Goal: Information Seeking & Learning: Learn about a topic

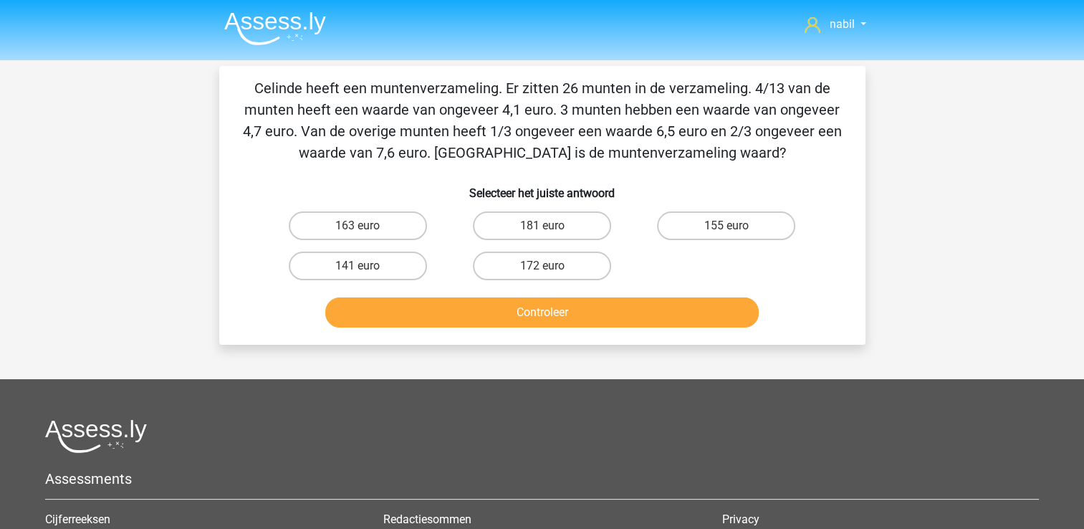
click at [543, 80] on p "Celinde heeft een muntenverzameling. Er zitten 26 munten in de verzameling. 4/1…" at bounding box center [542, 120] width 601 height 86
click at [507, 225] on label "181 euro" at bounding box center [542, 225] width 138 height 29
click at [542, 226] on input "181 euro" at bounding box center [546, 230] width 9 height 9
radio input "true"
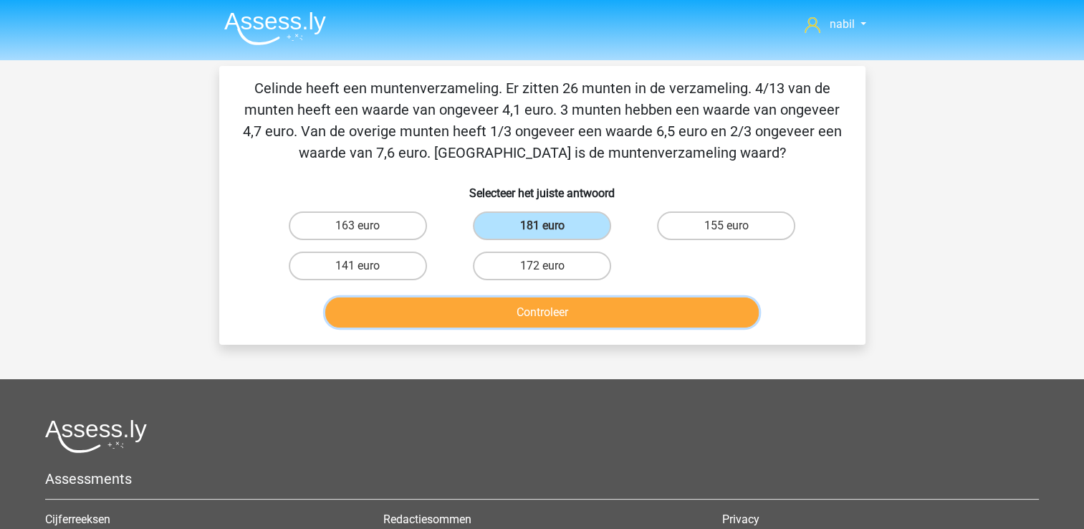
click at [545, 305] on button "Controleer" at bounding box center [542, 312] width 434 height 30
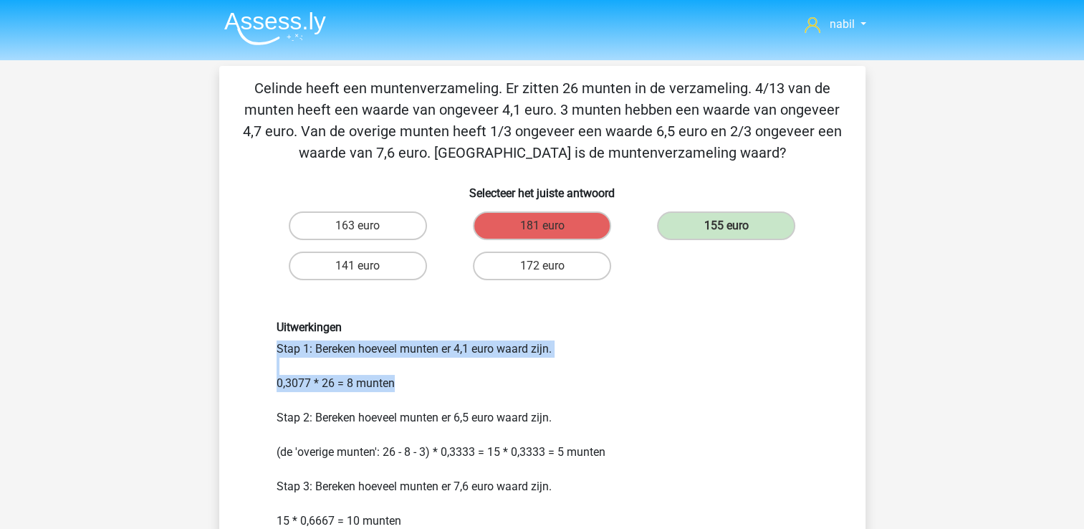
drag, startPoint x: 545, startPoint y: 305, endPoint x: 472, endPoint y: 389, distance: 111.3
click at [472, 389] on div "Uitwerkingen Stap 1: Bereken hoeveel munten er 4,1 euro waard zijn. 0,3077 * 26…" at bounding box center [542, 459] width 601 height 346
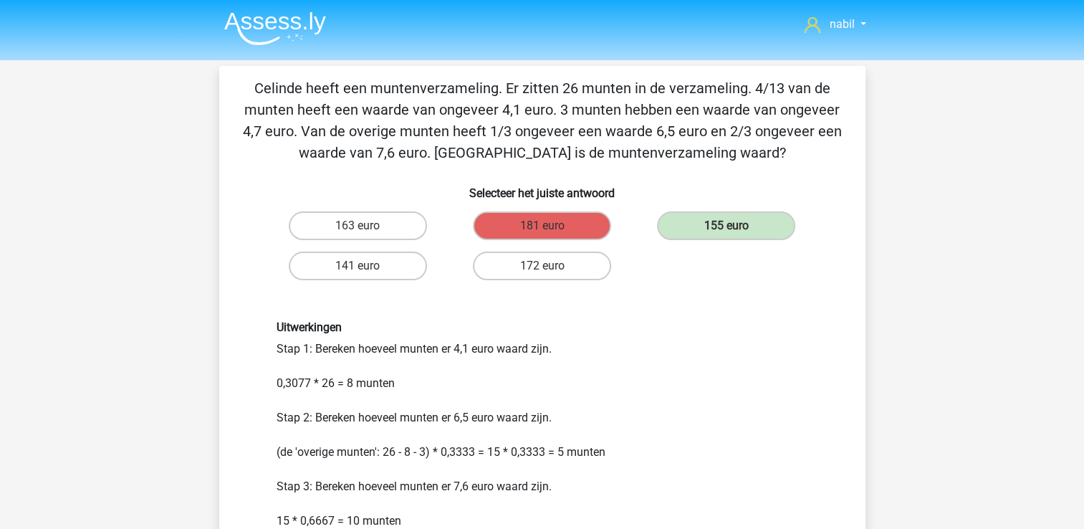
drag, startPoint x: 472, startPoint y: 389, endPoint x: 411, endPoint y: 394, distance: 61.1
click at [411, 394] on div "Uitwerkingen Stap 1: Bereken hoeveel munten er 4,1 euro waard zijn. 0,3077 * 26…" at bounding box center [542, 458] width 553 height 277
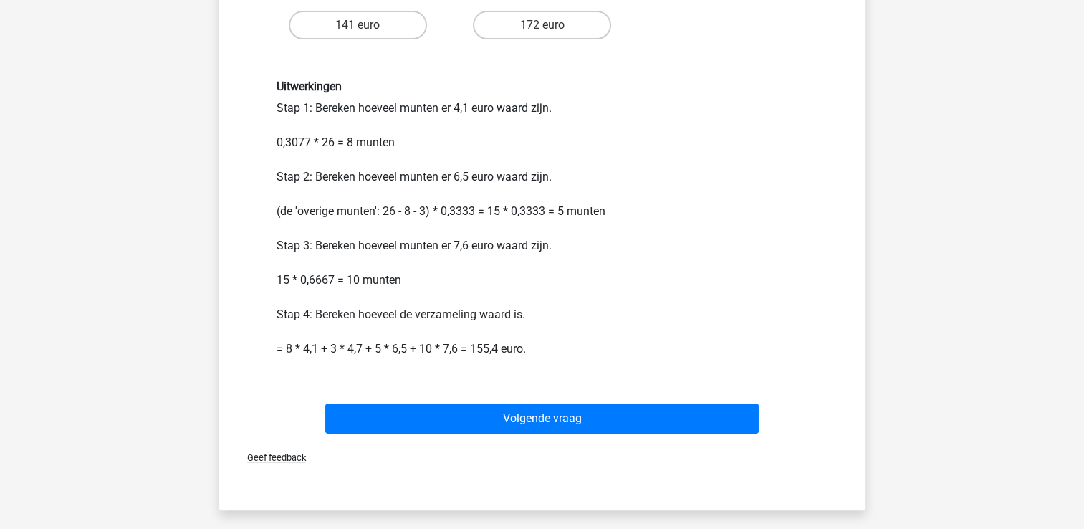
scroll to position [242, 0]
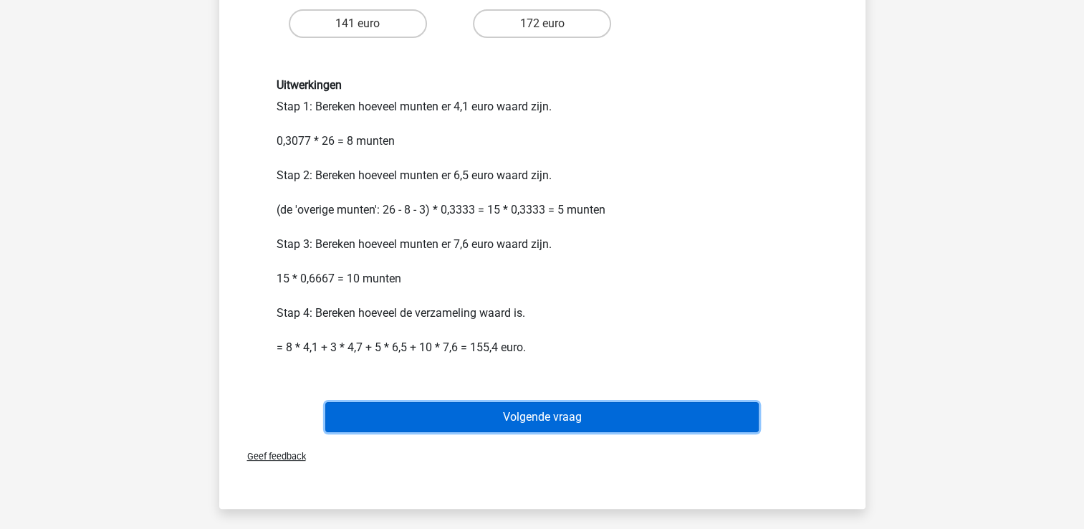
click at [516, 420] on button "Volgende vraag" at bounding box center [542, 417] width 434 height 30
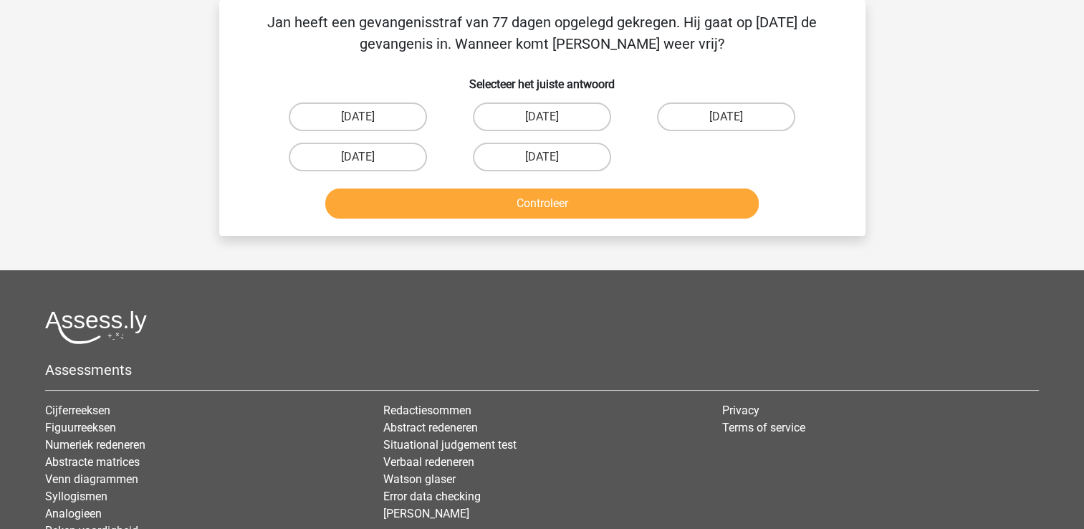
scroll to position [0, 0]
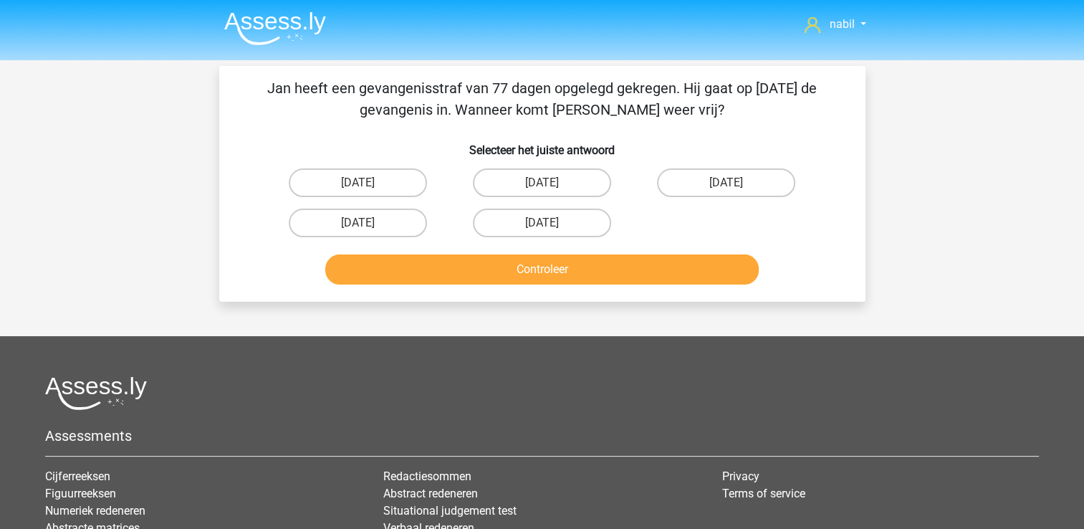
click at [512, 376] on div at bounding box center [542, 393] width 994 height 34
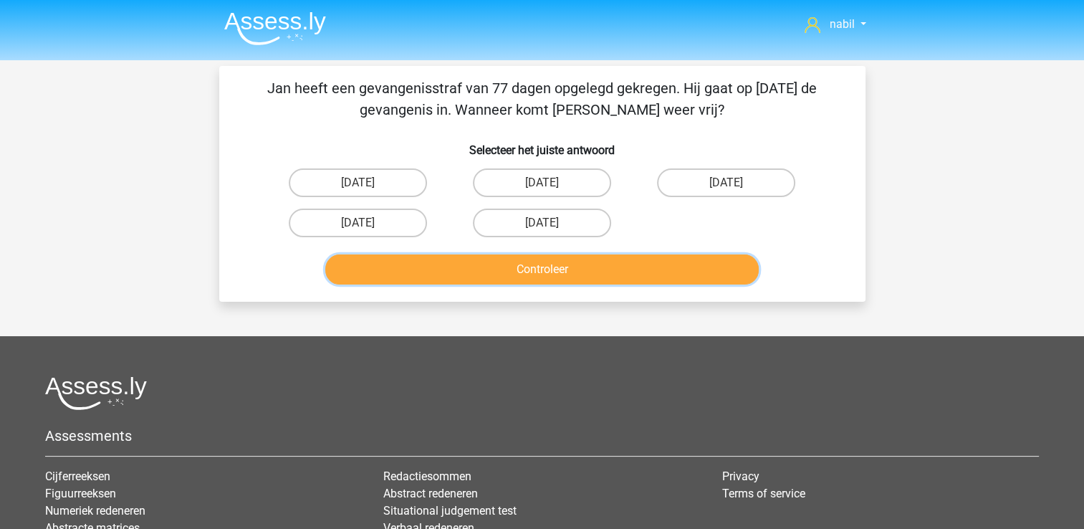
click at [545, 262] on button "Controleer" at bounding box center [542, 269] width 434 height 30
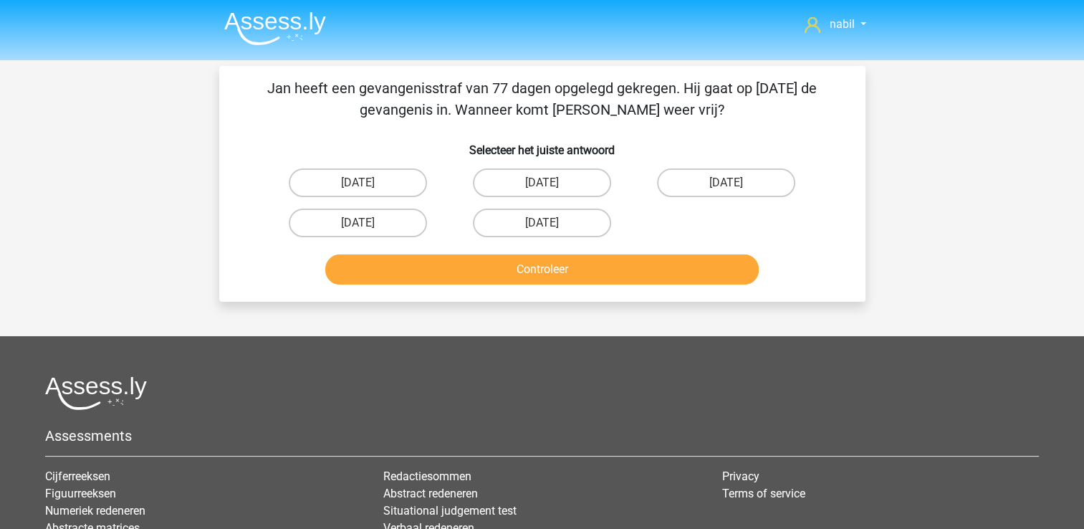
click at [545, 231] on input "21 augustus" at bounding box center [546, 227] width 9 height 9
radio input "true"
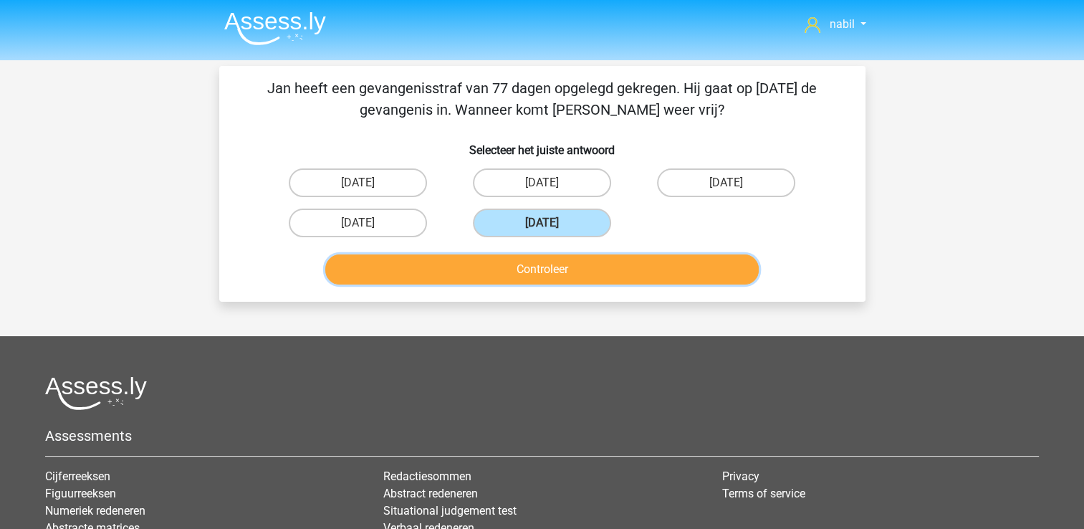
click at [549, 260] on button "Controleer" at bounding box center [542, 269] width 434 height 30
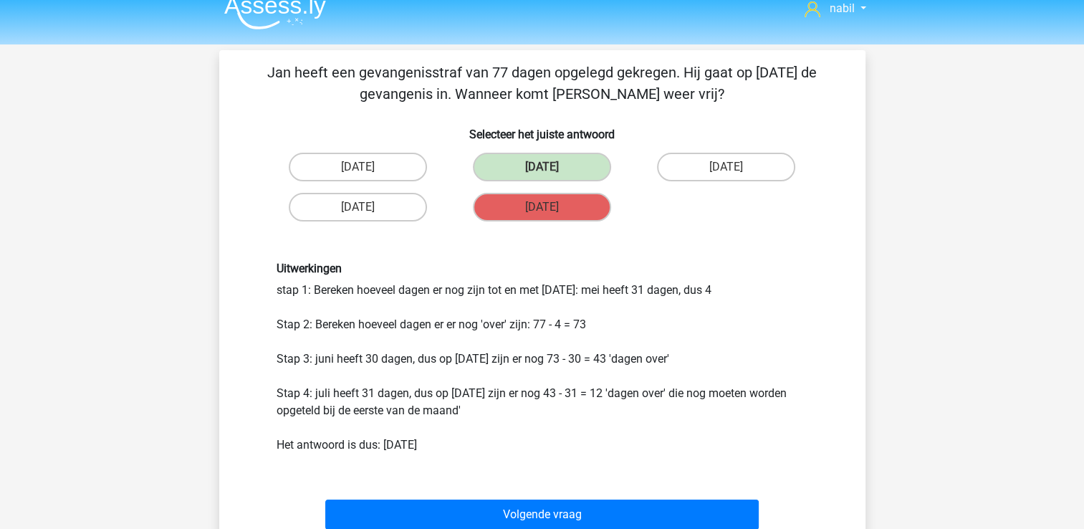
scroll to position [14, 0]
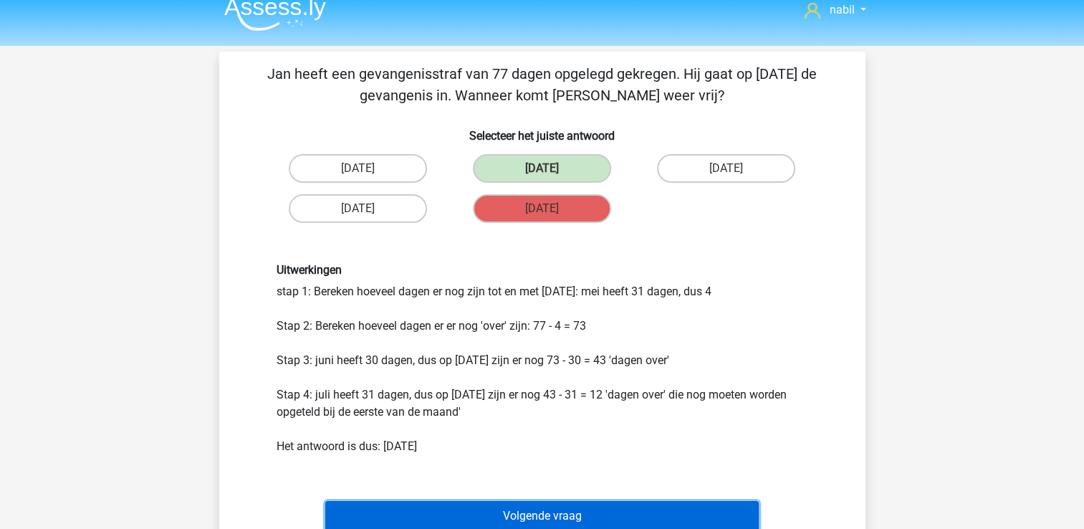
click at [527, 519] on button "Volgende vraag" at bounding box center [542, 516] width 434 height 30
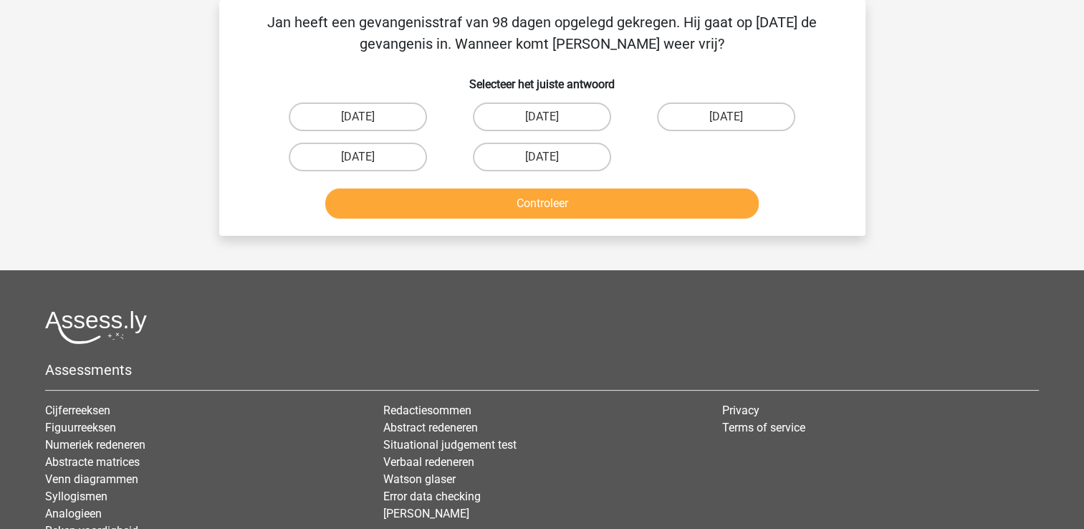
scroll to position [0, 0]
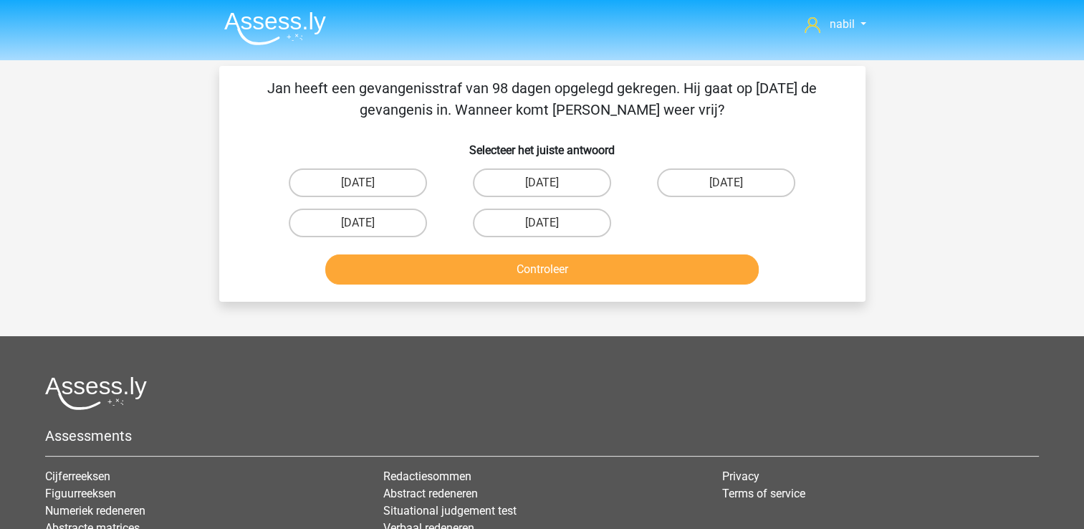
click at [536, 168] on label "22 augustus" at bounding box center [542, 182] width 138 height 29
click at [542, 183] on input "22 augustus" at bounding box center [546, 187] width 9 height 9
radio input "true"
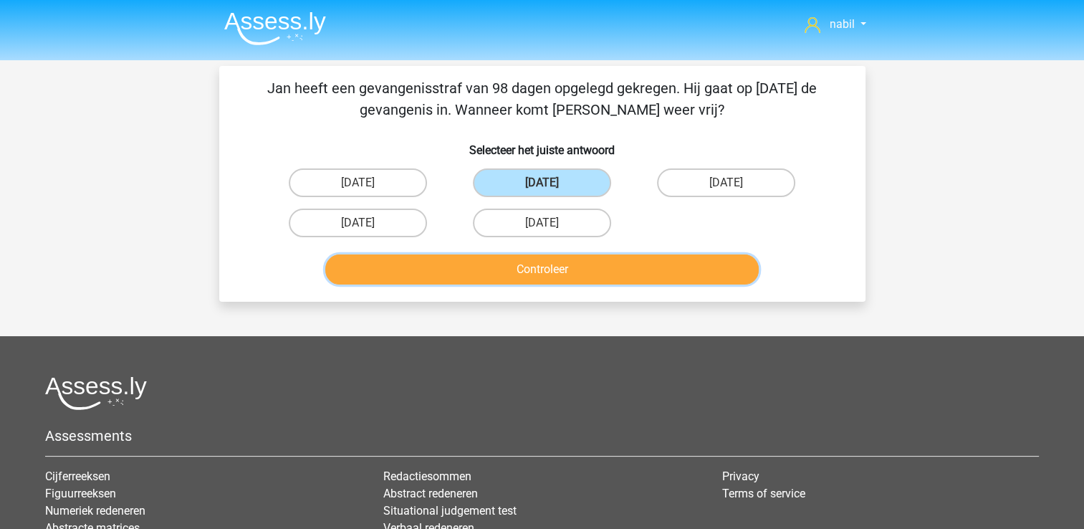
click at [553, 259] on button "Controleer" at bounding box center [542, 269] width 434 height 30
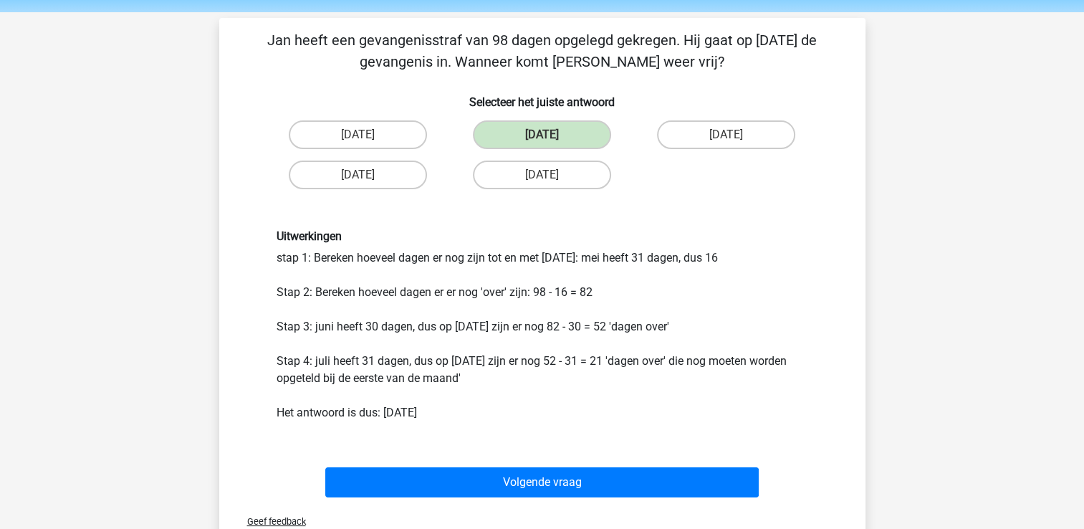
scroll to position [44, 0]
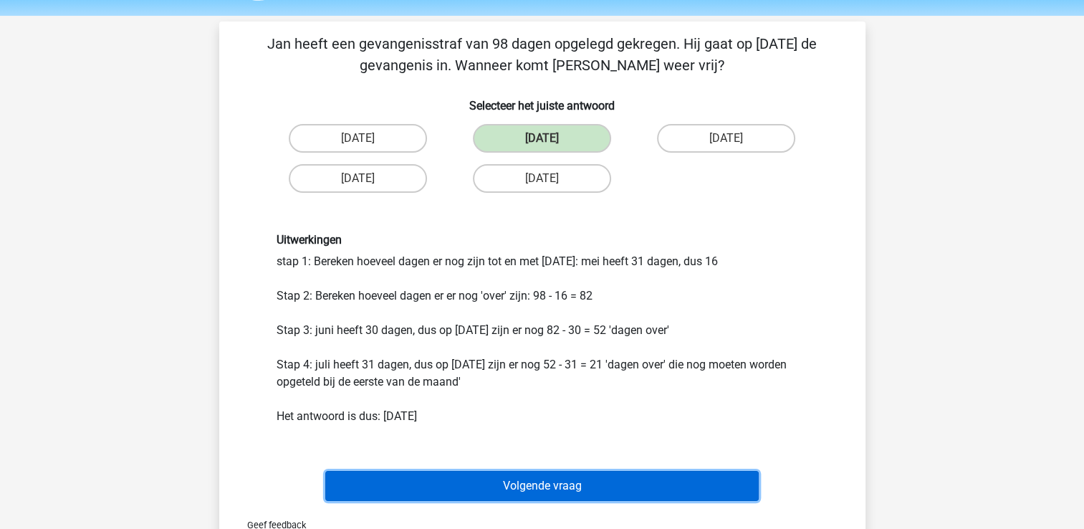
click at [519, 475] on button "Volgende vraag" at bounding box center [542, 486] width 434 height 30
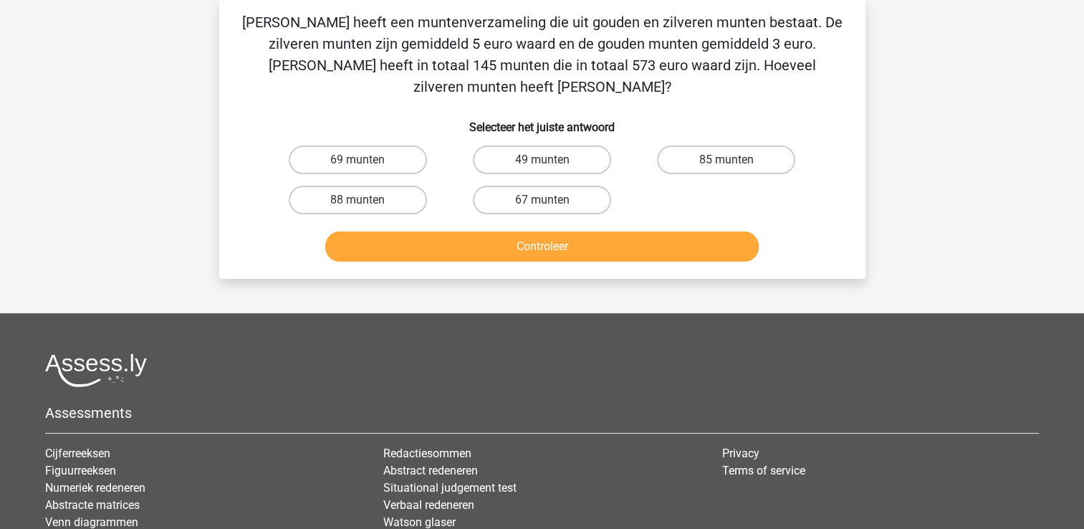
scroll to position [0, 0]
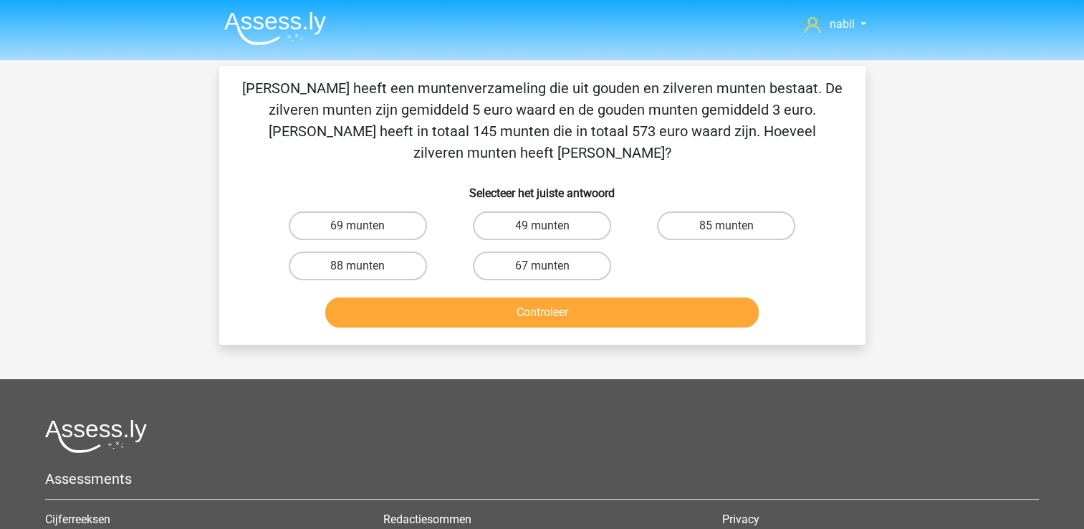
click at [793, 134] on p "Chris heeft een muntenverzameling die uit gouden en zilveren munten bestaat. De…" at bounding box center [542, 120] width 601 height 86
click at [556, 175] on h6 "Selecteer het juiste antwoord" at bounding box center [542, 187] width 601 height 25
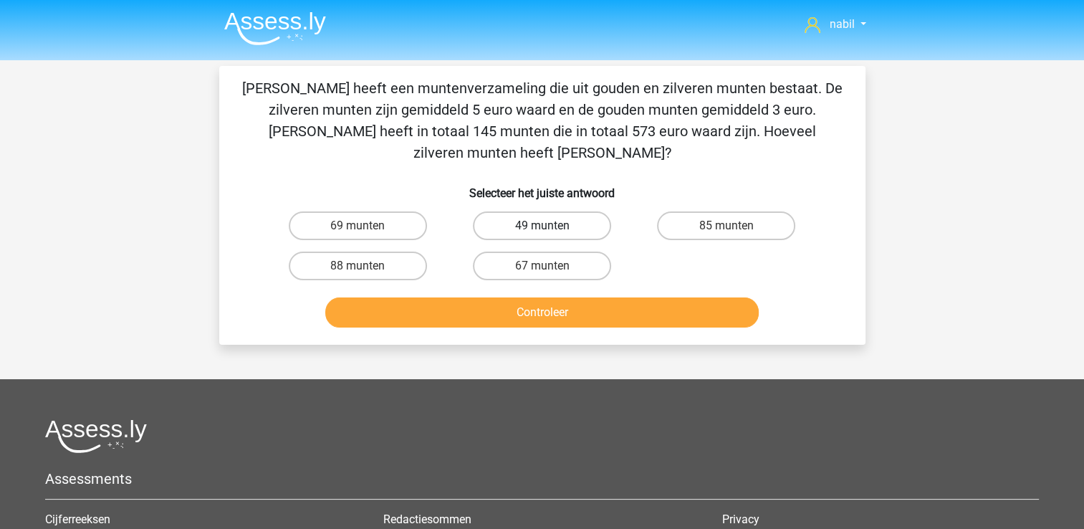
click at [518, 214] on label "49 munten" at bounding box center [542, 225] width 138 height 29
click at [542, 226] on input "49 munten" at bounding box center [546, 230] width 9 height 9
radio input "true"
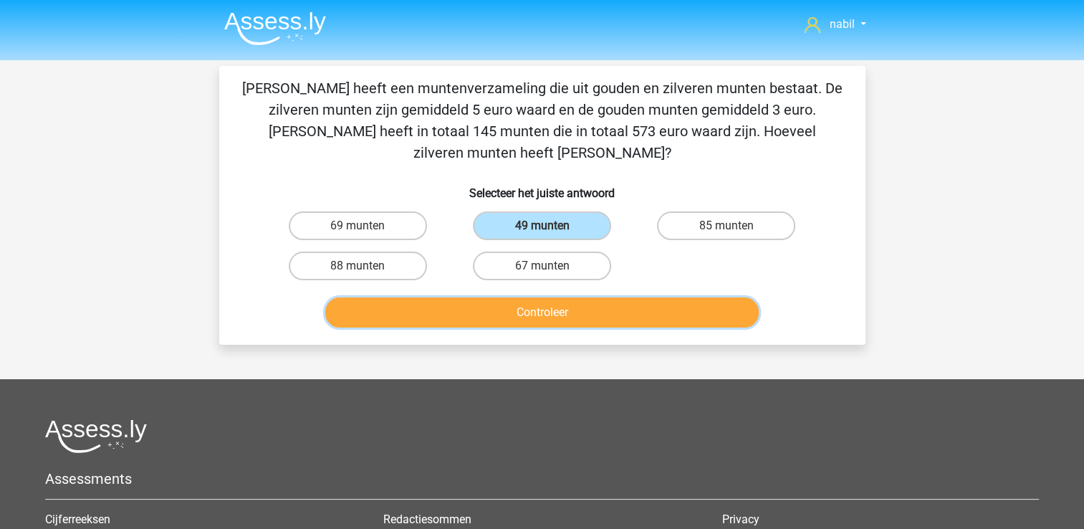
click at [533, 297] on button "Controleer" at bounding box center [542, 312] width 434 height 30
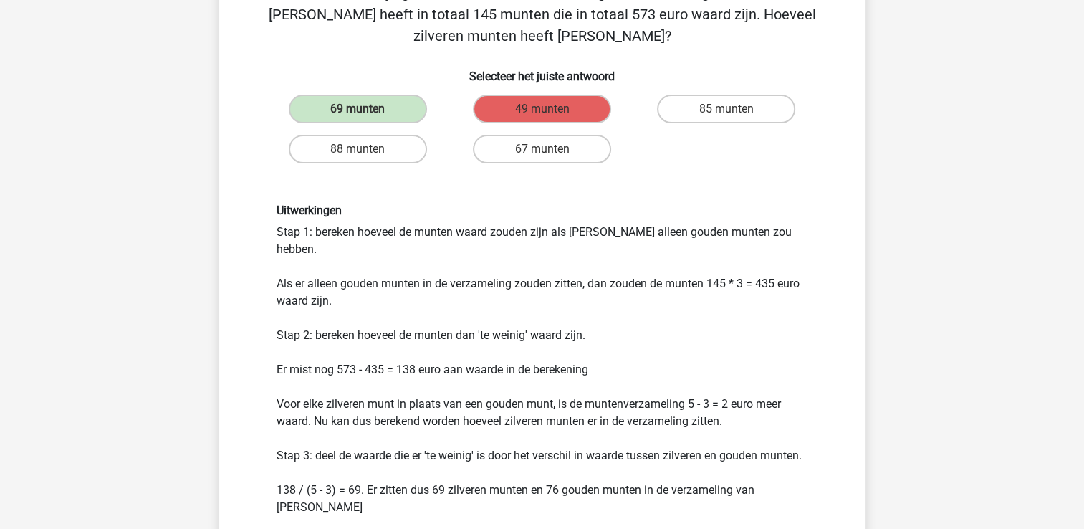
scroll to position [118, 0]
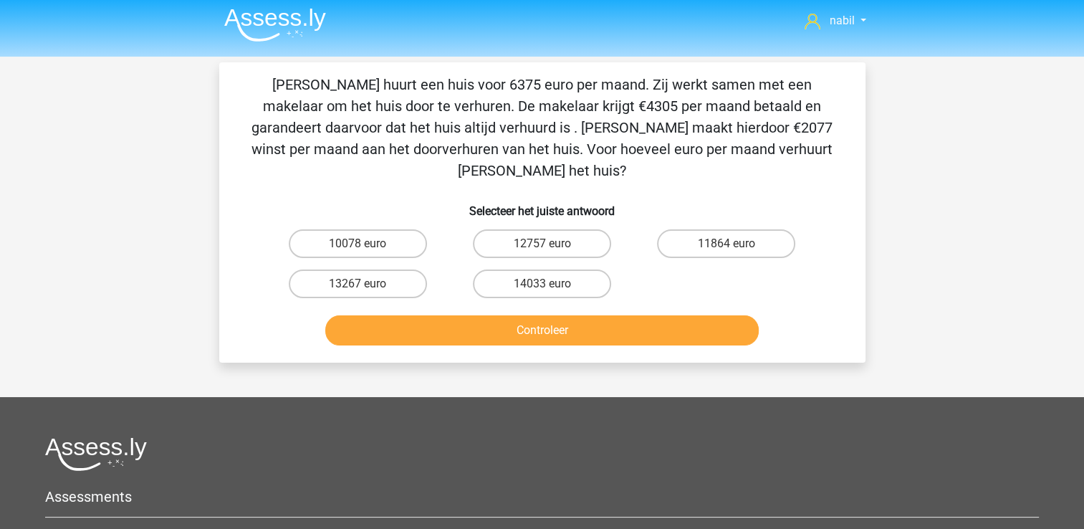
scroll to position [0, 0]
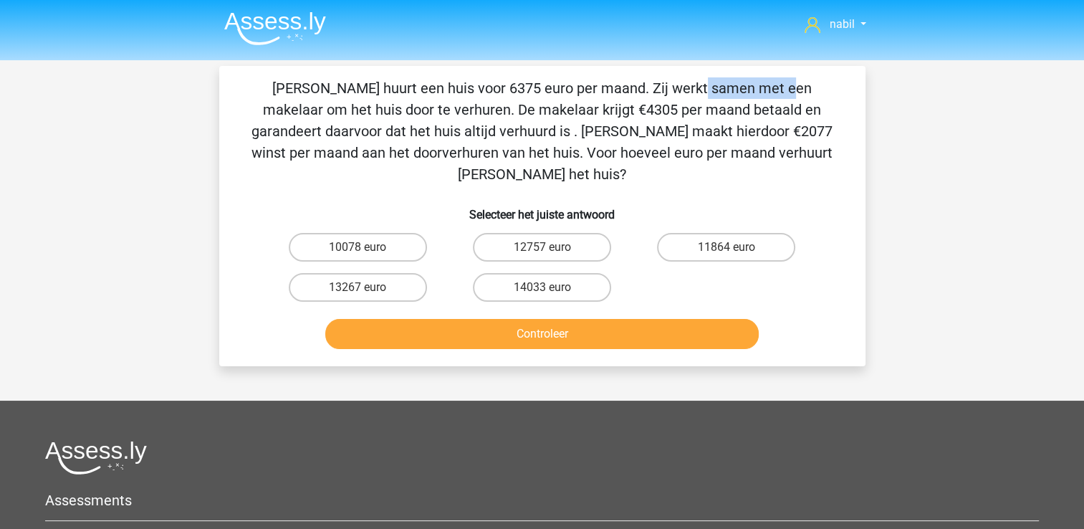
drag, startPoint x: 431, startPoint y: 95, endPoint x: 361, endPoint y: 89, distance: 71.2
click at [361, 89] on p "Clarissa huurt een huis voor 6375 euro per maand. Zij werkt samen met een makel…" at bounding box center [542, 131] width 601 height 108
drag, startPoint x: 361, startPoint y: 89, endPoint x: 351, endPoint y: 172, distance: 83.7
click at [351, 172] on div "Clarissa huurt een huis voor 6375 euro per maand. Zij werkt samen met een makel…" at bounding box center [542, 215] width 635 height 277
click at [558, 273] on label "14033 euro" at bounding box center [542, 287] width 138 height 29
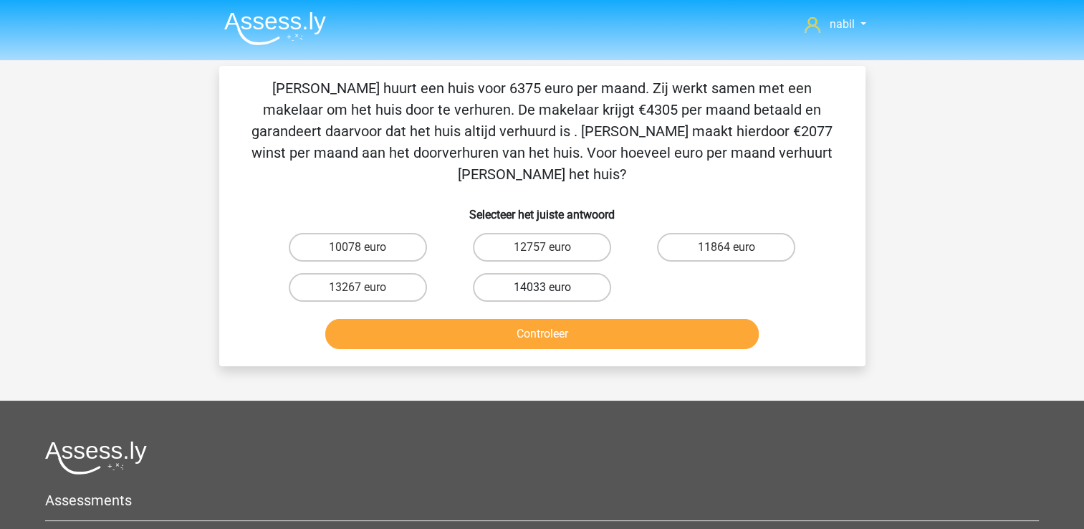
click at [551, 287] on input "14033 euro" at bounding box center [546, 291] width 9 height 9
radio input "true"
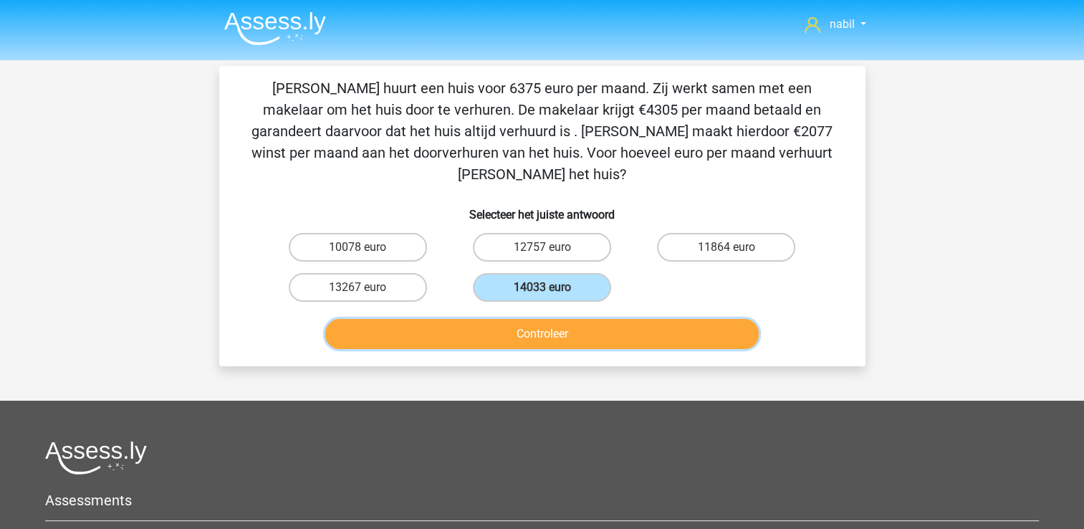
click at [553, 319] on button "Controleer" at bounding box center [542, 334] width 434 height 30
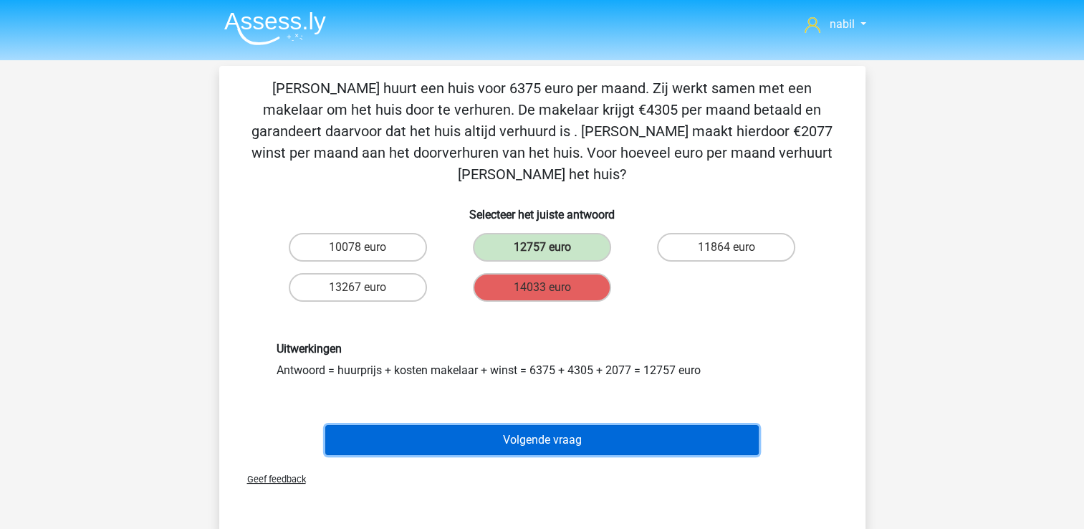
click at [557, 427] on button "Volgende vraag" at bounding box center [542, 440] width 434 height 30
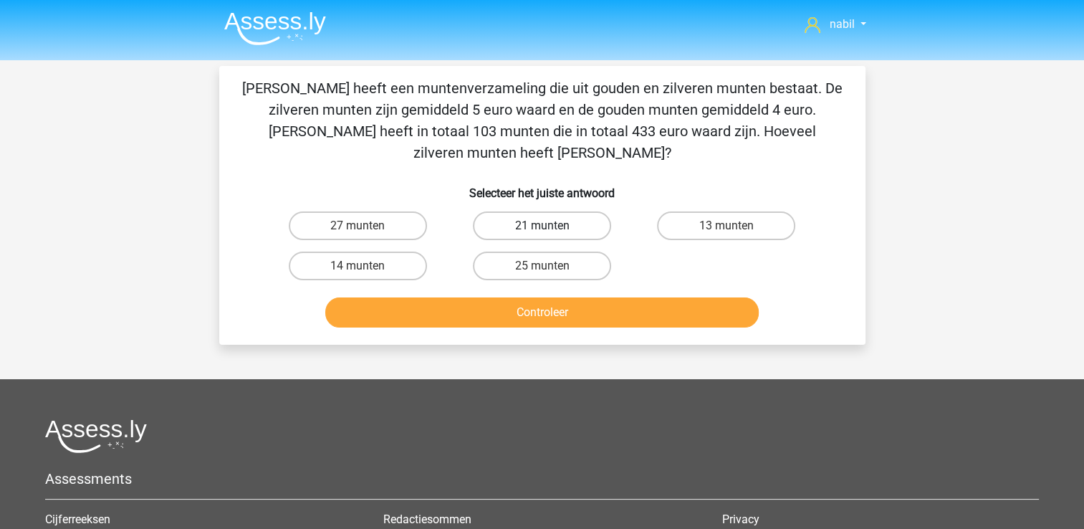
click at [516, 211] on label "21 munten" at bounding box center [542, 225] width 138 height 29
click at [542, 226] on input "21 munten" at bounding box center [546, 230] width 9 height 9
radio input "true"
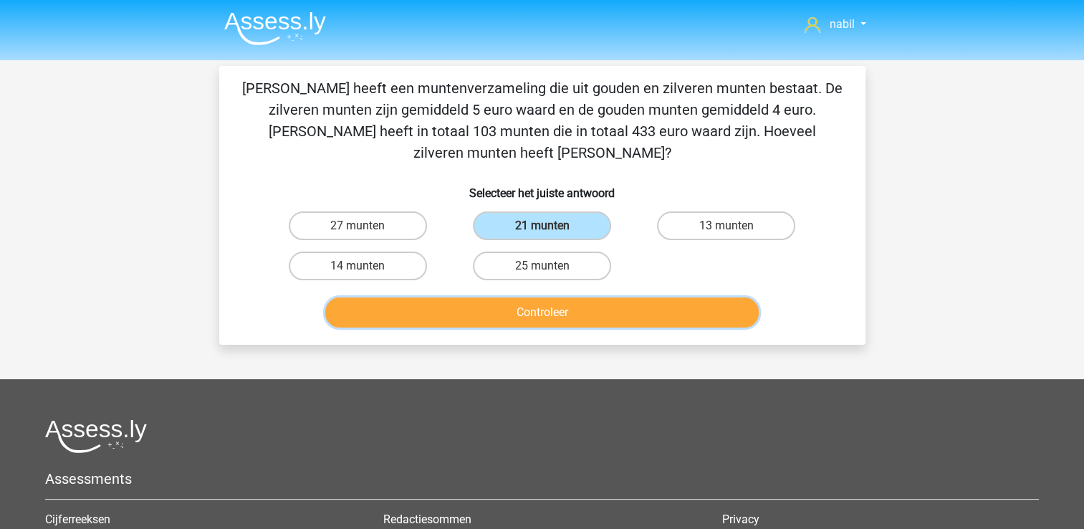
click at [529, 297] on button "Controleer" at bounding box center [542, 312] width 434 height 30
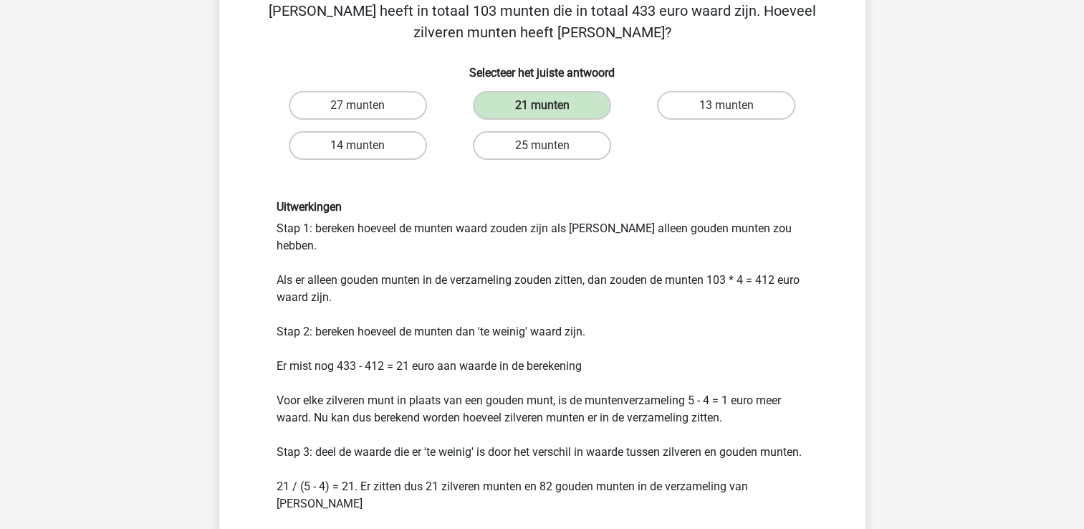
scroll to position [122, 0]
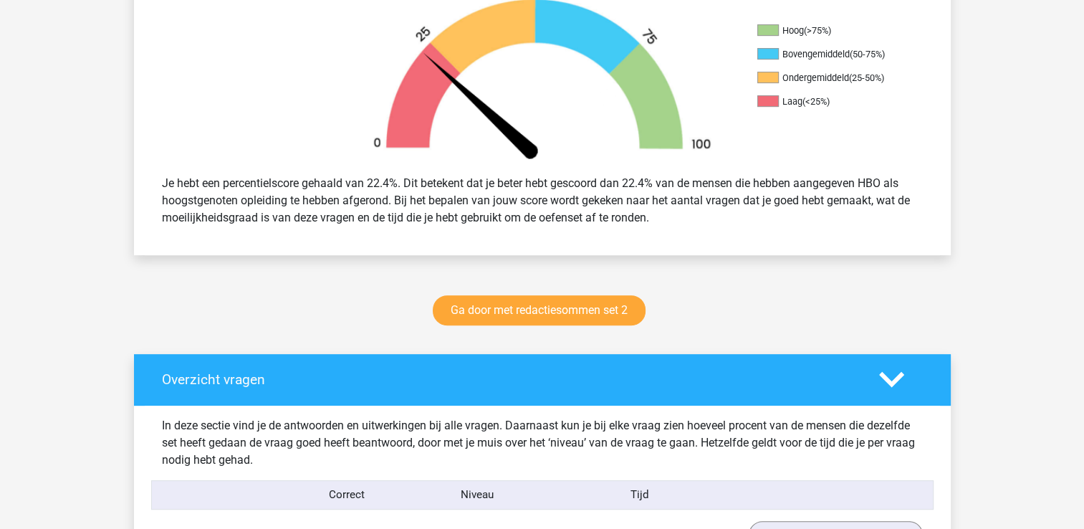
scroll to position [484, 0]
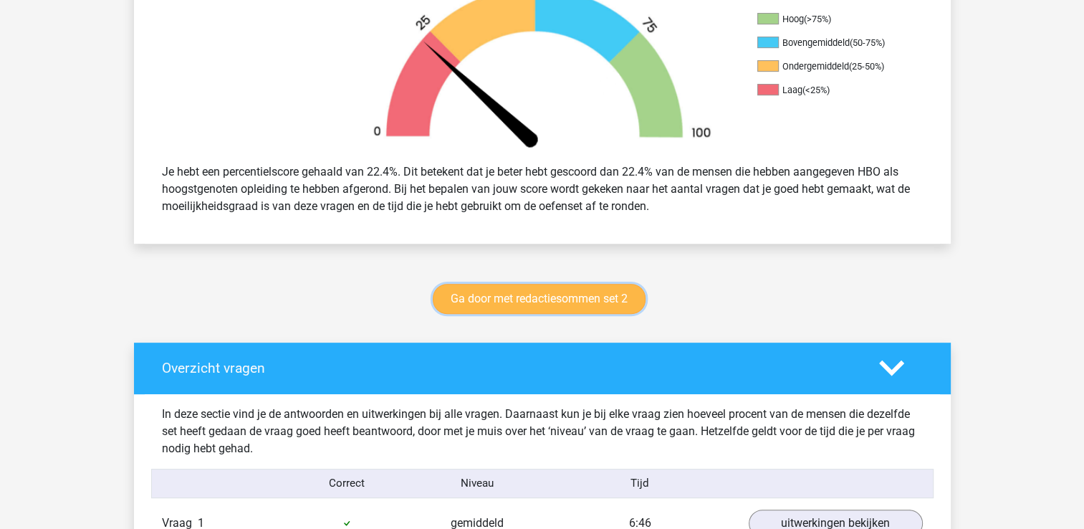
click at [525, 290] on link "Ga door met redactiesommen set 2" at bounding box center [539, 299] width 213 height 30
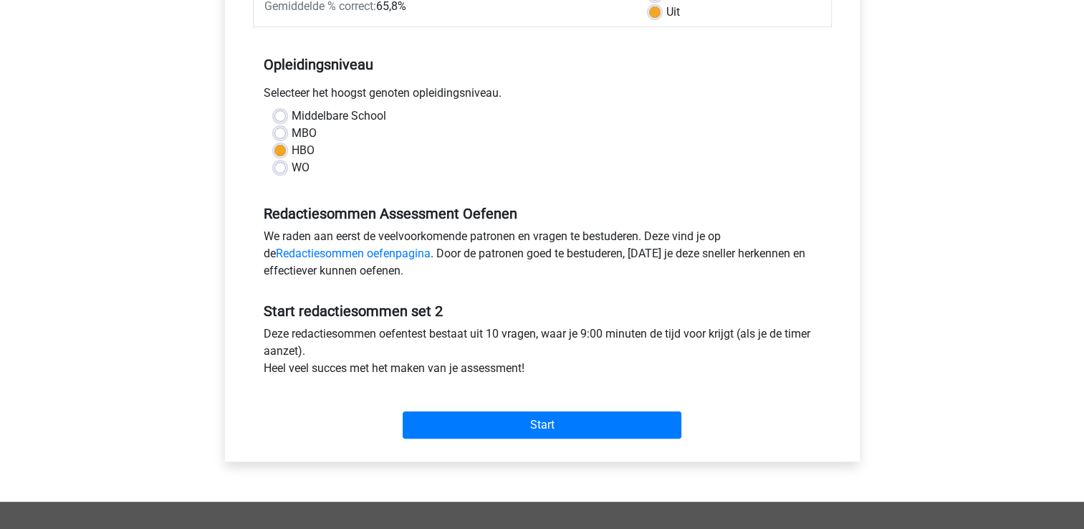
scroll to position [257, 0]
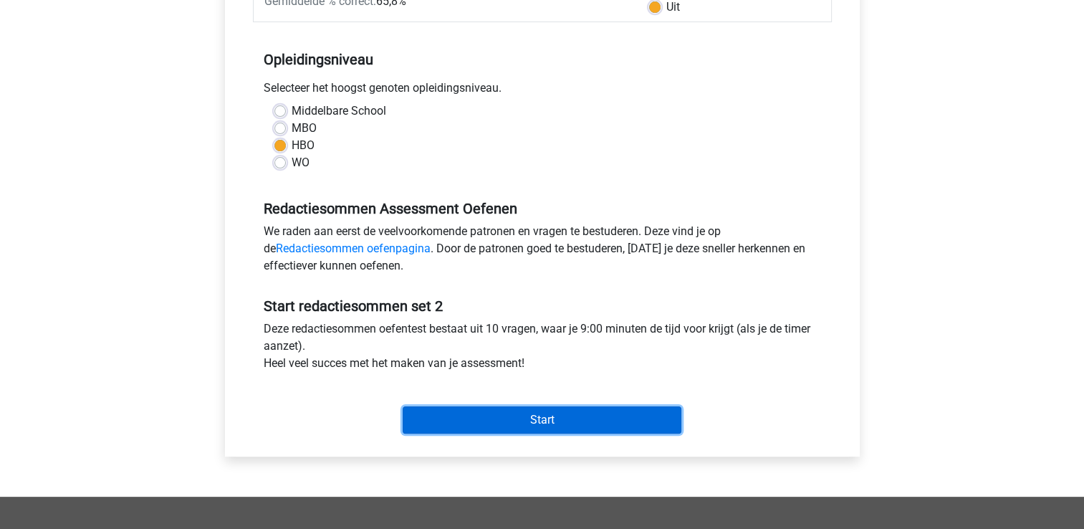
click at [553, 420] on input "Start" at bounding box center [542, 419] width 279 height 27
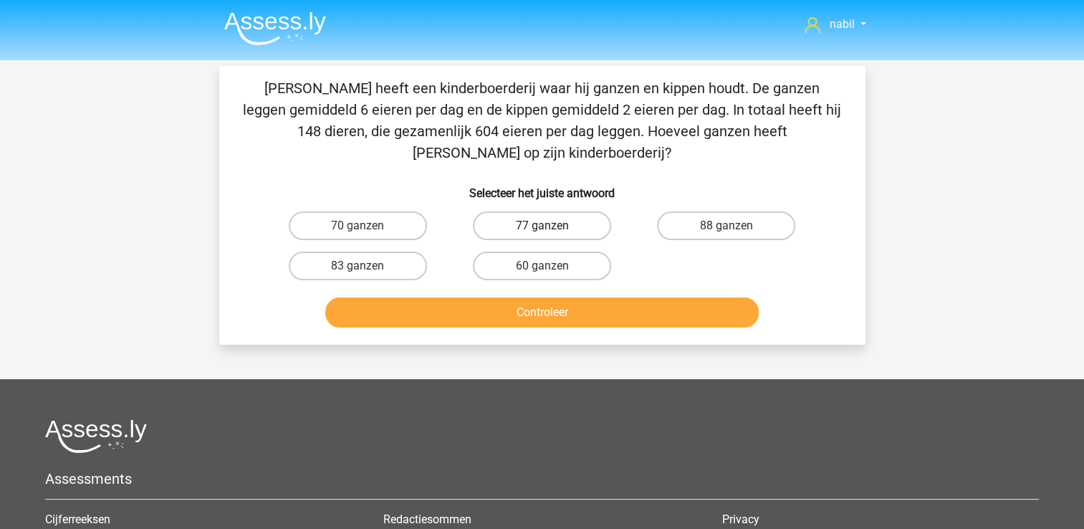
click at [556, 211] on label "77 ganzen" at bounding box center [542, 225] width 138 height 29
click at [551, 226] on input "77 ganzen" at bounding box center [546, 230] width 9 height 9
radio input "true"
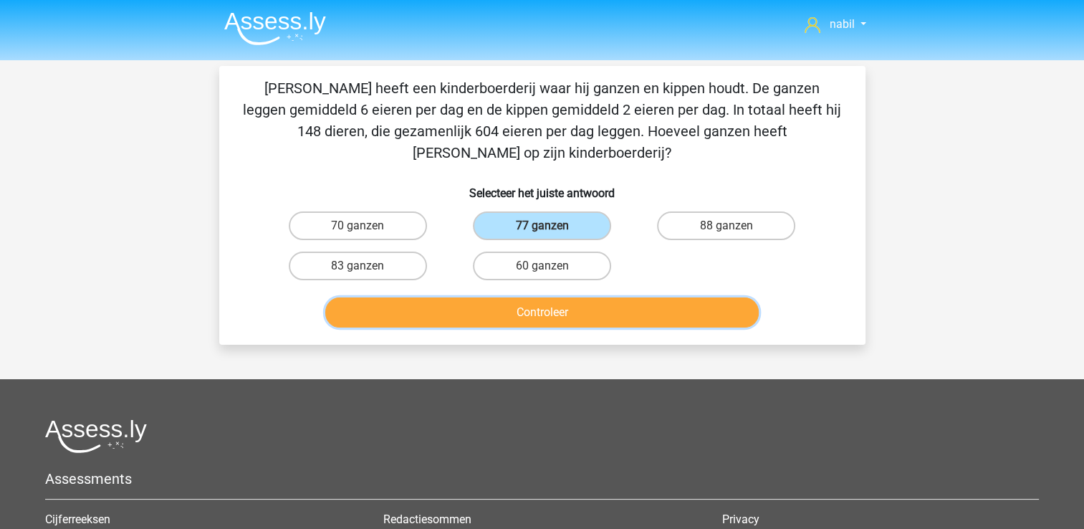
click at [535, 297] on button "Controleer" at bounding box center [542, 312] width 434 height 30
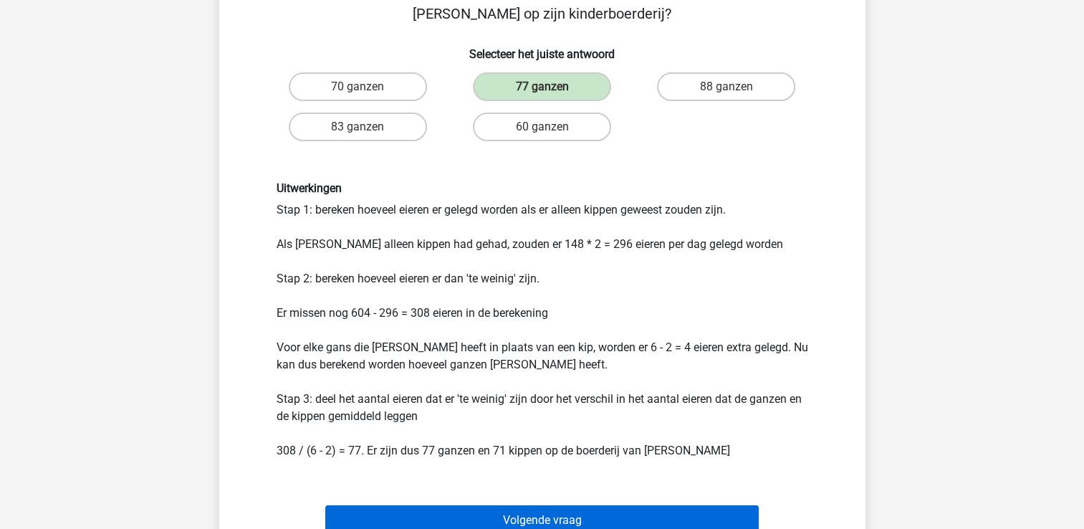
scroll to position [270, 0]
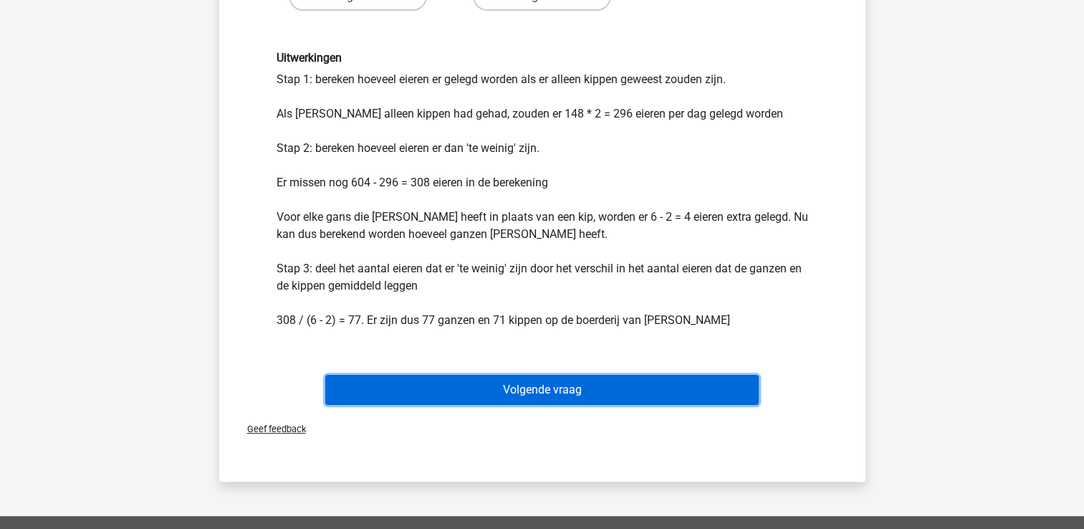
click at [549, 375] on button "Volgende vraag" at bounding box center [542, 390] width 434 height 30
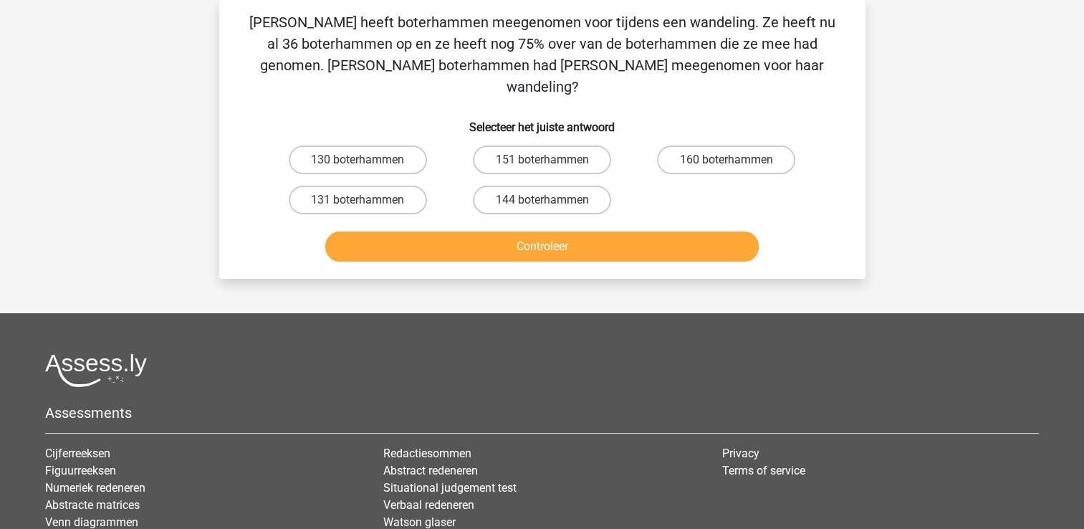
scroll to position [0, 0]
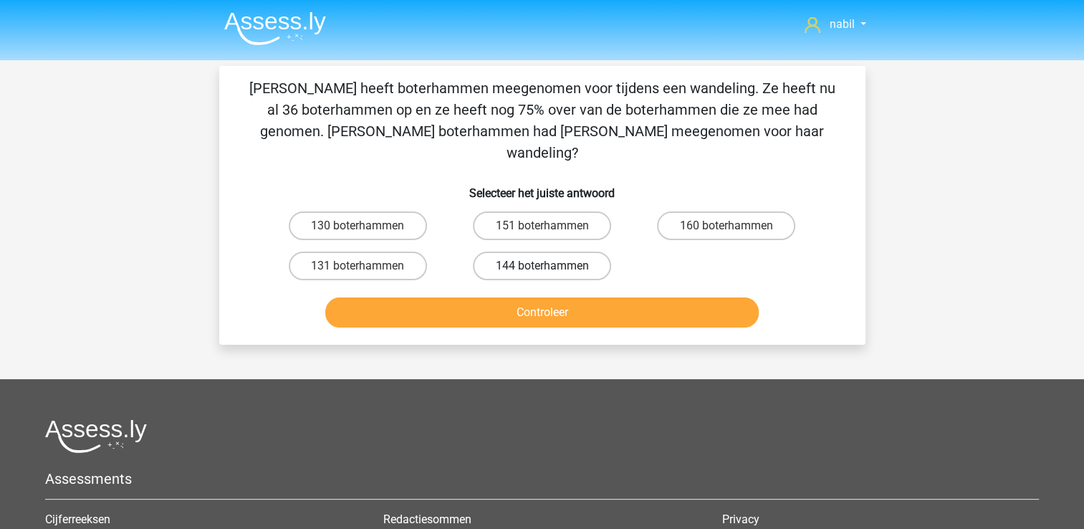
click at [507, 252] on label "144 boterhammen" at bounding box center [542, 266] width 138 height 29
click at [542, 266] on input "144 boterhammen" at bounding box center [546, 270] width 9 height 9
radio input "true"
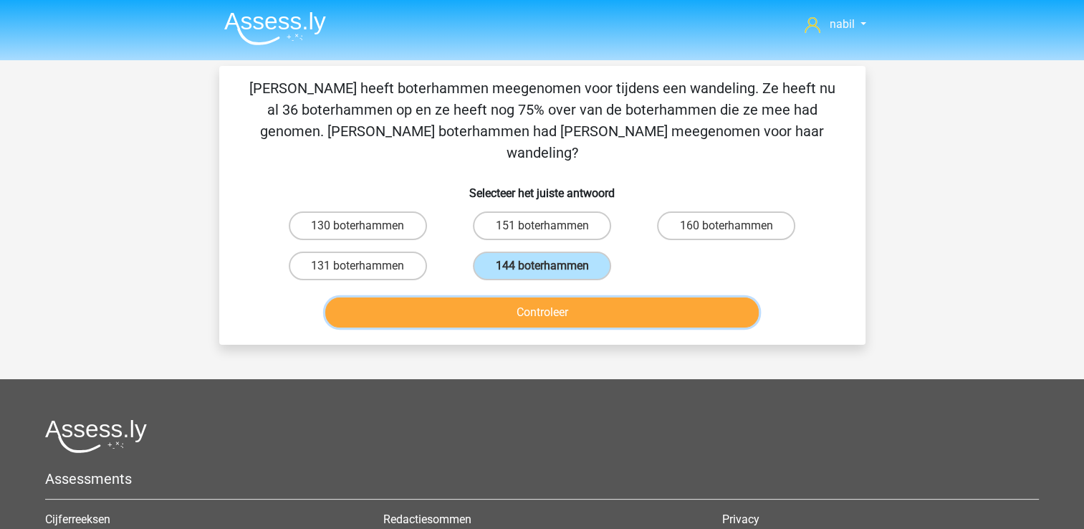
click at [516, 297] on button "Controleer" at bounding box center [542, 312] width 434 height 30
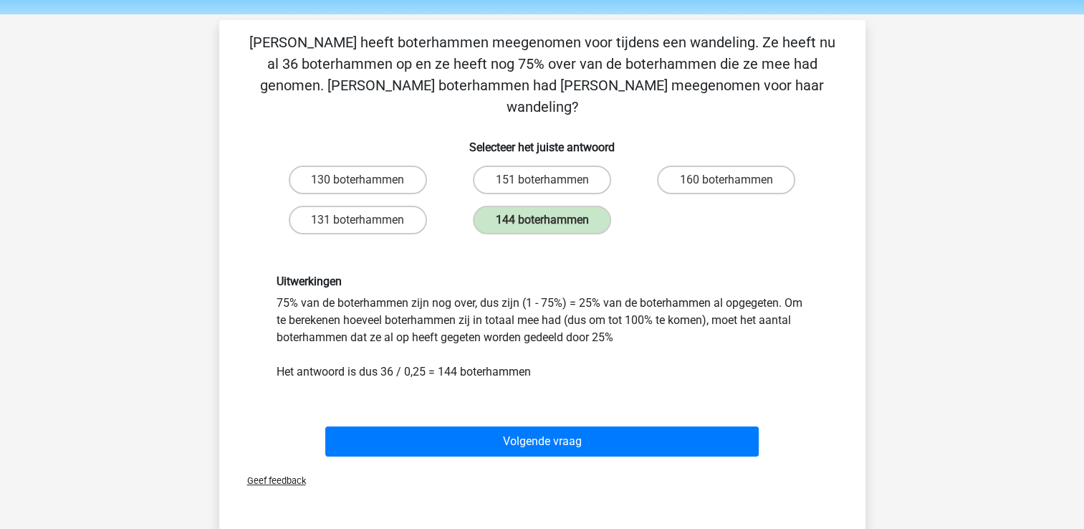
scroll to position [39, 0]
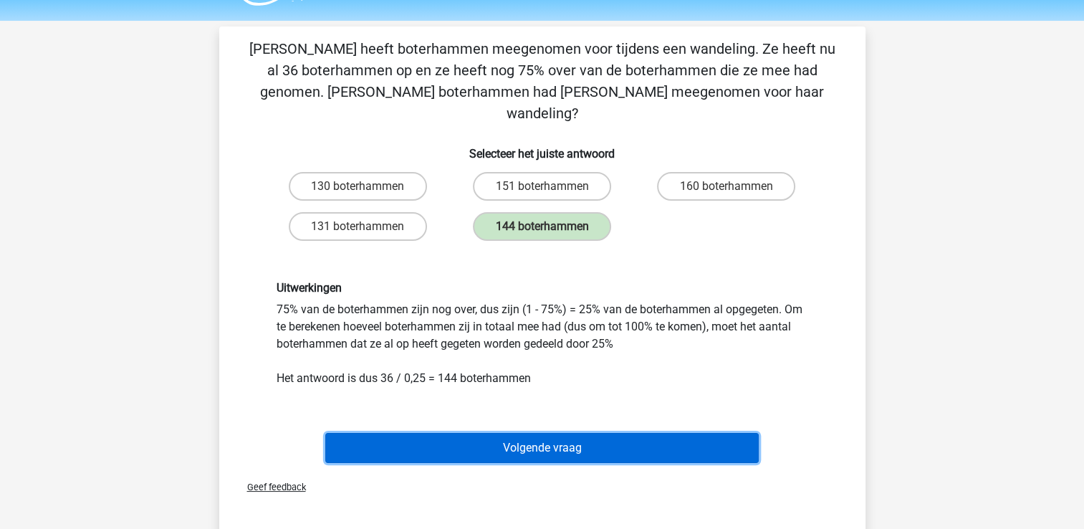
click at [490, 433] on button "Volgende vraag" at bounding box center [542, 448] width 434 height 30
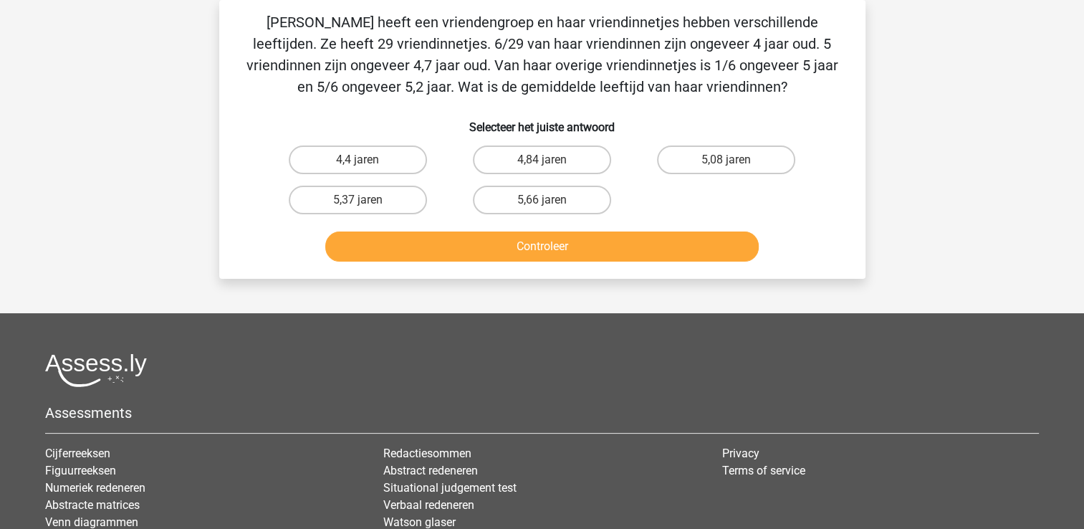
scroll to position [0, 0]
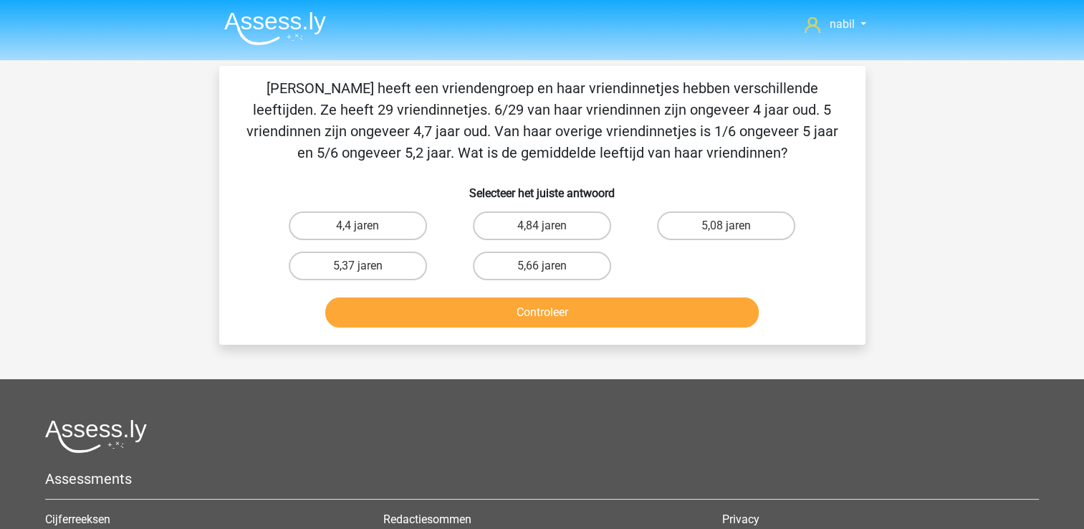
click at [711, 188] on h6 "Selecteer het juiste antwoord" at bounding box center [542, 187] width 601 height 25
click at [802, 108] on p "Celinde heeft een vriendengroep en haar vriendinnetjes hebben verschillende lee…" at bounding box center [542, 120] width 601 height 86
click at [592, 225] on label "4,84 jaren" at bounding box center [542, 225] width 138 height 29
click at [551, 226] on input "4,84 jaren" at bounding box center [546, 230] width 9 height 9
radio input "true"
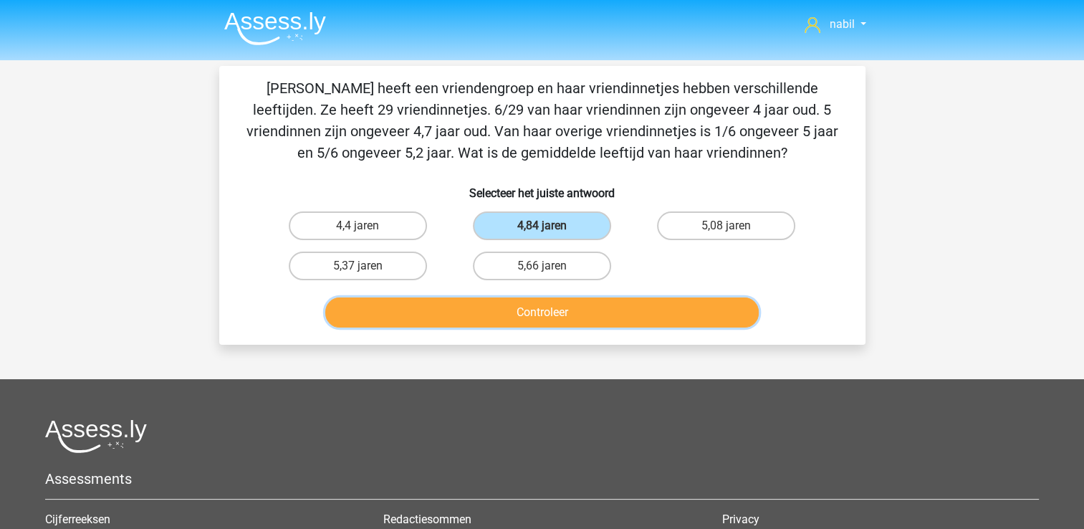
click at [616, 298] on button "Controleer" at bounding box center [542, 312] width 434 height 30
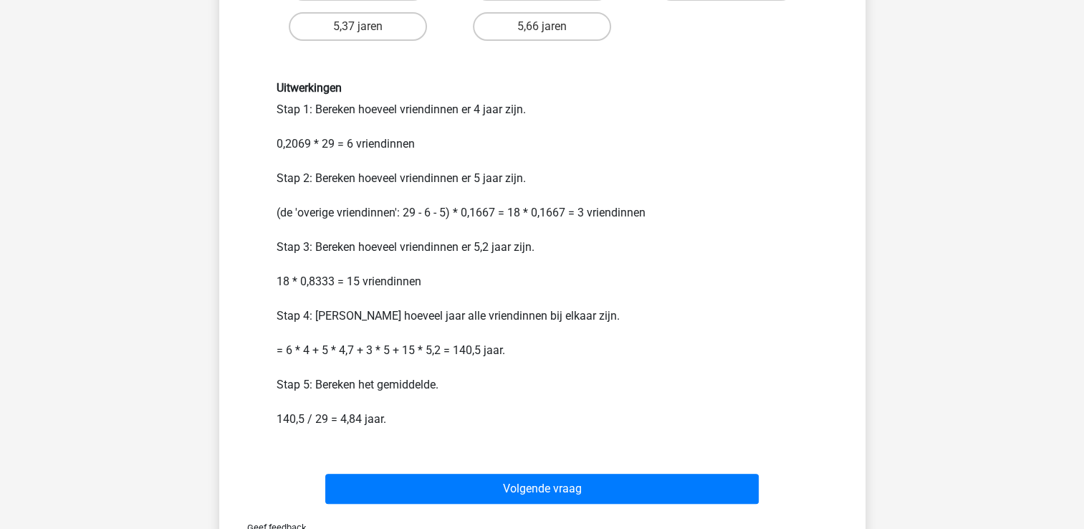
scroll to position [240, 0]
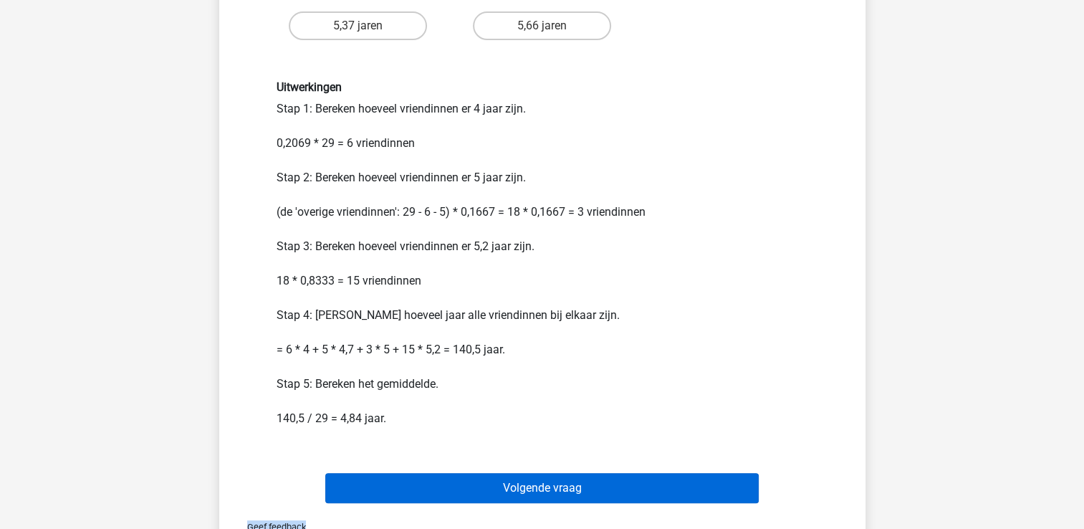
drag, startPoint x: 510, startPoint y: 520, endPoint x: 501, endPoint y: 488, distance: 32.9
click at [501, 488] on div "Celinde heeft een vriendengroep en haar vriendinnetjes hebben verschillende lee…" at bounding box center [542, 203] width 647 height 754
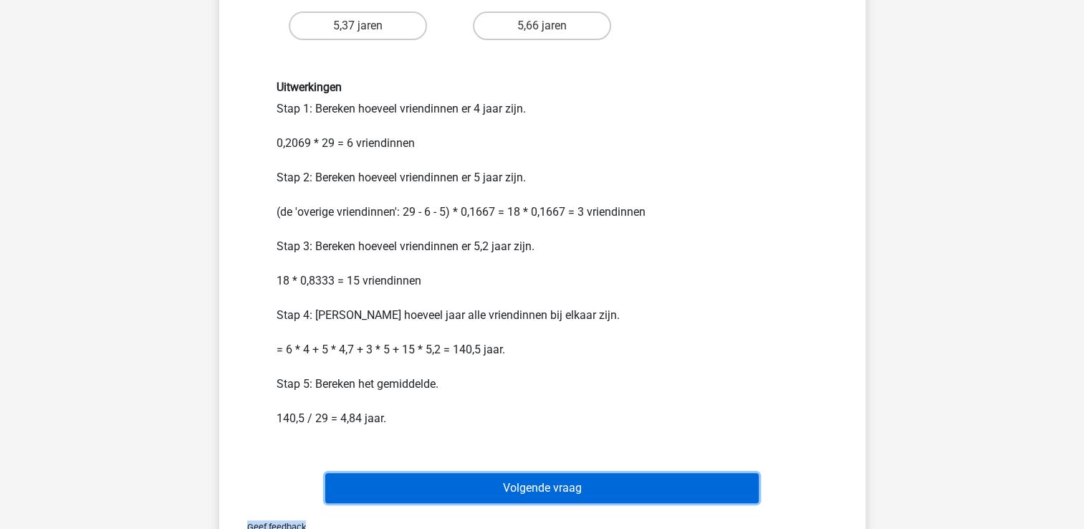
click at [501, 488] on button "Volgende vraag" at bounding box center [542, 488] width 434 height 30
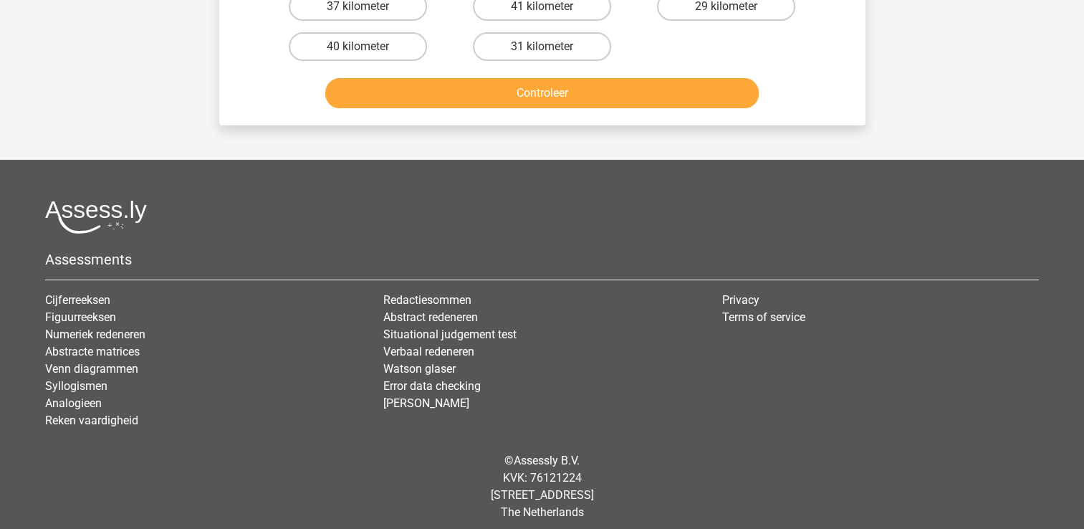
scroll to position [0, 0]
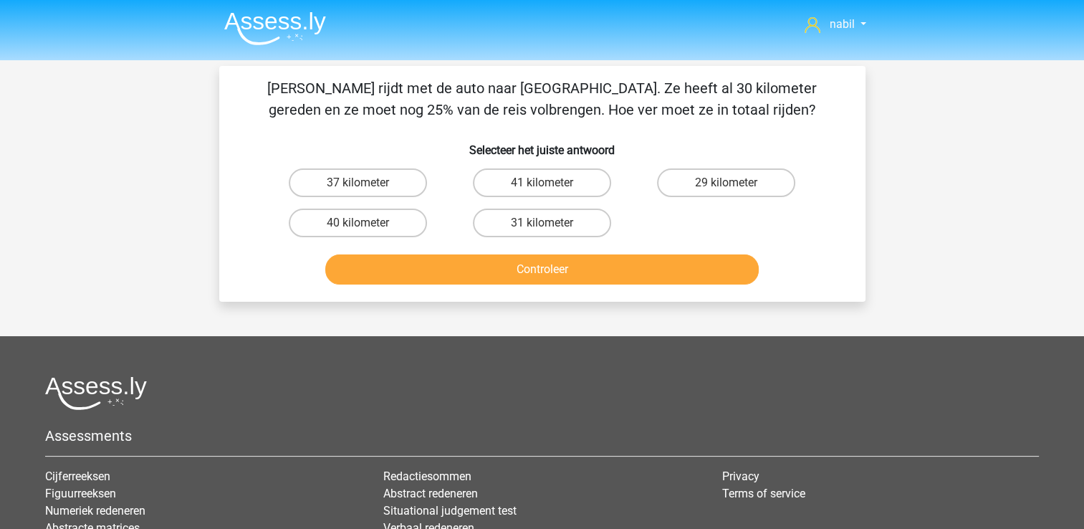
click at [501, 488] on li "Abstract redeneren" at bounding box center [541, 493] width 317 height 17
click at [715, 178] on label "29 kilometer" at bounding box center [726, 182] width 138 height 29
click at [727, 183] on input "29 kilometer" at bounding box center [731, 187] width 9 height 9
radio input "true"
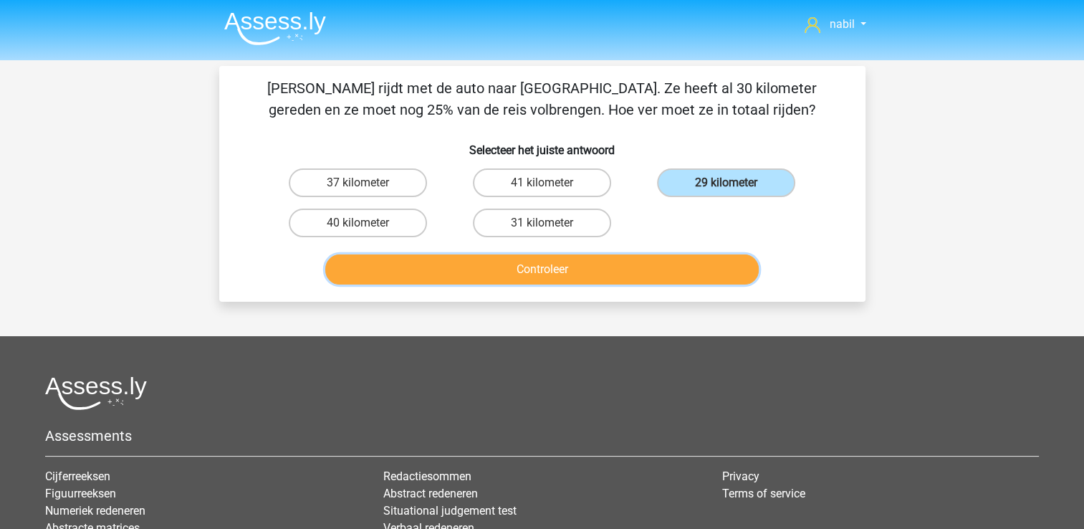
click at [591, 266] on button "Controleer" at bounding box center [542, 269] width 434 height 30
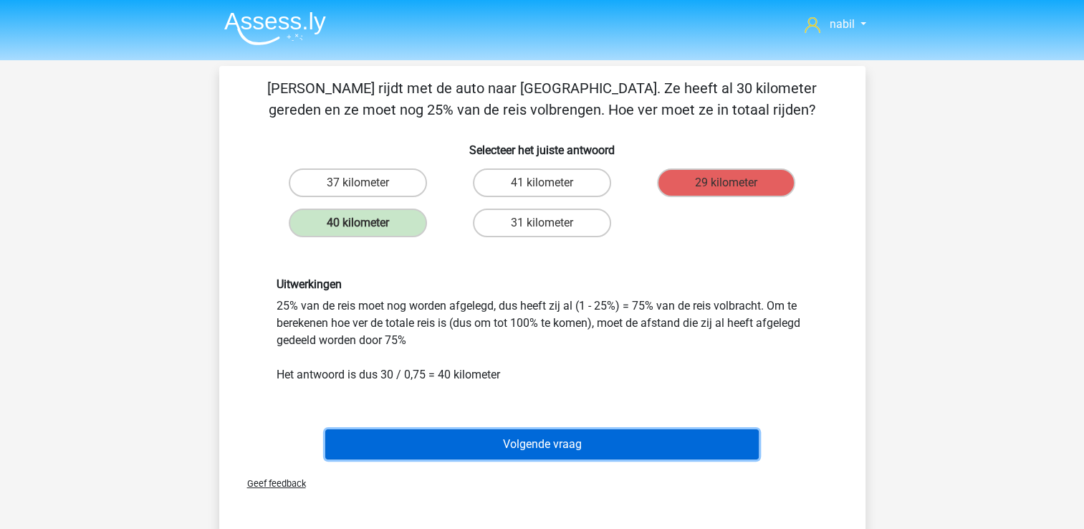
click at [513, 446] on button "Volgende vraag" at bounding box center [542, 444] width 434 height 30
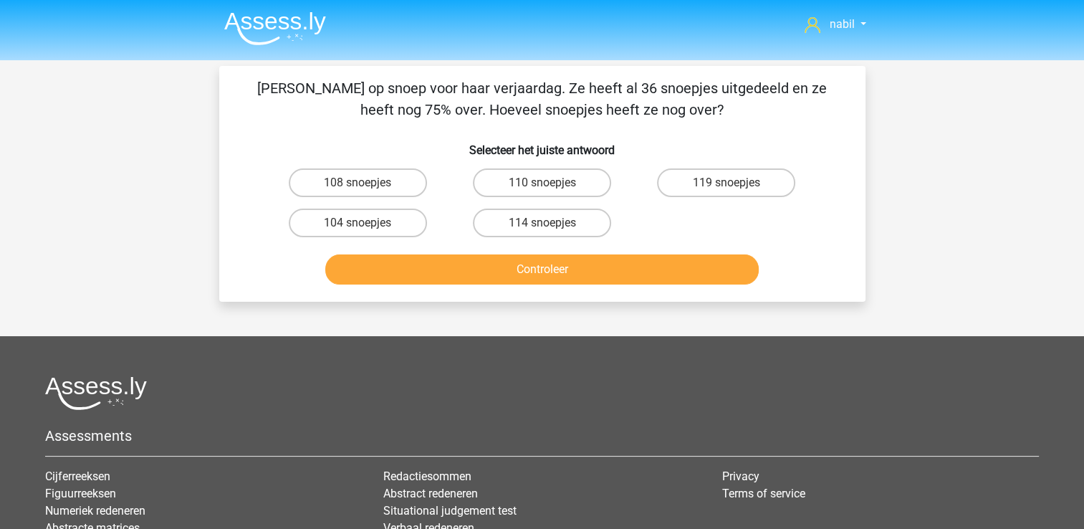
click at [685, 120] on p "Maria trakteert op snoep voor haar verjaardag. Ze heeft al 36 snoepjes uitgedee…" at bounding box center [542, 98] width 601 height 43
click at [664, 124] on div "Maria trakteert op snoep voor haar verjaardag. Ze heeft al 36 snoepjes uitgedee…" at bounding box center [542, 183] width 635 height 213
click at [378, 191] on label "108 snoepjes" at bounding box center [358, 182] width 138 height 29
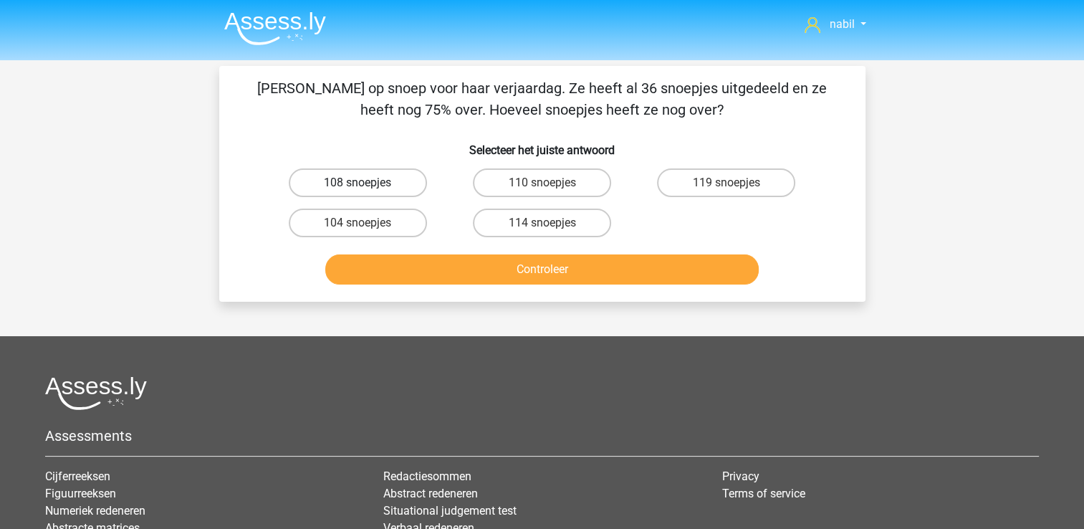
click at [367, 191] on input "108 snoepjes" at bounding box center [362, 187] width 9 height 9
radio input "true"
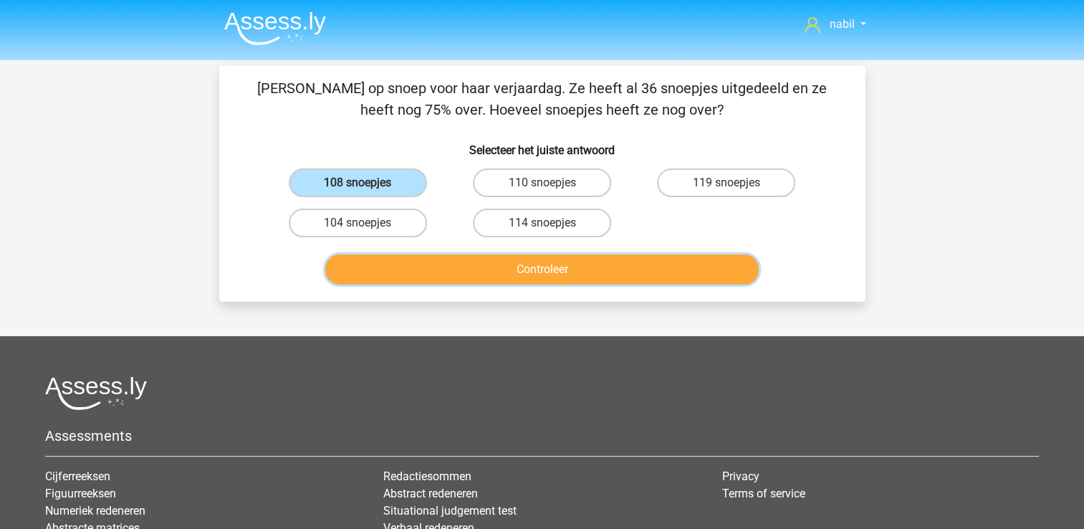
click at [483, 264] on button "Controleer" at bounding box center [542, 269] width 434 height 30
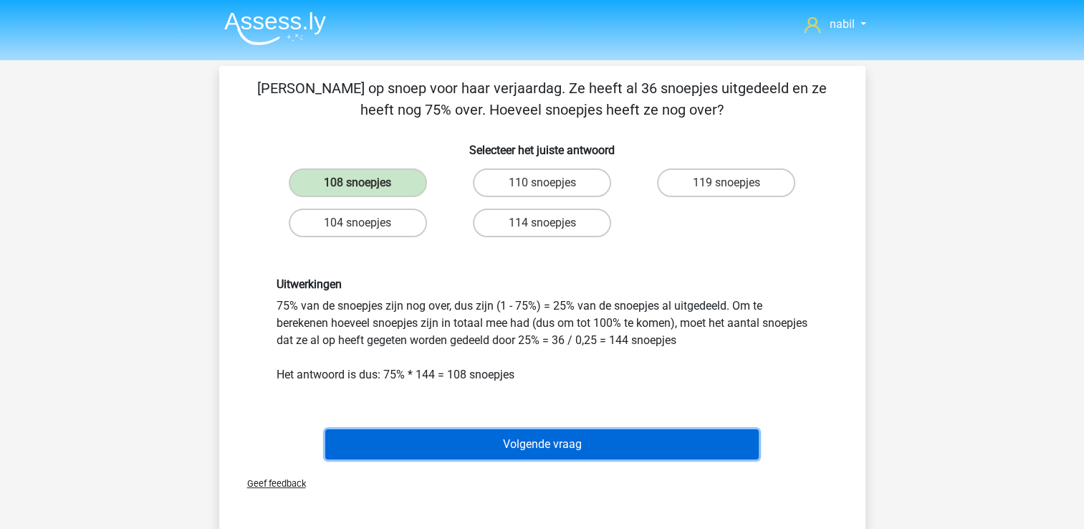
click at [556, 454] on button "Volgende vraag" at bounding box center [542, 444] width 434 height 30
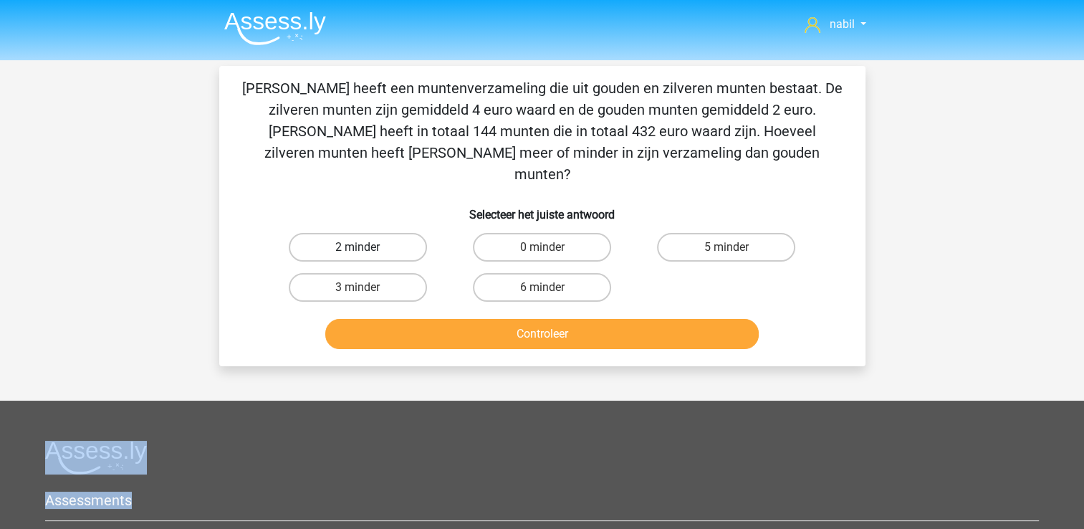
drag, startPoint x: 556, startPoint y: 454, endPoint x: 375, endPoint y: 235, distance: 284.6
click at [375, 235] on div "nabil anbenbouzid@gmail.com Nederlands English" at bounding box center [542, 389] width 1084 height 779
click at [509, 350] on div "nabil anbenbouzid@gmail.com Nederlands English" at bounding box center [542, 389] width 1084 height 779
click at [548, 233] on label "0 minder" at bounding box center [542, 247] width 138 height 29
click at [548, 247] on input "0 minder" at bounding box center [546, 251] width 9 height 9
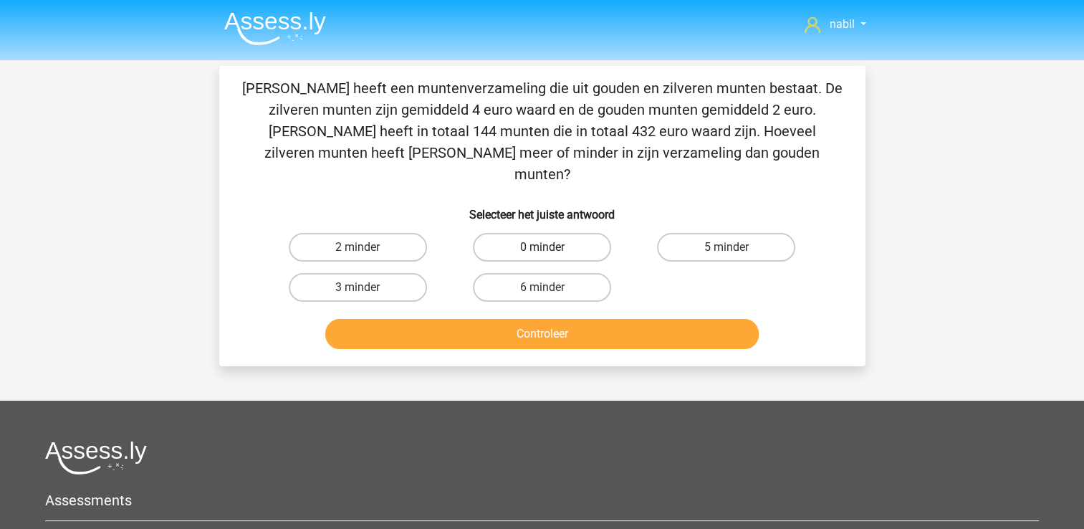
radio input "true"
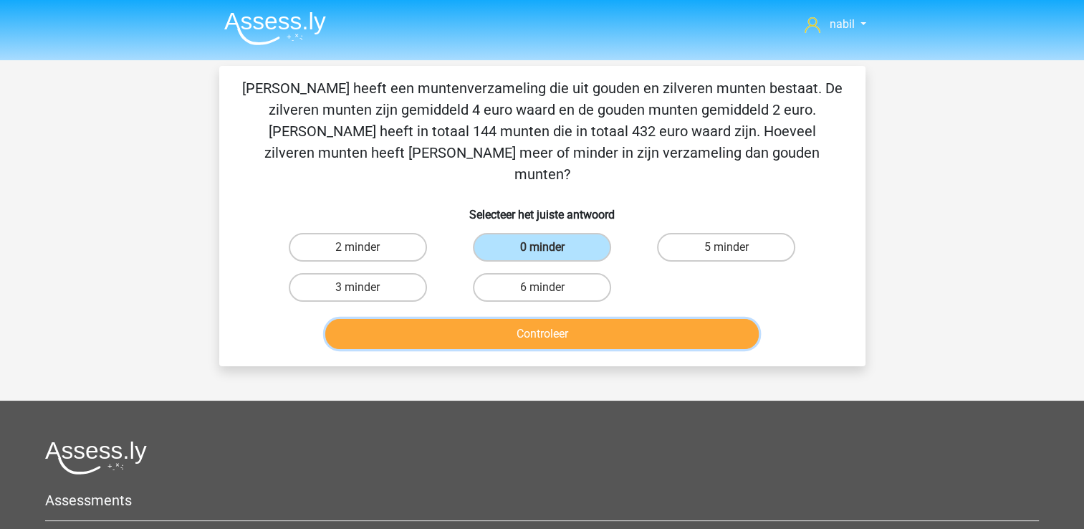
click at [502, 319] on button "Controleer" at bounding box center [542, 334] width 434 height 30
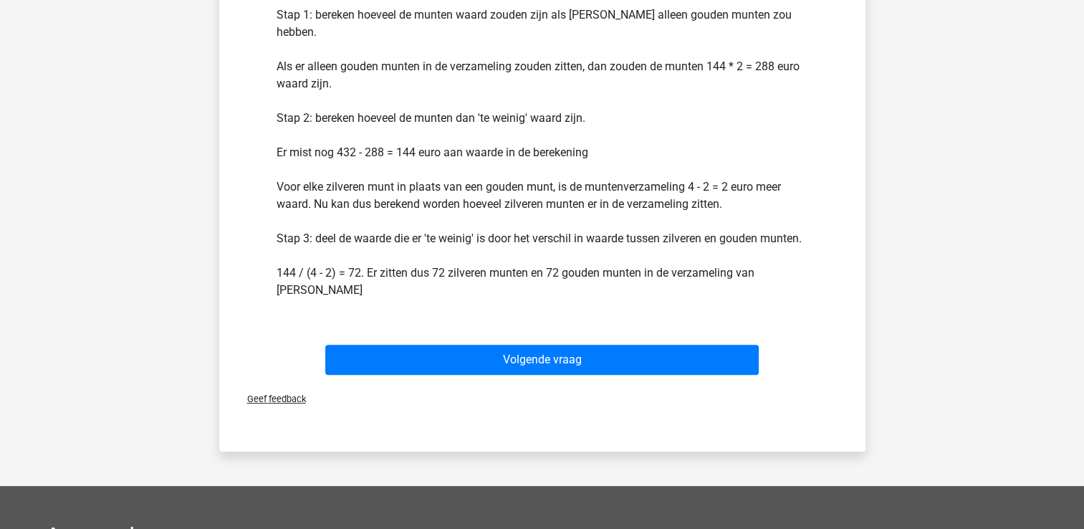
scroll to position [358, 0]
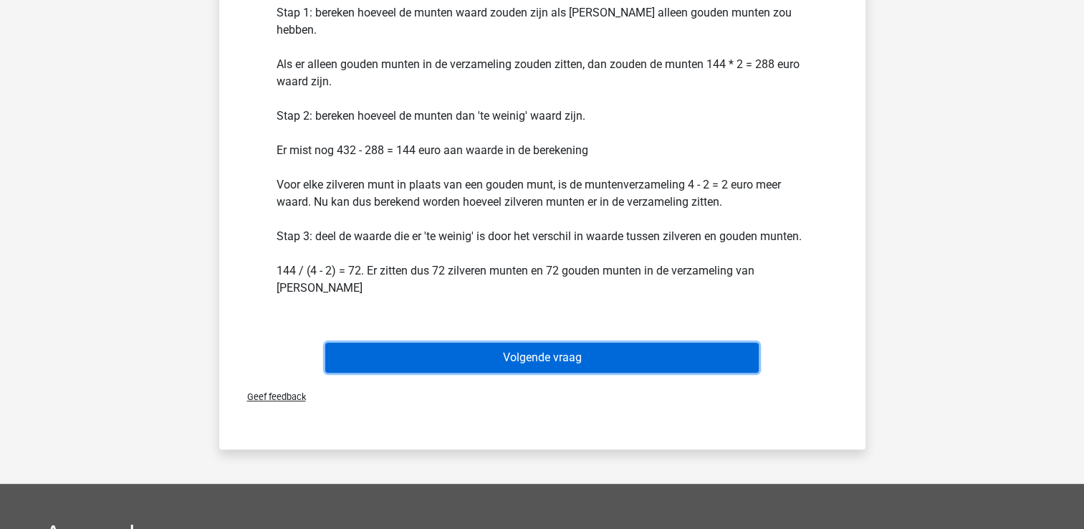
click at [509, 343] on button "Volgende vraag" at bounding box center [542, 358] width 434 height 30
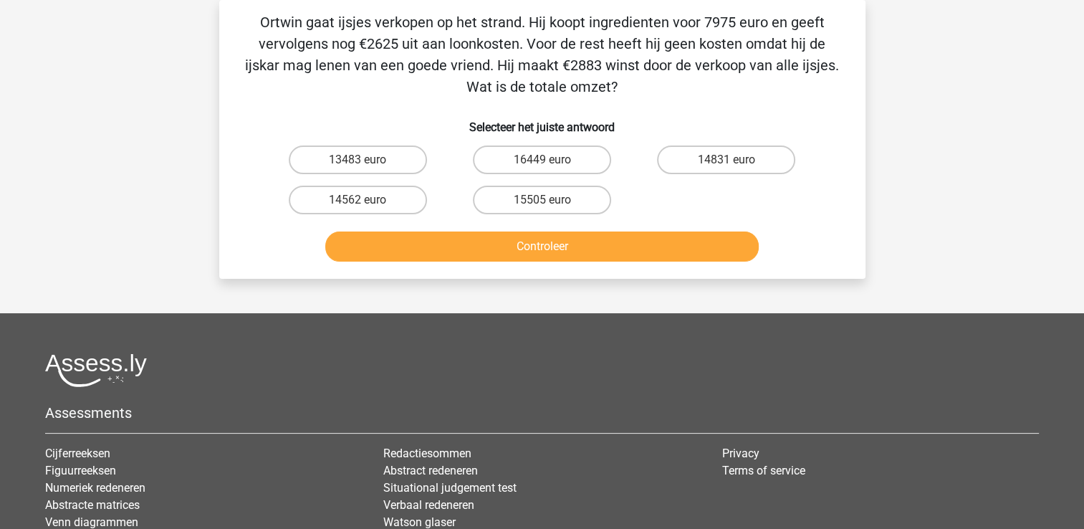
scroll to position [0, 0]
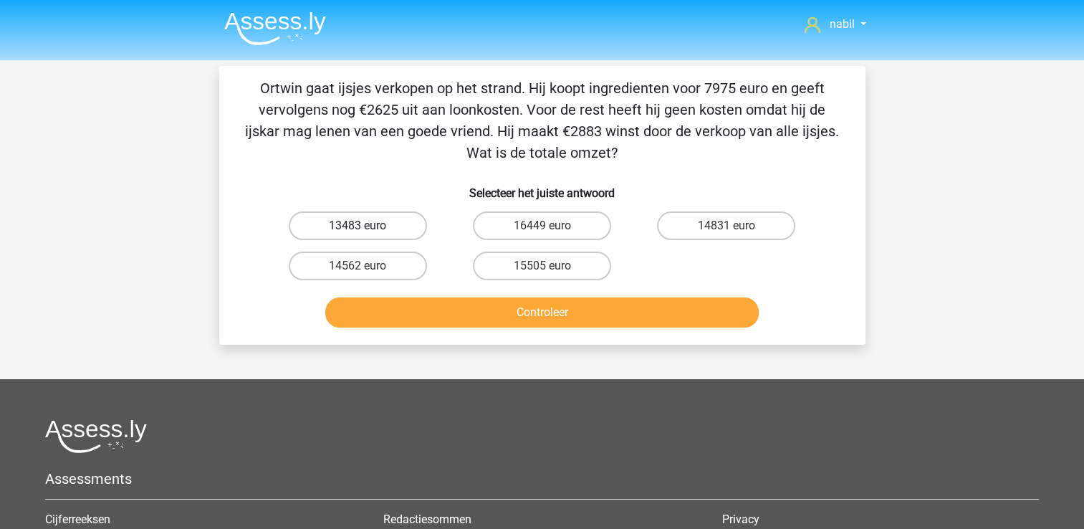
click at [349, 214] on label "13483 euro" at bounding box center [358, 225] width 138 height 29
click at [358, 226] on input "13483 euro" at bounding box center [362, 230] width 9 height 9
radio input "true"
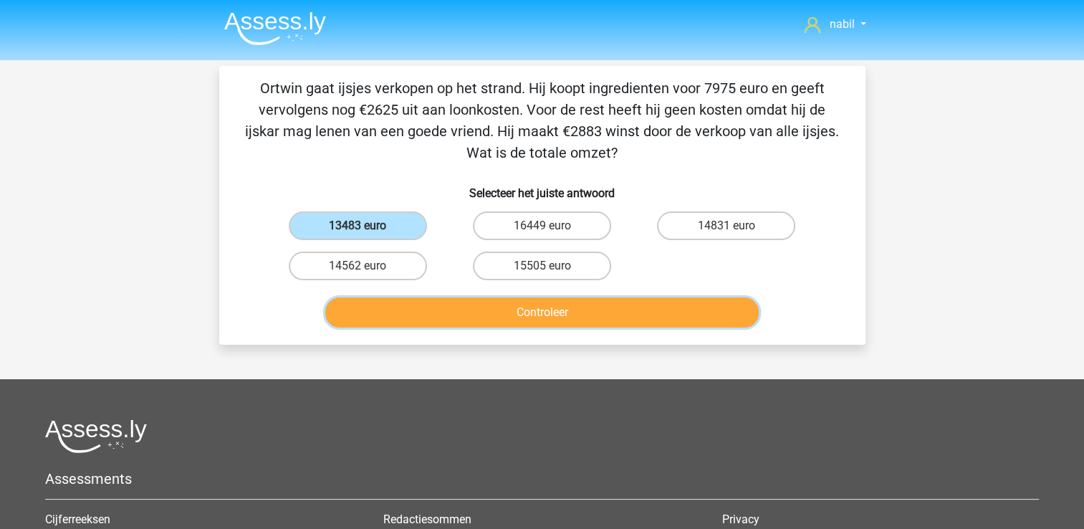
click at [435, 300] on button "Controleer" at bounding box center [542, 312] width 434 height 30
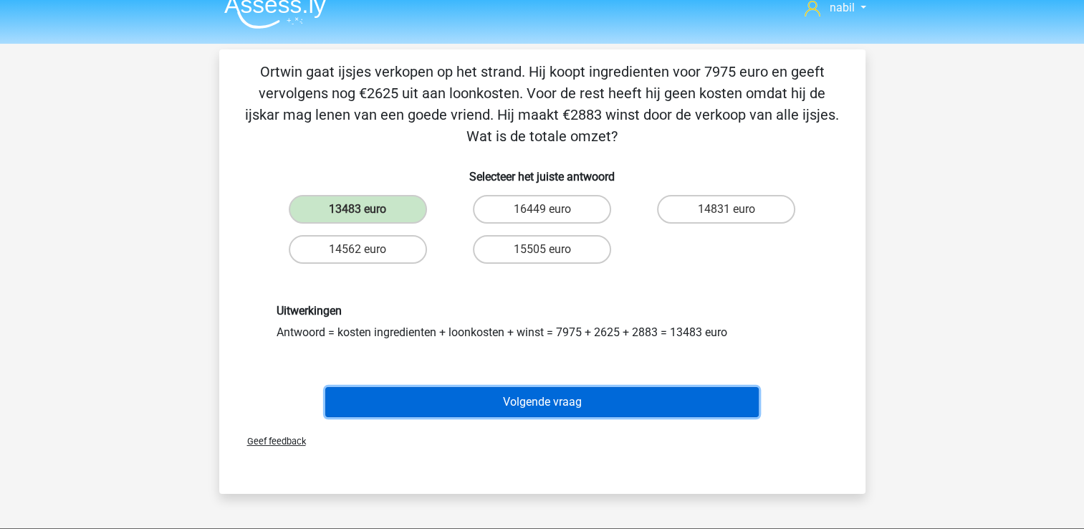
click at [533, 391] on button "Volgende vraag" at bounding box center [542, 402] width 434 height 30
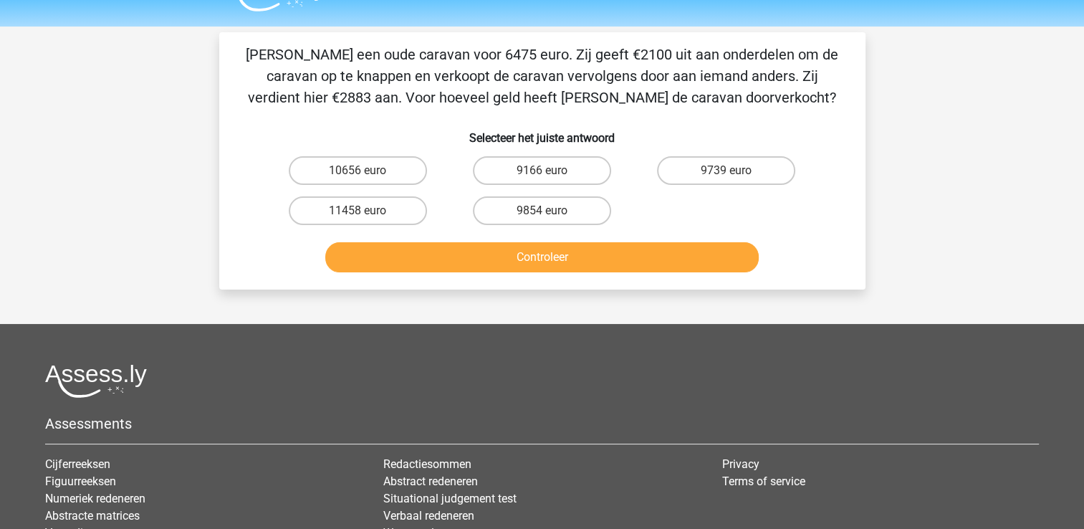
scroll to position [33, 0]
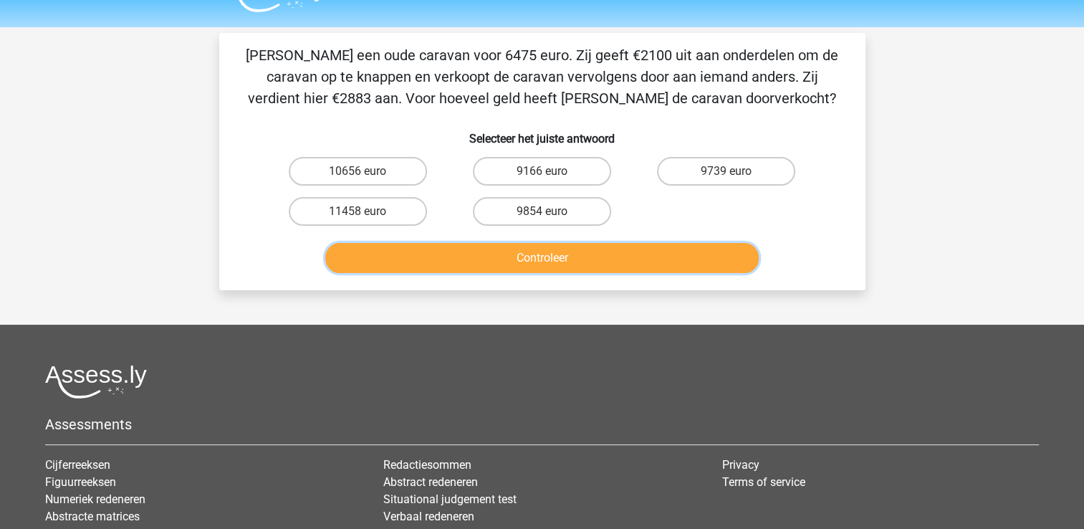
click at [506, 268] on button "Controleer" at bounding box center [542, 258] width 434 height 30
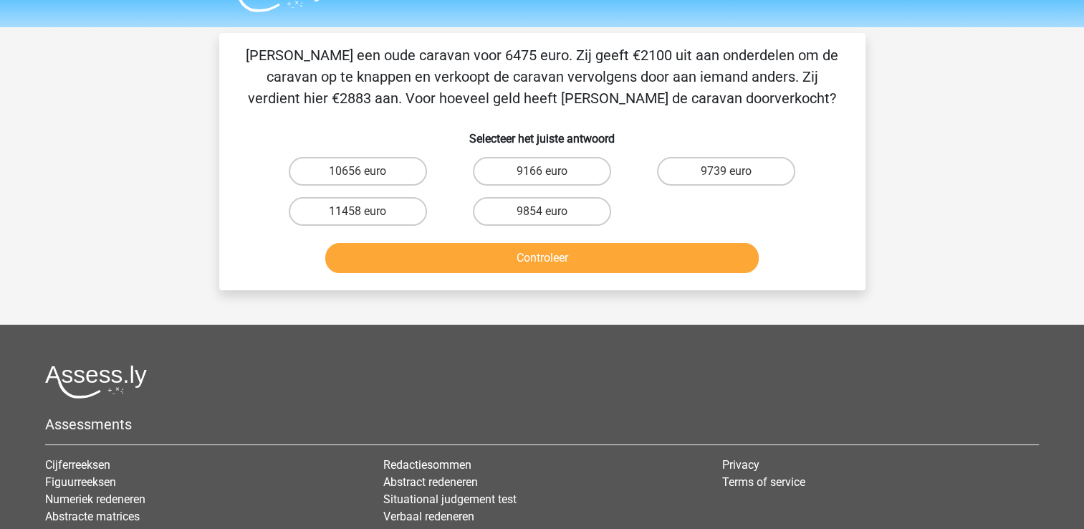
scroll to position [0, 0]
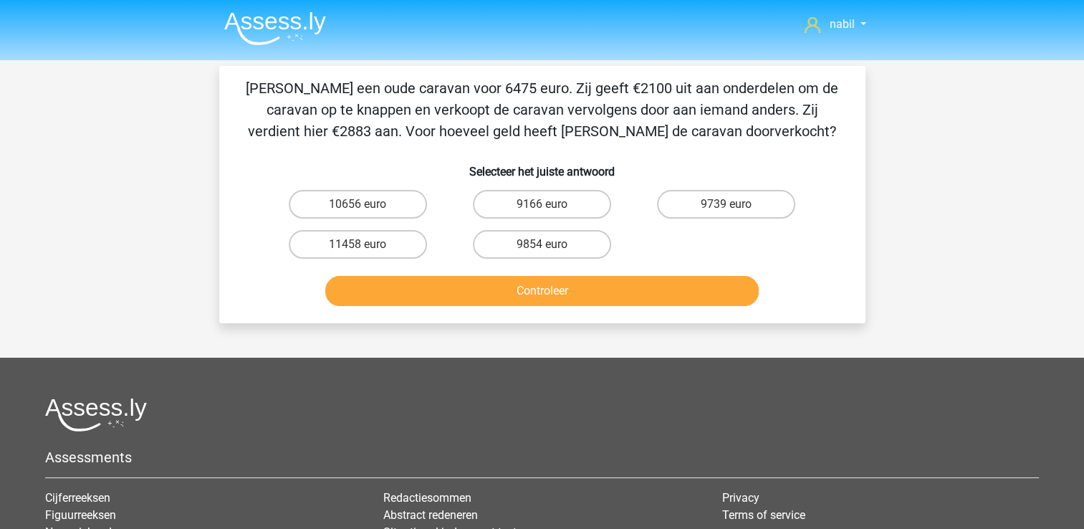
click at [266, 297] on div "Controleer" at bounding box center [542, 294] width 553 height 36
click at [801, 124] on p "Alina koopt een oude caravan voor 6475 euro. Zij geeft €2100 uit aan onderdelen…" at bounding box center [542, 109] width 601 height 65
click at [337, 249] on label "11458 euro" at bounding box center [358, 244] width 138 height 29
click at [358, 249] on input "11458 euro" at bounding box center [362, 248] width 9 height 9
radio input "true"
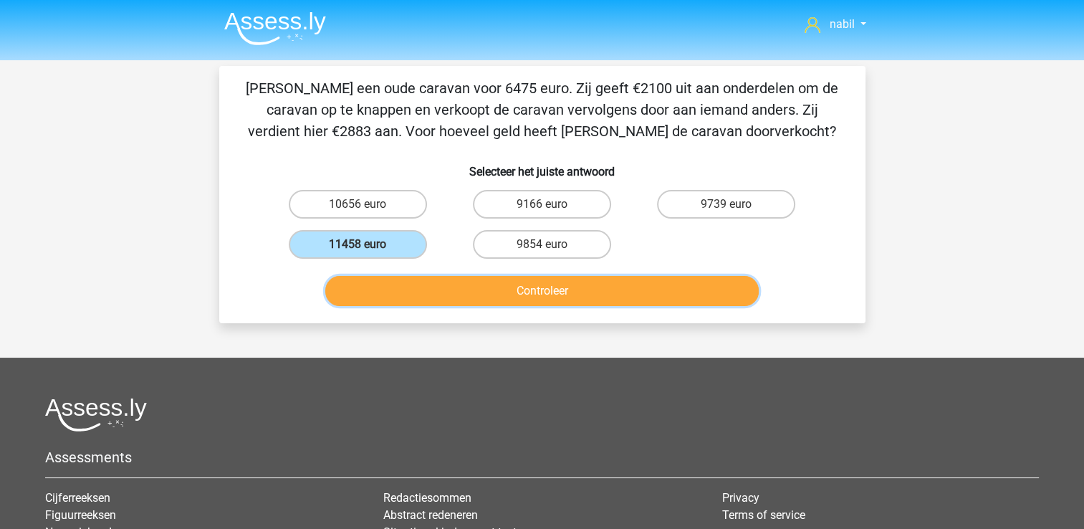
click at [404, 276] on button "Controleer" at bounding box center [542, 291] width 434 height 30
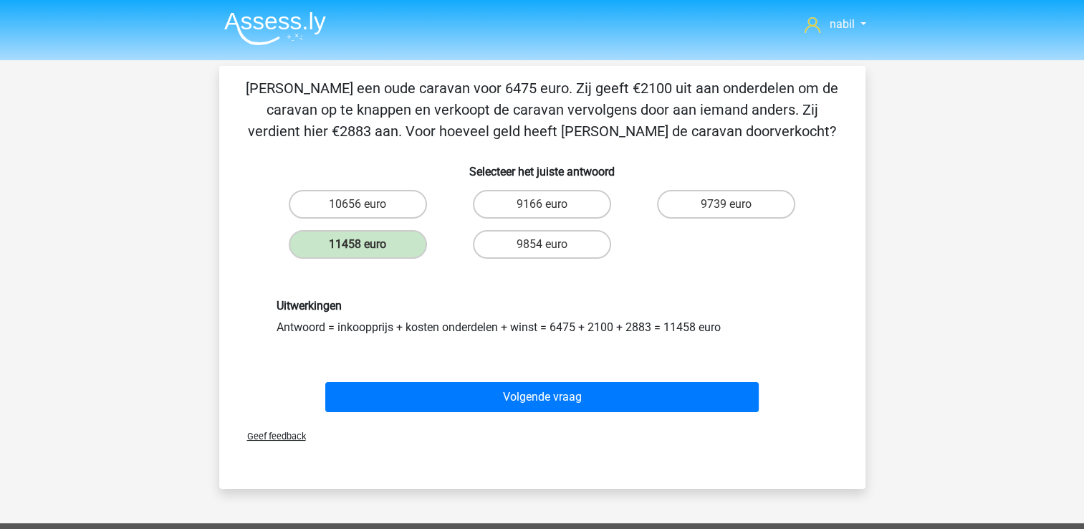
scroll to position [119, 0]
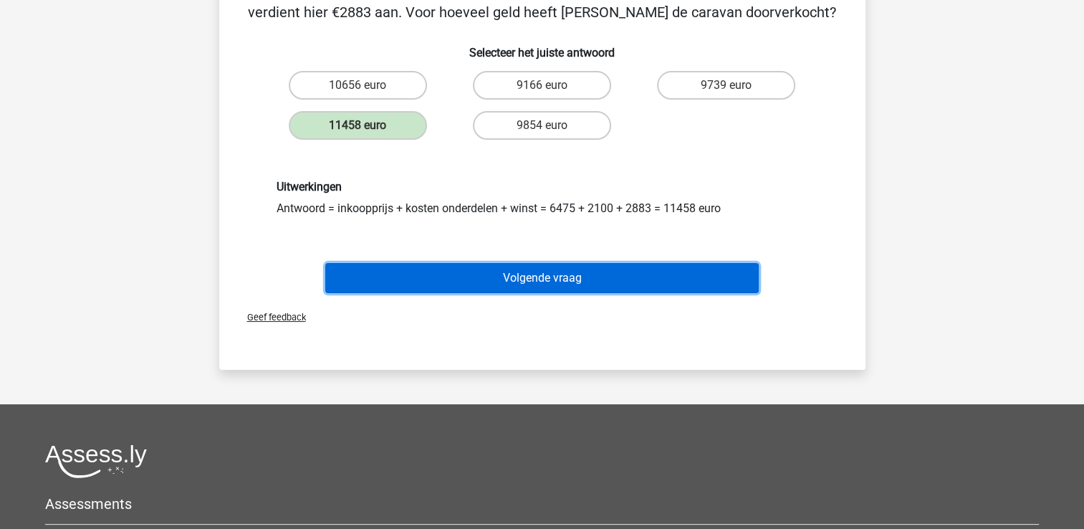
click at [593, 278] on button "Volgende vraag" at bounding box center [542, 278] width 434 height 30
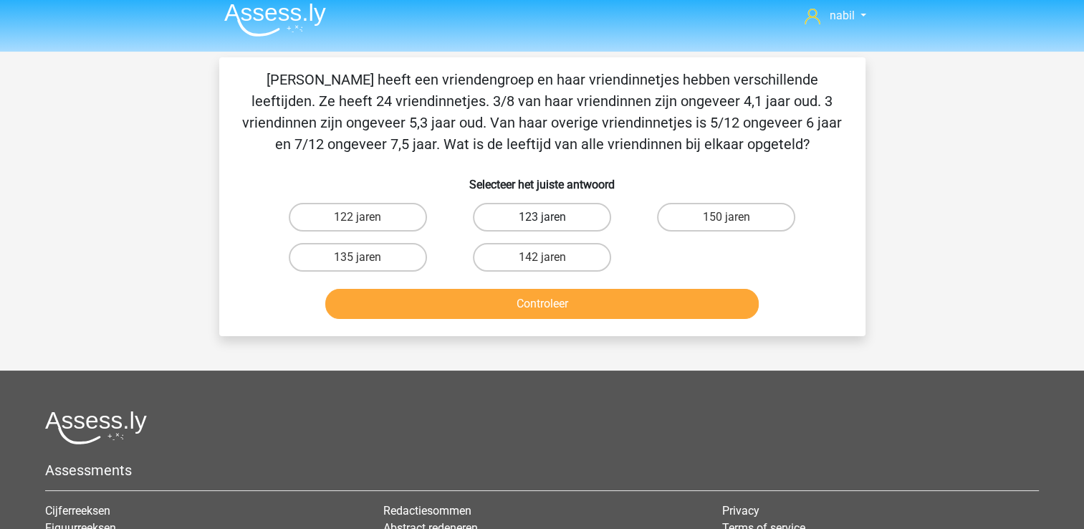
scroll to position [0, 0]
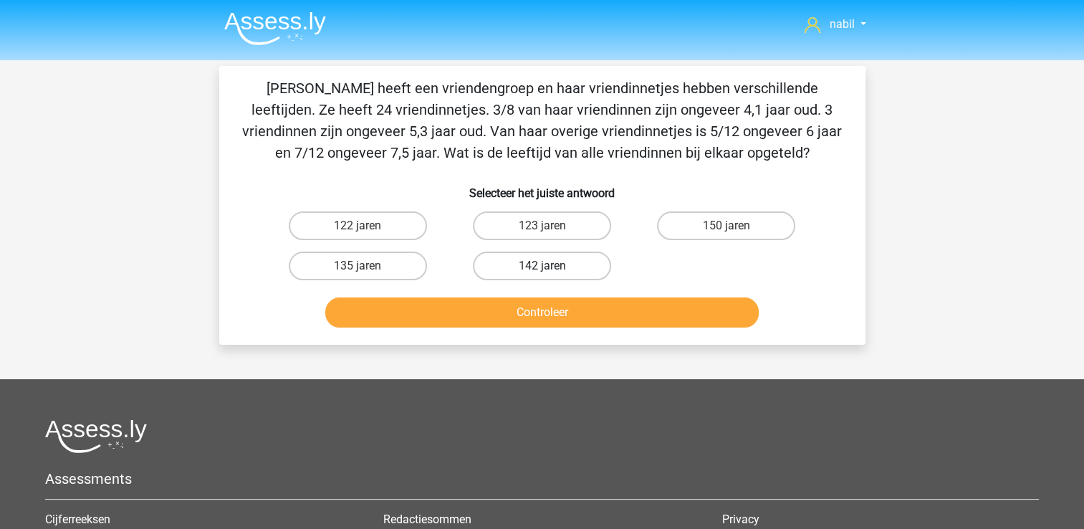
click at [510, 255] on label "142 jaren" at bounding box center [542, 266] width 138 height 29
click at [542, 266] on input "142 jaren" at bounding box center [546, 270] width 9 height 9
radio input "true"
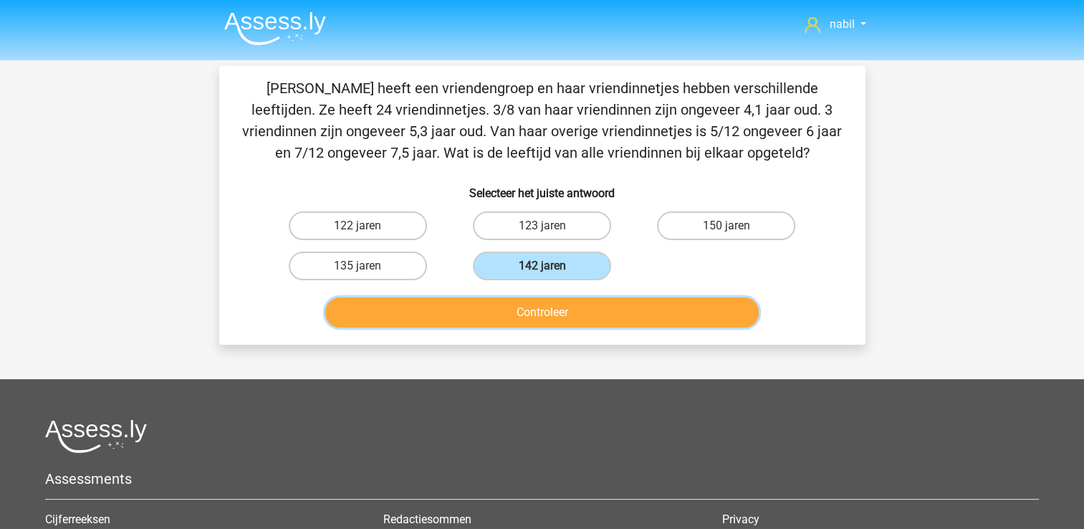
click at [525, 310] on button "Controleer" at bounding box center [542, 312] width 434 height 30
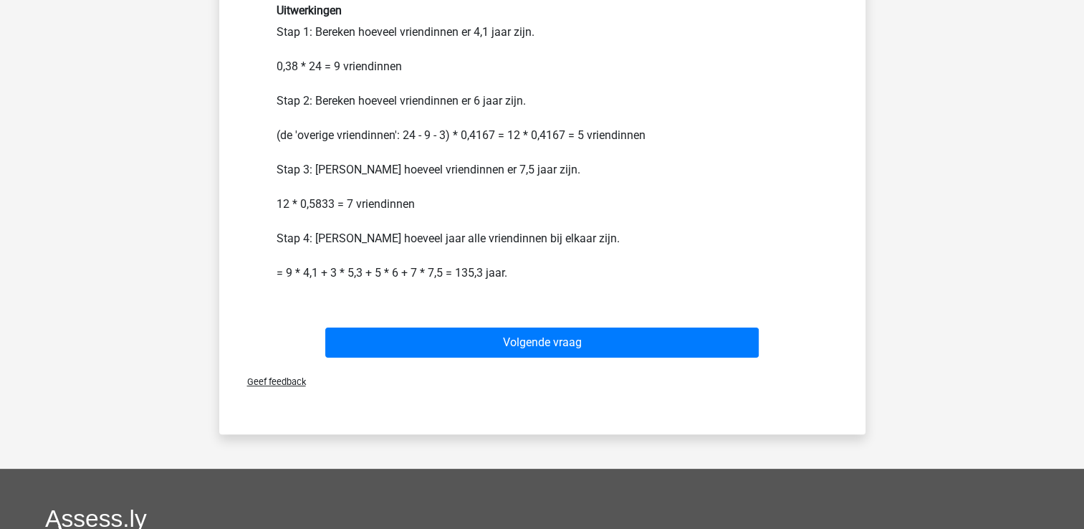
scroll to position [318, 0]
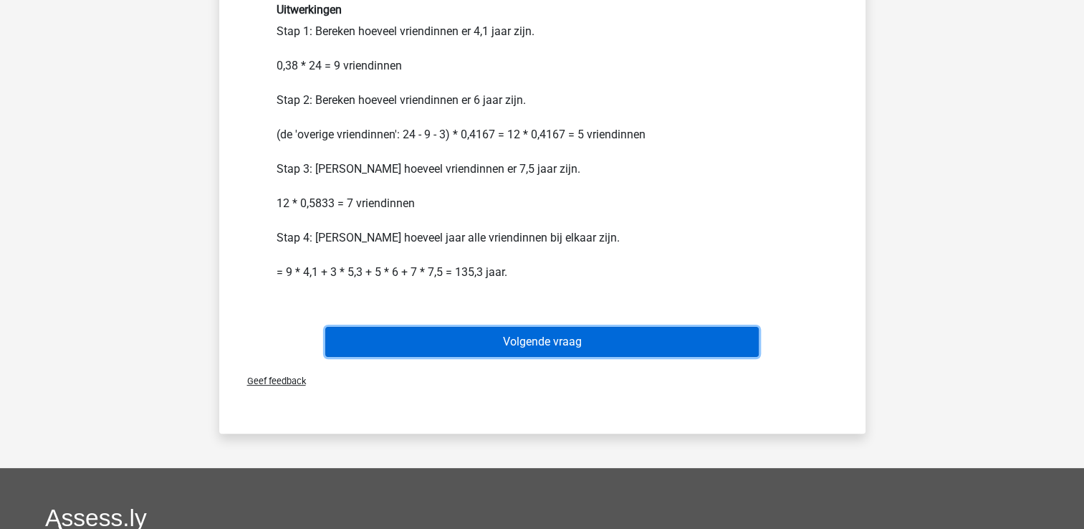
click at [535, 340] on button "Volgende vraag" at bounding box center [542, 342] width 434 height 30
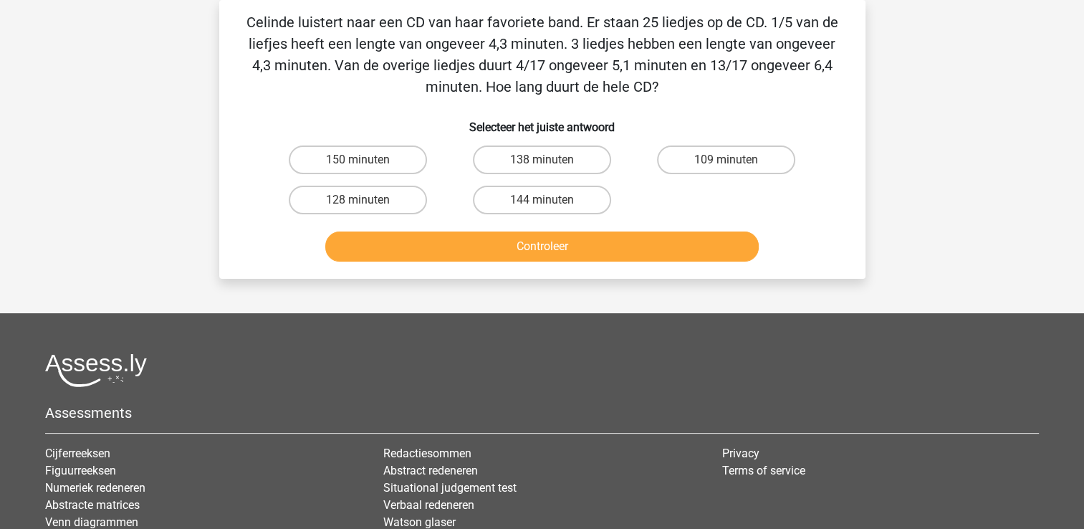
scroll to position [0, 0]
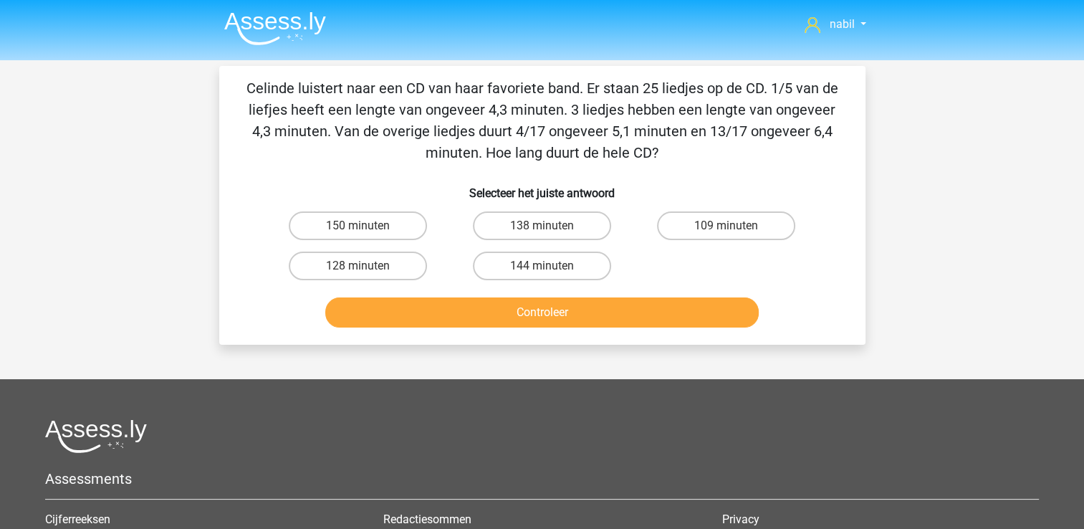
click at [299, 41] on img at bounding box center [275, 28] width 102 height 34
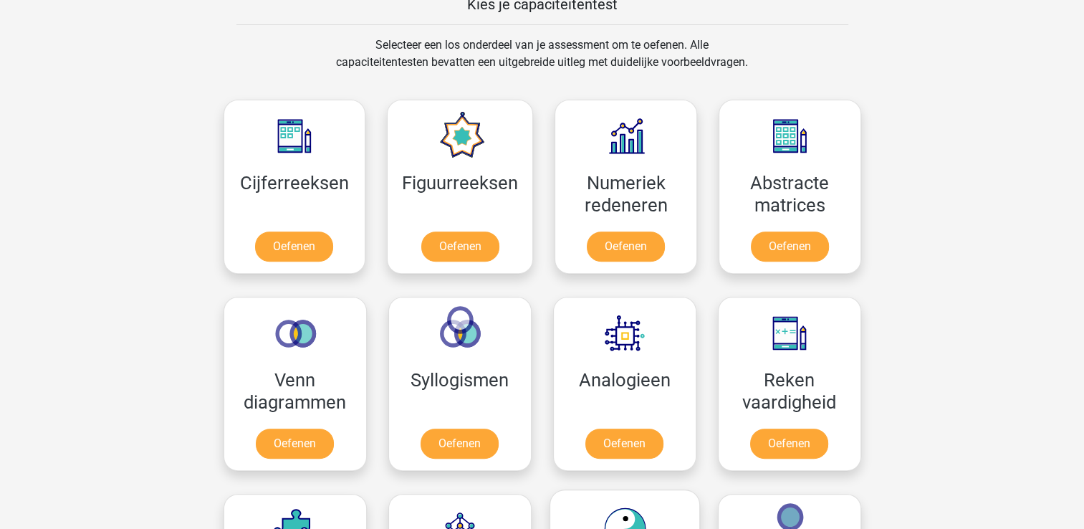
scroll to position [565, 0]
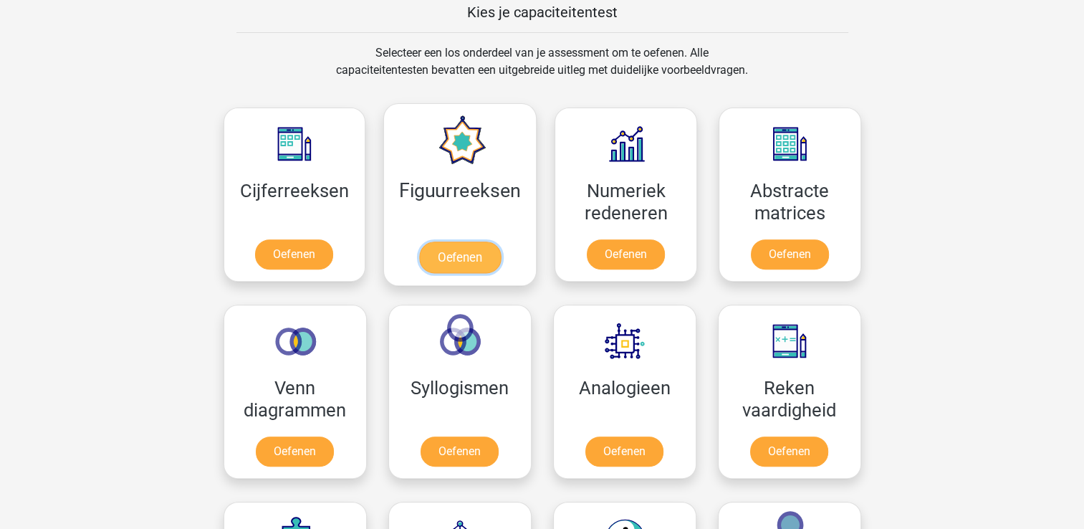
click at [463, 245] on link "Oefenen" at bounding box center [460, 258] width 82 height 32
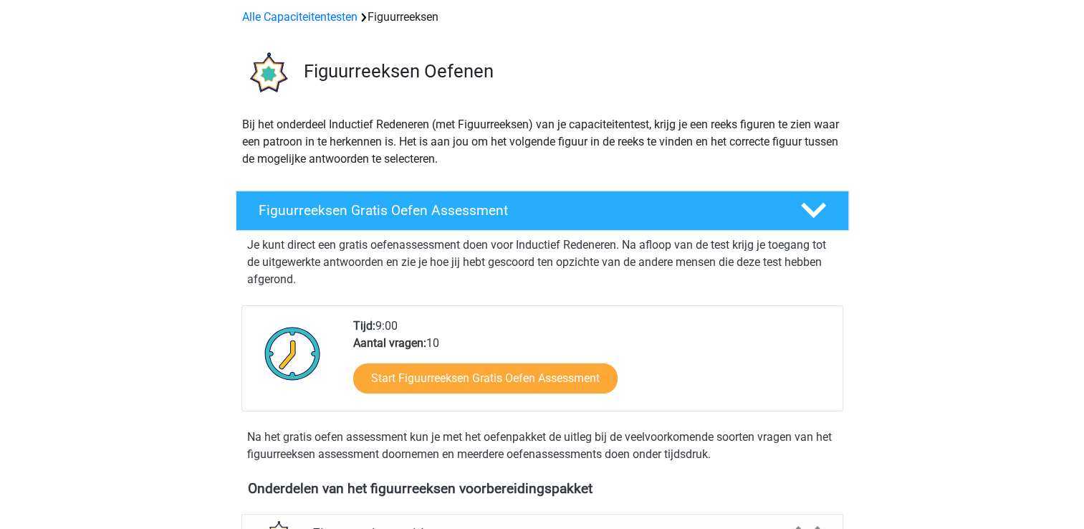
scroll to position [168, 0]
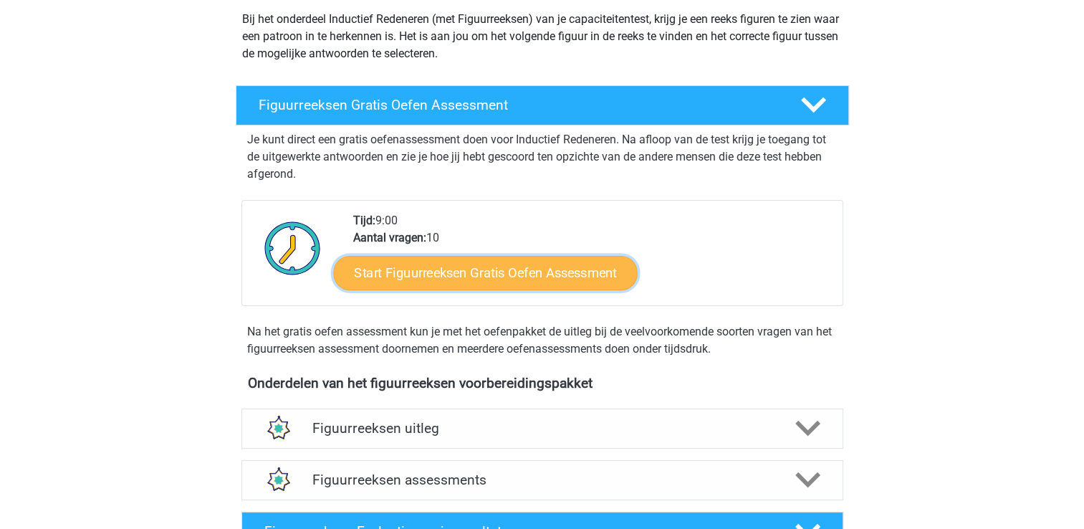
click at [480, 261] on link "Start Figuurreeksen Gratis Oefen Assessment" at bounding box center [485, 272] width 304 height 34
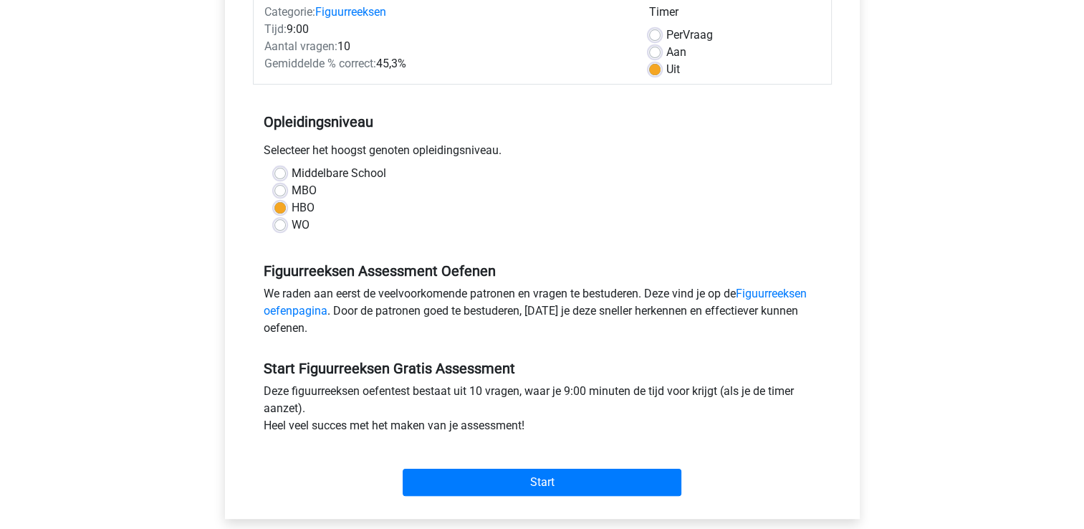
scroll to position [208, 0]
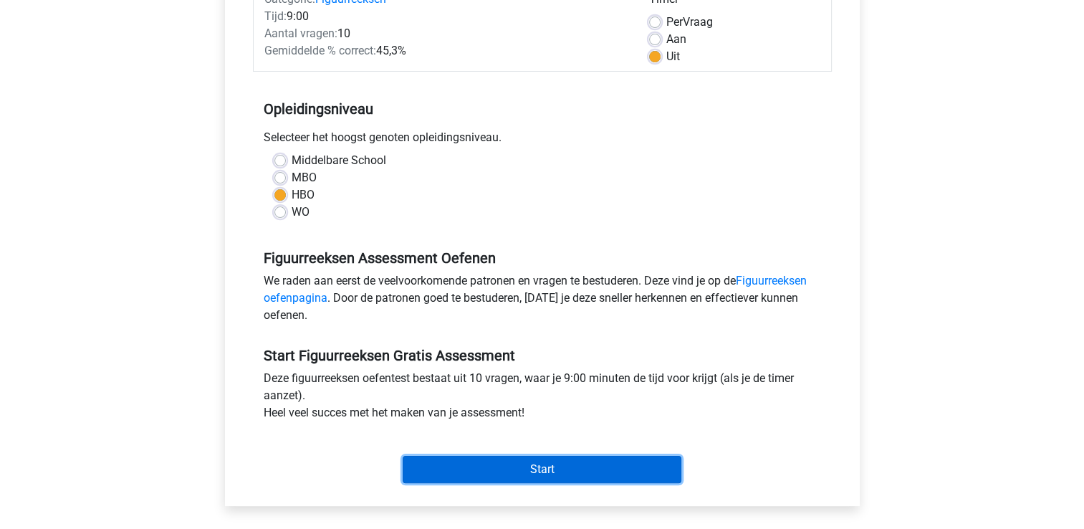
click at [512, 477] on input "Start" at bounding box center [542, 469] width 279 height 27
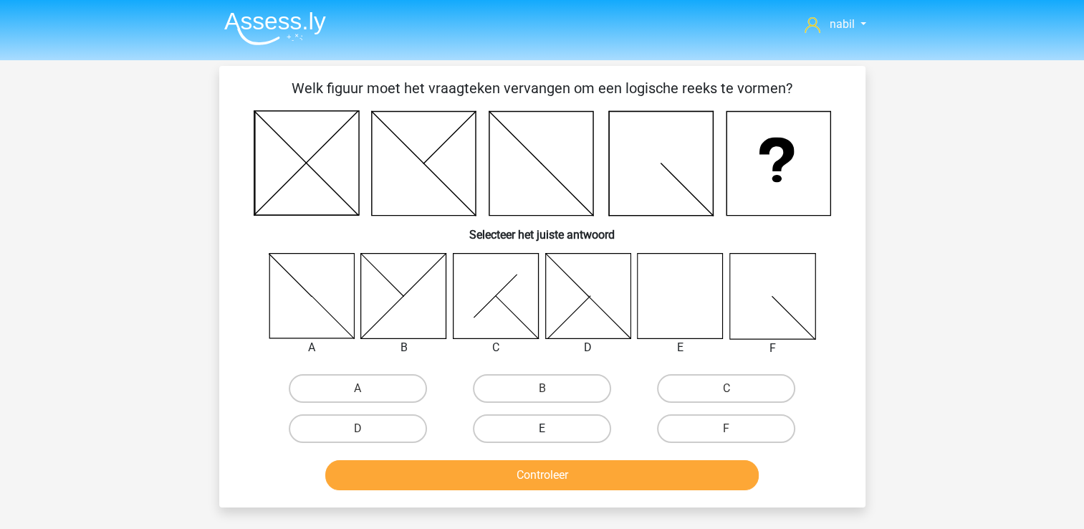
click at [516, 421] on label "E" at bounding box center [542, 428] width 138 height 29
click at [542, 429] on input "E" at bounding box center [546, 433] width 9 height 9
radio input "true"
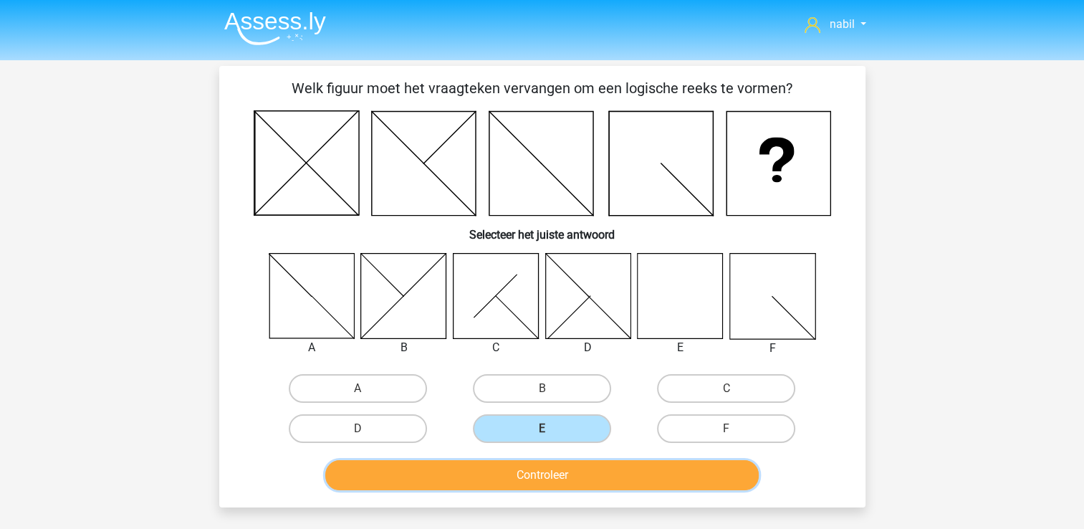
click at [540, 473] on button "Controleer" at bounding box center [542, 475] width 434 height 30
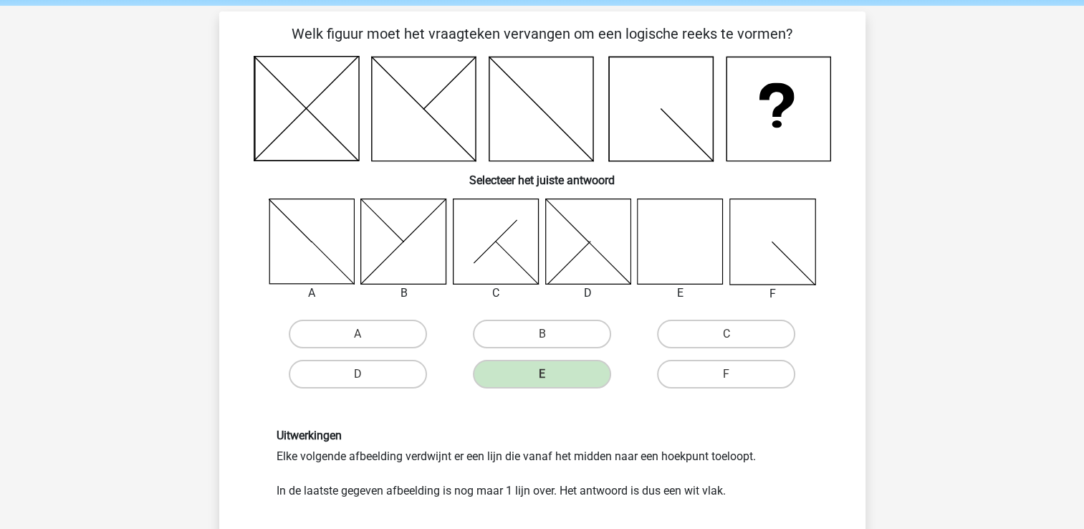
scroll to position [155, 0]
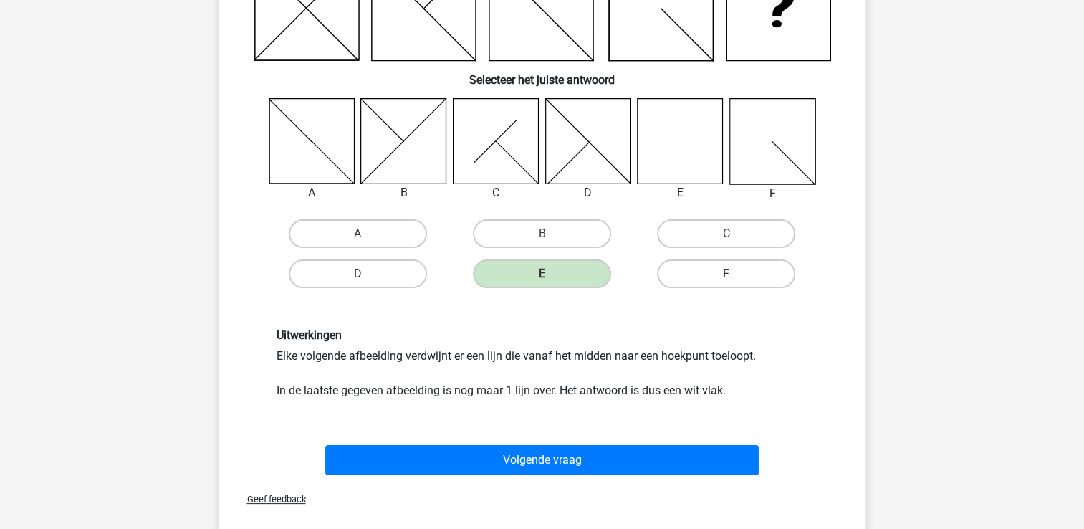
click at [520, 443] on div "Volgende vraag" at bounding box center [542, 457] width 601 height 47
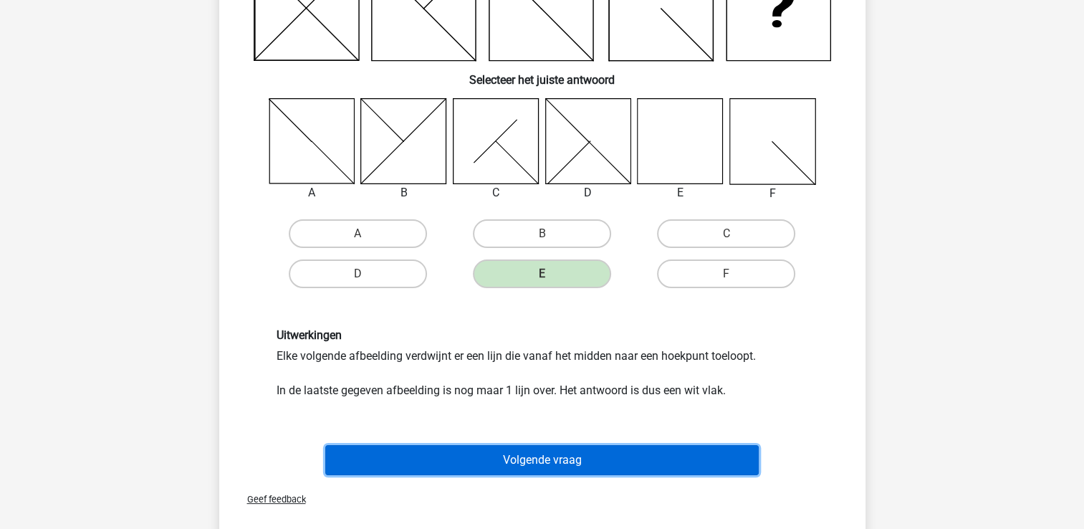
click at [520, 447] on button "Volgende vraag" at bounding box center [542, 460] width 434 height 30
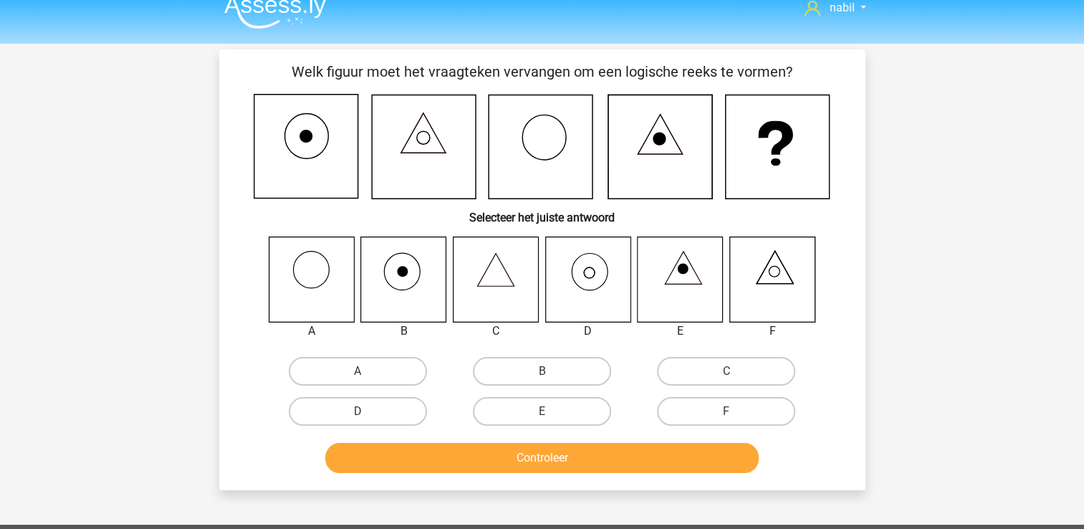
scroll to position [16, 0]
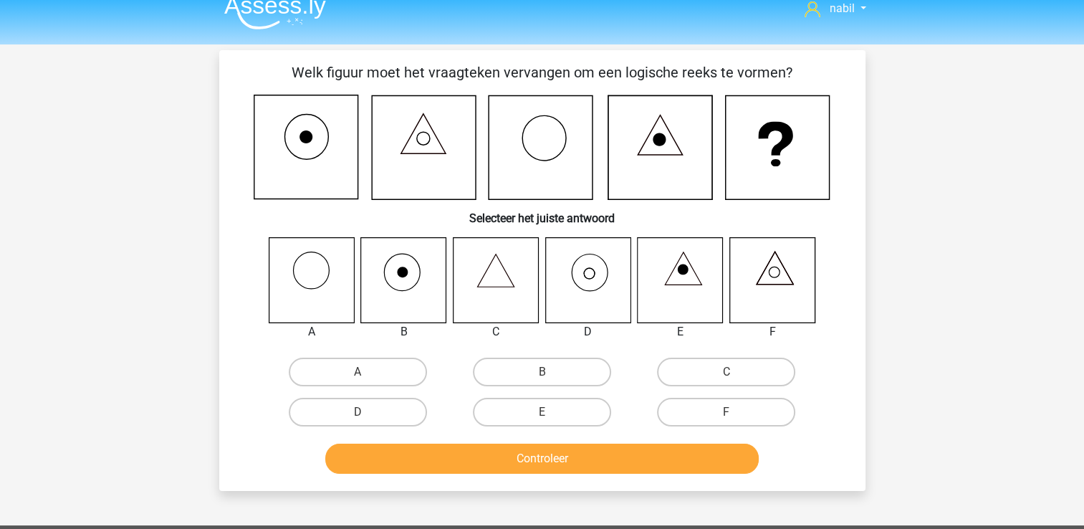
click at [781, 189] on icon at bounding box center [778, 148] width 104 height 104
click at [480, 290] on icon at bounding box center [495, 279] width 85 height 85
click at [769, 373] on label "C" at bounding box center [726, 372] width 138 height 29
click at [736, 373] on input "C" at bounding box center [731, 376] width 9 height 9
radio input "true"
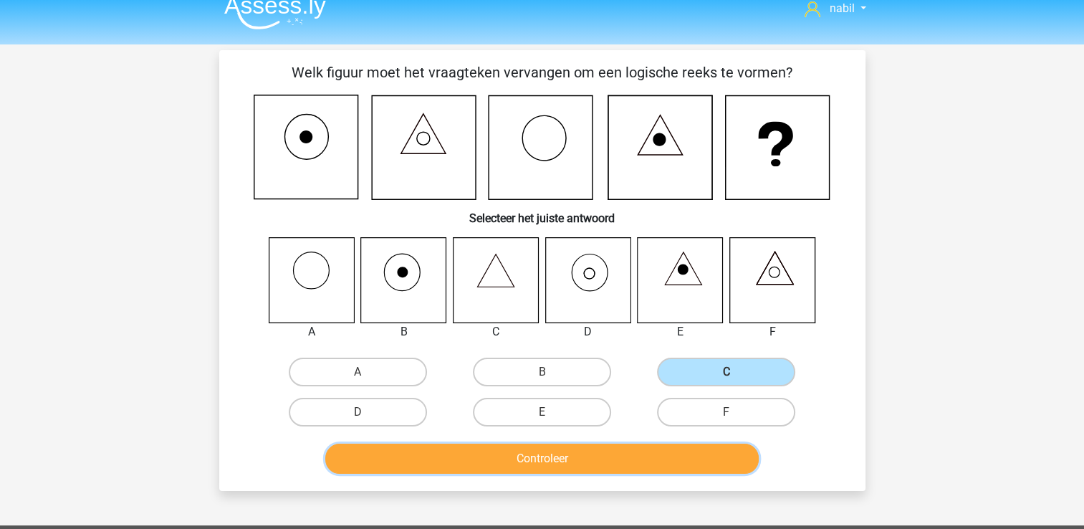
click at [591, 461] on button "Controleer" at bounding box center [542, 459] width 434 height 30
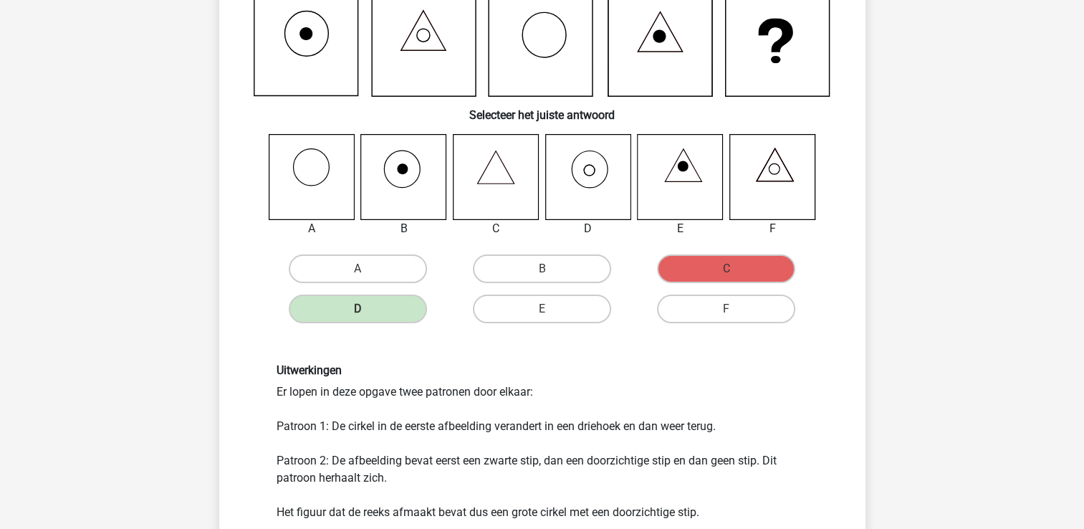
scroll to position [311, 0]
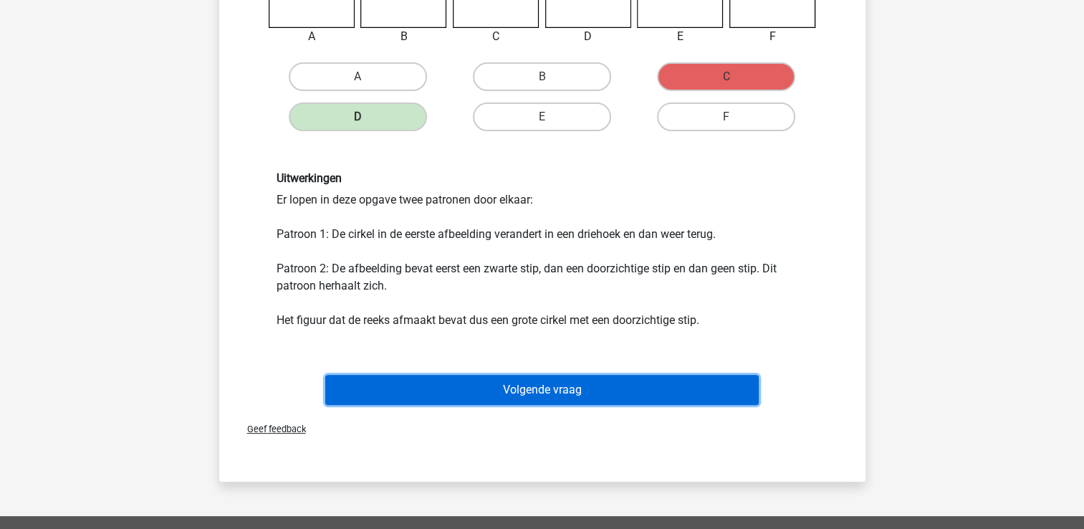
click at [558, 381] on button "Volgende vraag" at bounding box center [542, 390] width 434 height 30
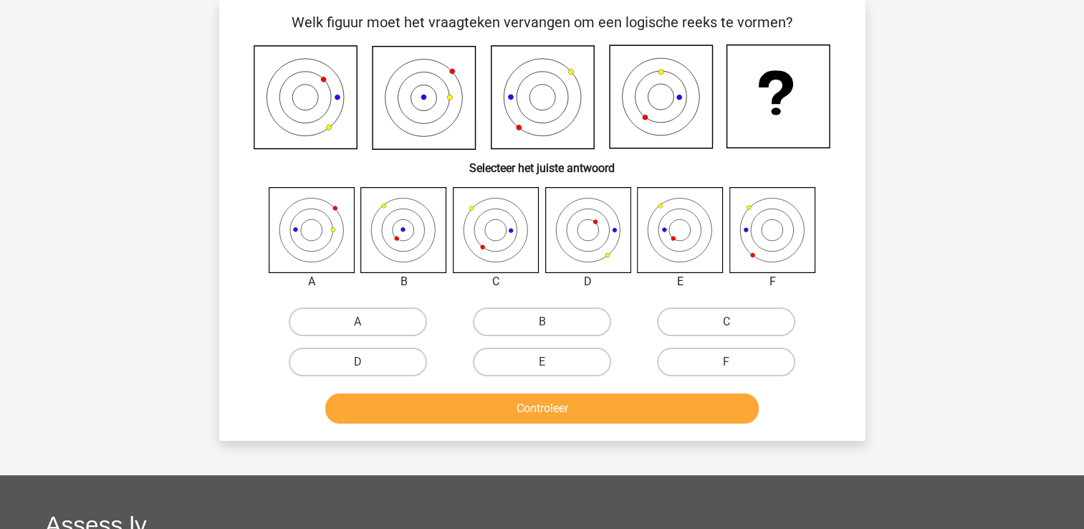
scroll to position [0, 0]
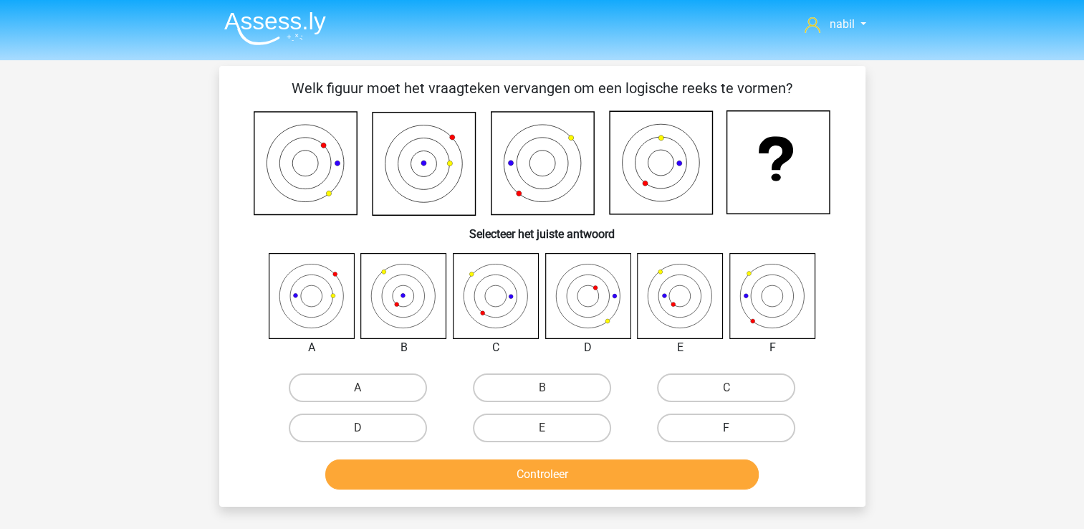
click at [710, 414] on label "F" at bounding box center [726, 428] width 138 height 29
click at [727, 428] on input "F" at bounding box center [731, 432] width 9 height 9
radio input "true"
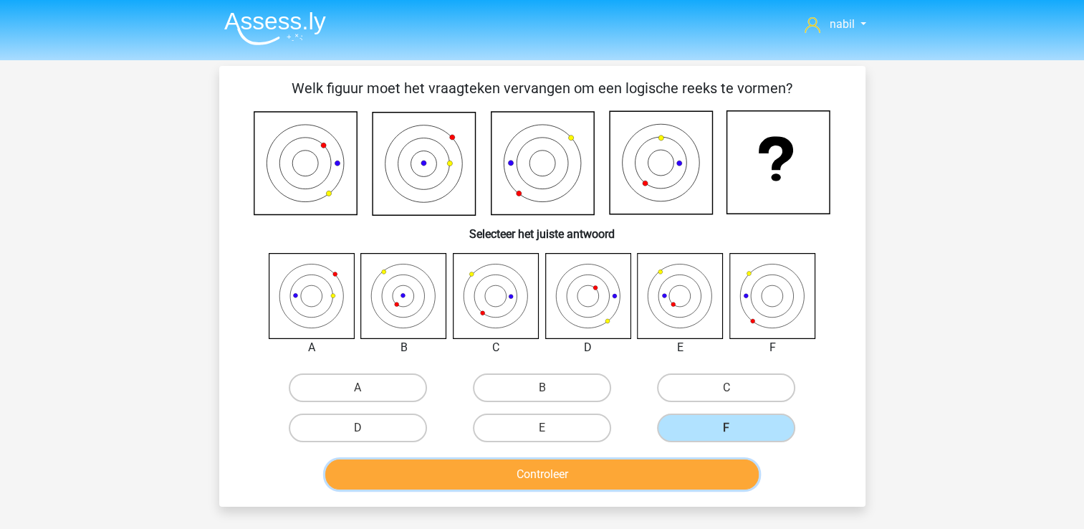
click at [673, 469] on button "Controleer" at bounding box center [542, 474] width 434 height 30
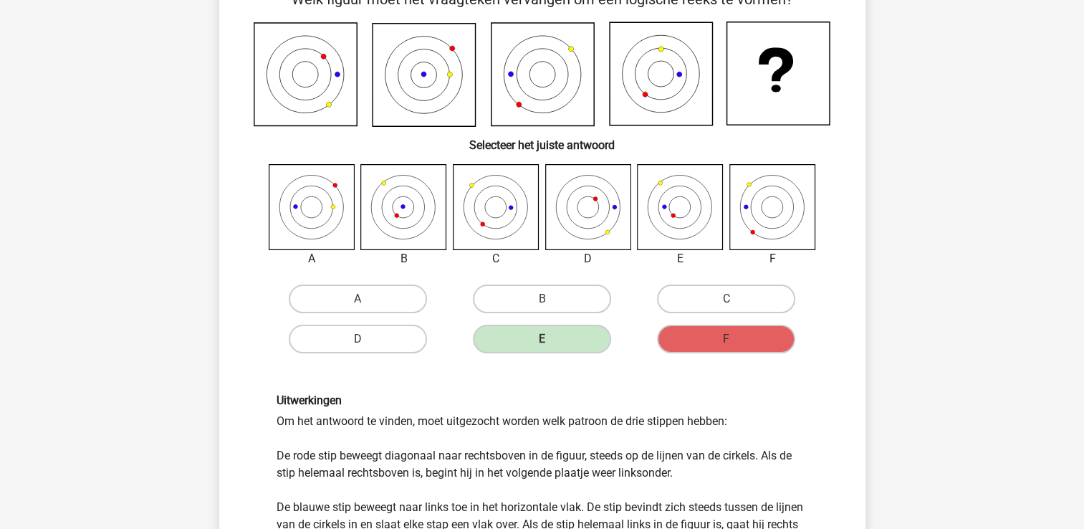
scroll to position [87, 0]
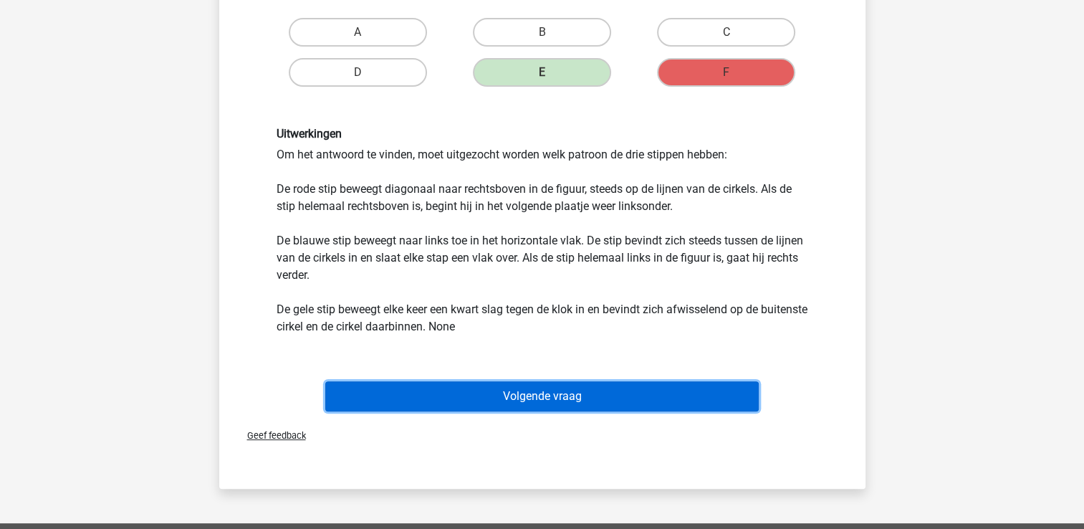
click at [642, 394] on button "Volgende vraag" at bounding box center [542, 396] width 434 height 30
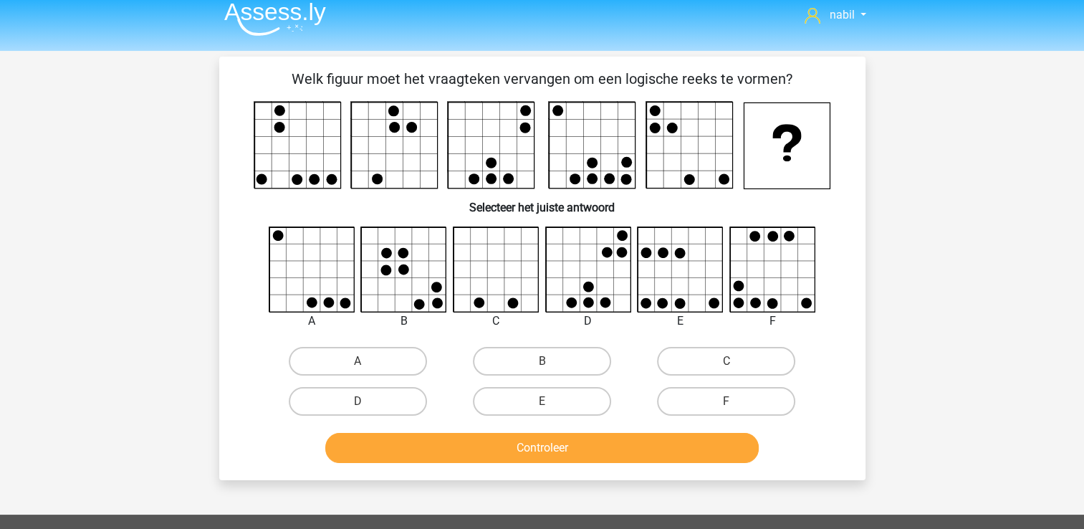
scroll to position [0, 0]
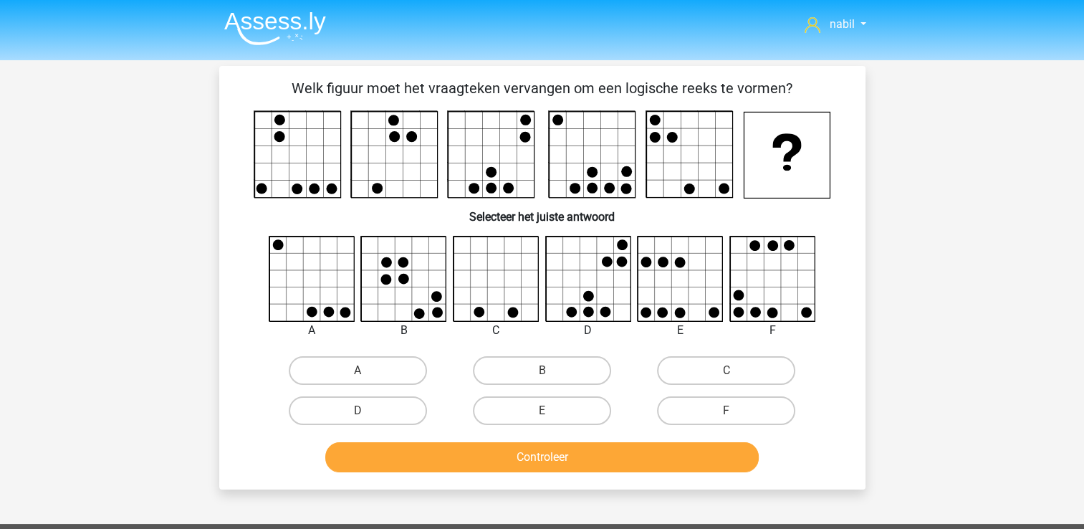
click at [797, 163] on rect at bounding box center [788, 156] width 86 height 86
drag, startPoint x: 935, startPoint y: 214, endPoint x: 917, endPoint y: 239, distance: 30.7
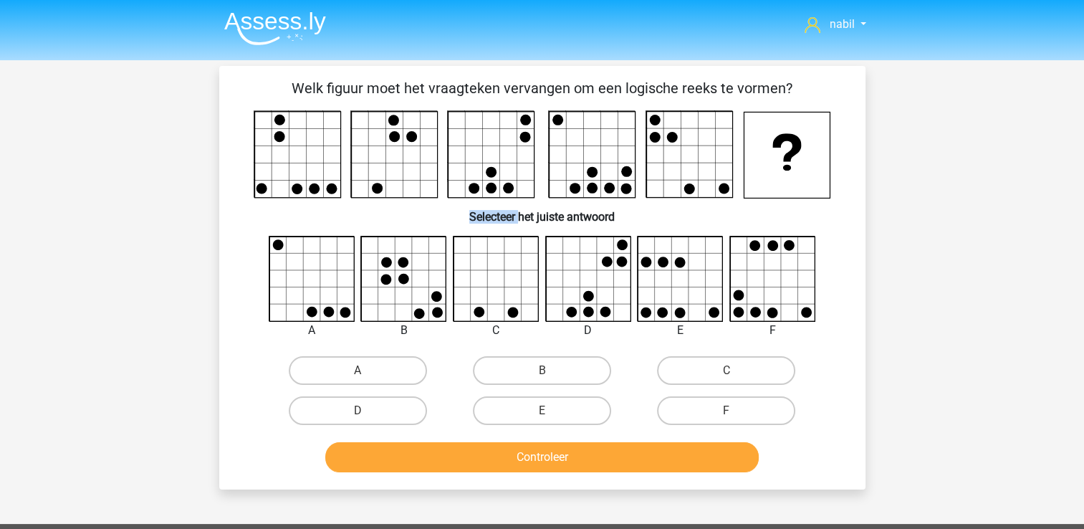
click at [917, 239] on div "nabil anbenbouzid@gmail.com Nederlands English" at bounding box center [542, 451] width 1084 height 902
click at [407, 420] on label "D" at bounding box center [358, 410] width 138 height 29
click at [367, 420] on input "D" at bounding box center [362, 415] width 9 height 9
radio input "true"
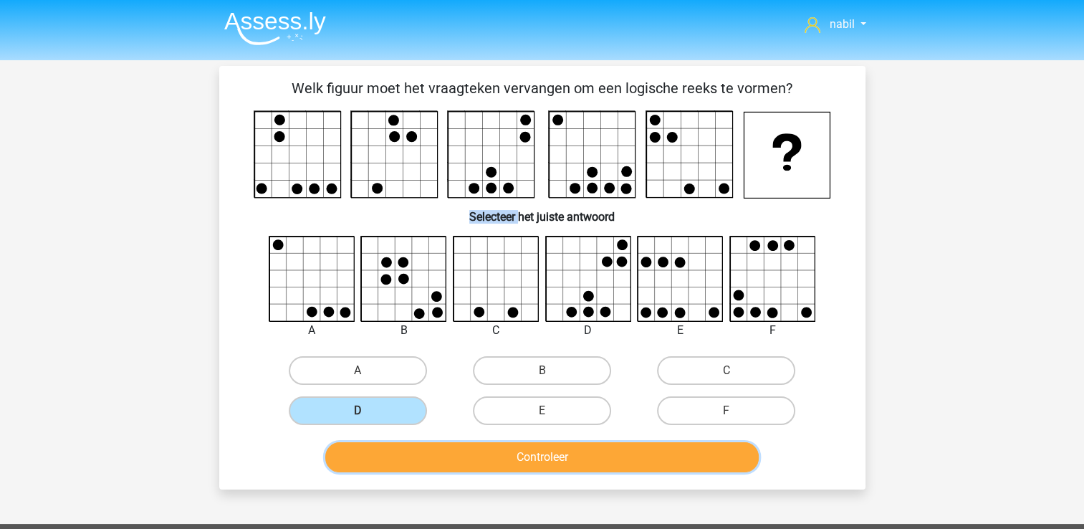
click at [437, 449] on button "Controleer" at bounding box center [542, 457] width 434 height 30
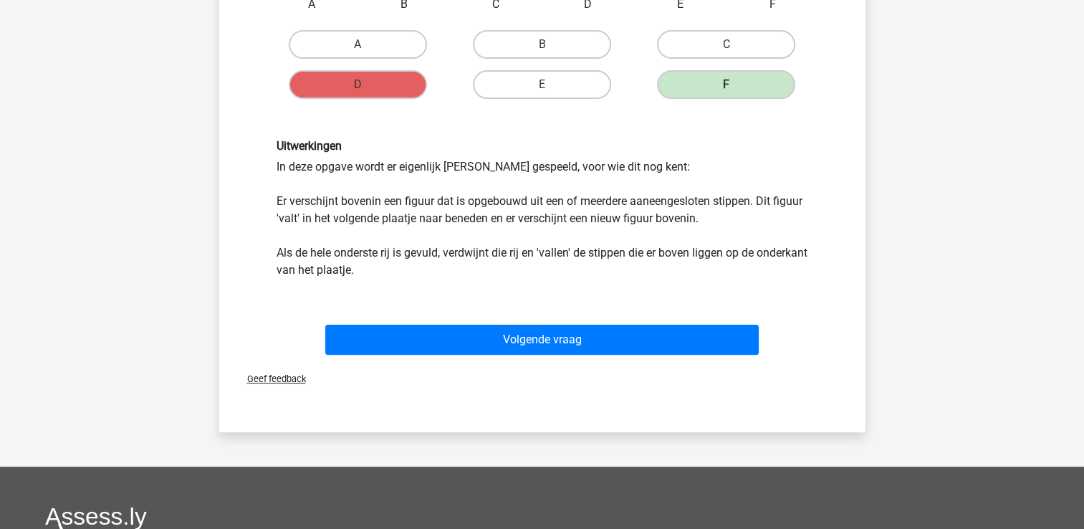
scroll to position [329, 0]
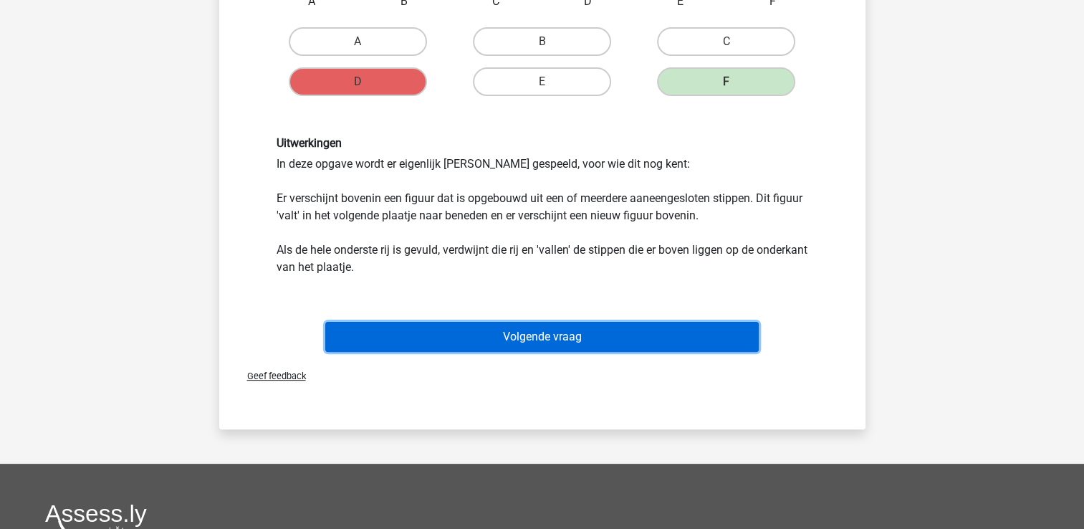
click at [485, 338] on button "Volgende vraag" at bounding box center [542, 337] width 434 height 30
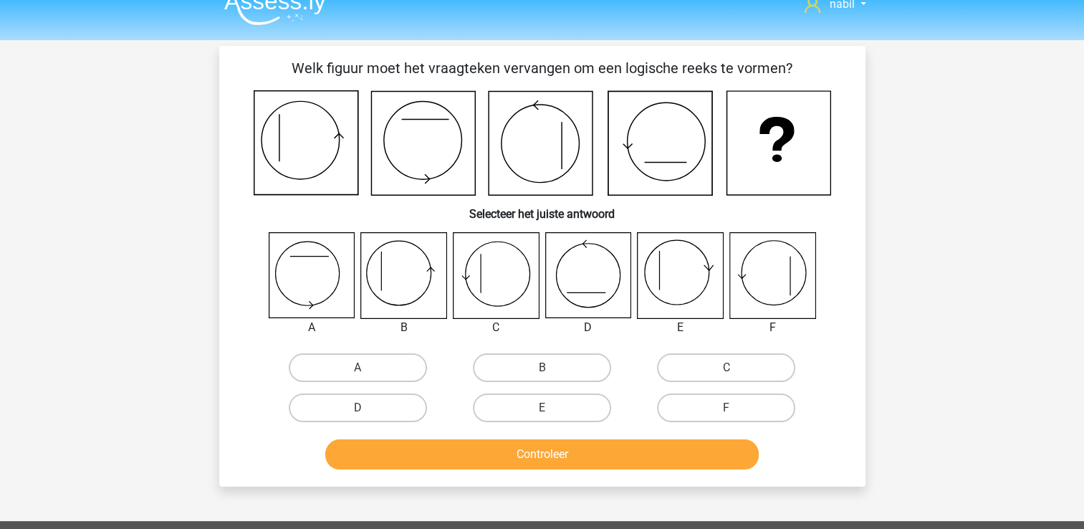
scroll to position [19, 0]
click at [501, 358] on label "B" at bounding box center [542, 368] width 138 height 29
click at [542, 368] on input "B" at bounding box center [546, 372] width 9 height 9
radio input "true"
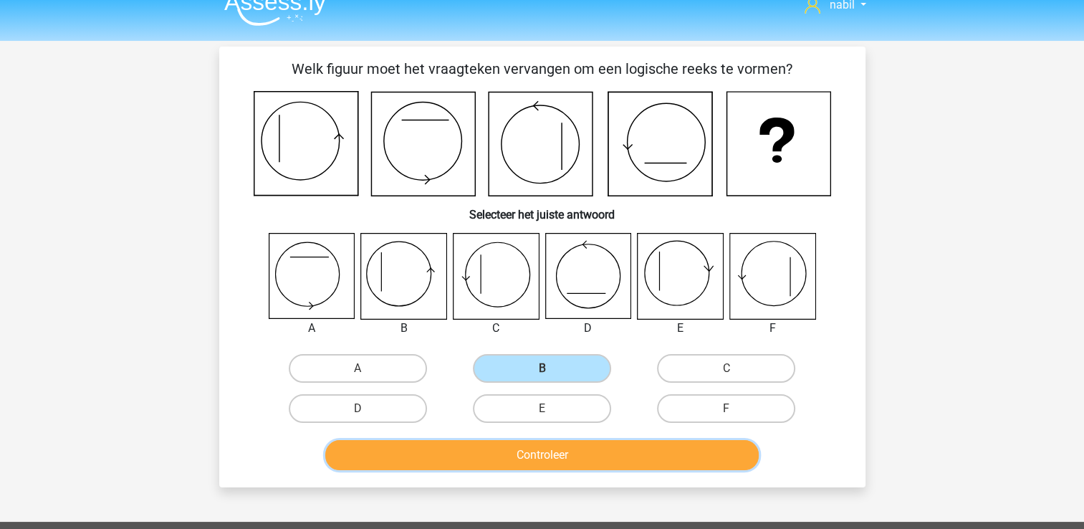
click at [538, 449] on button "Controleer" at bounding box center [542, 455] width 434 height 30
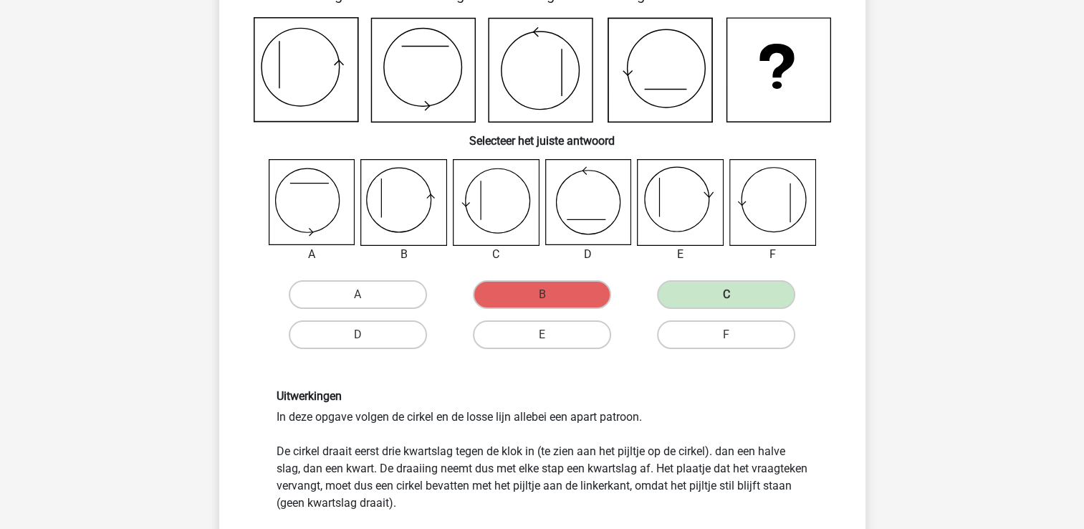
scroll to position [99, 0]
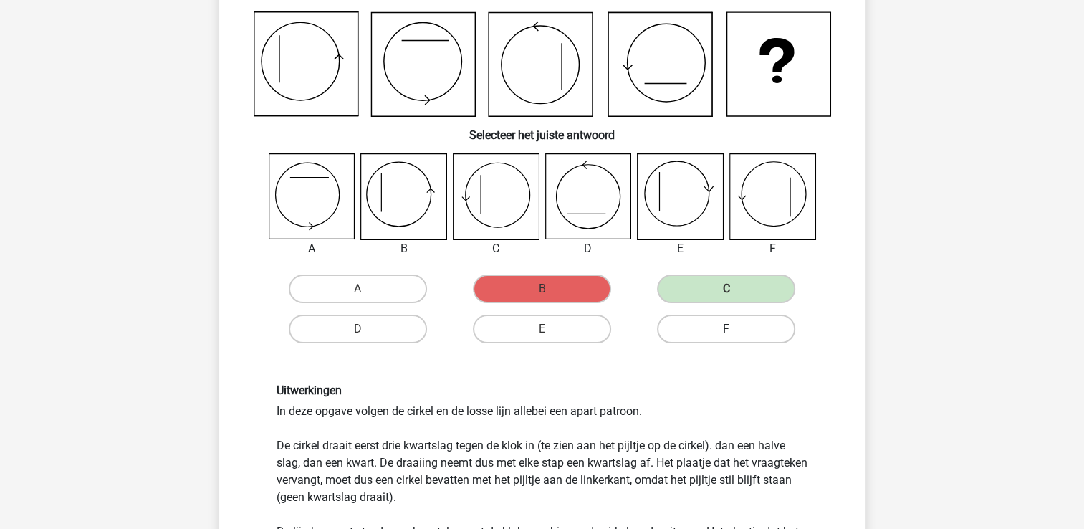
click at [672, 315] on label "F" at bounding box center [726, 329] width 138 height 29
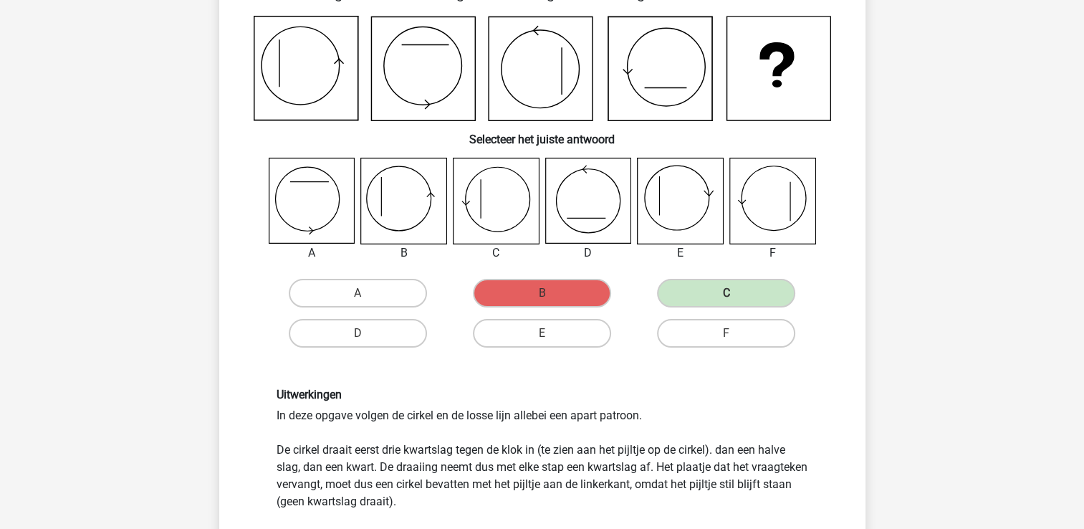
scroll to position [94, 0]
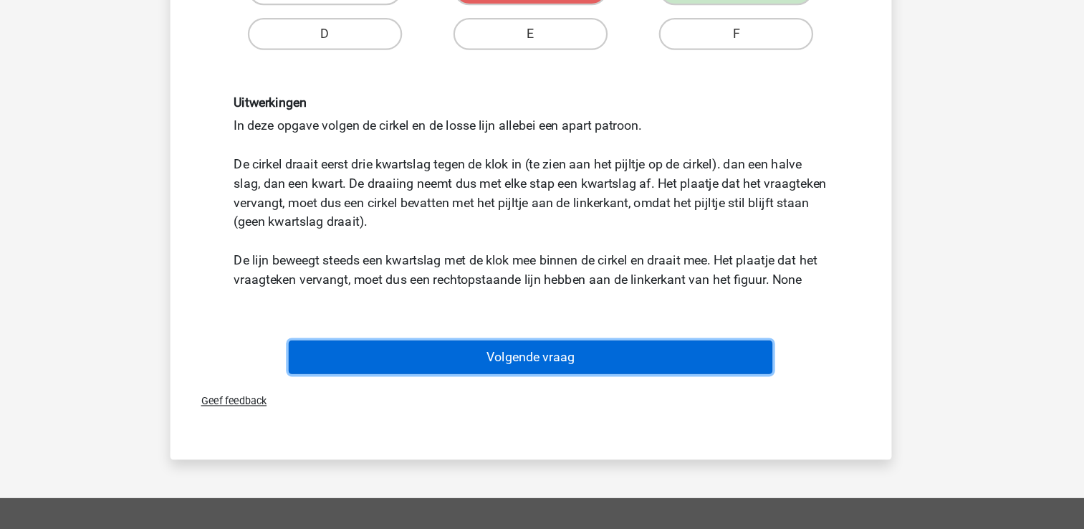
click at [623, 376] on button "Volgende vraag" at bounding box center [542, 375] width 434 height 30
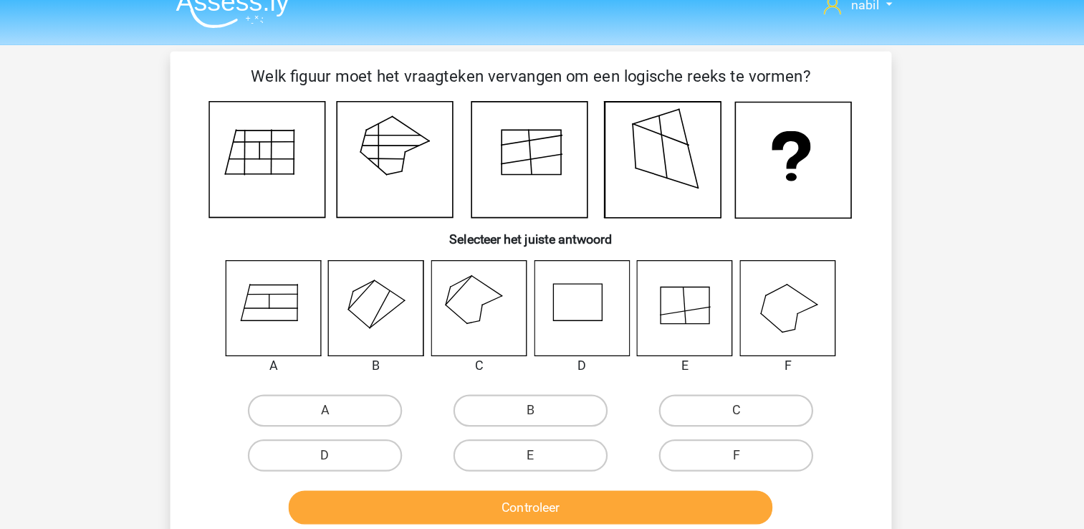
scroll to position [12, 0]
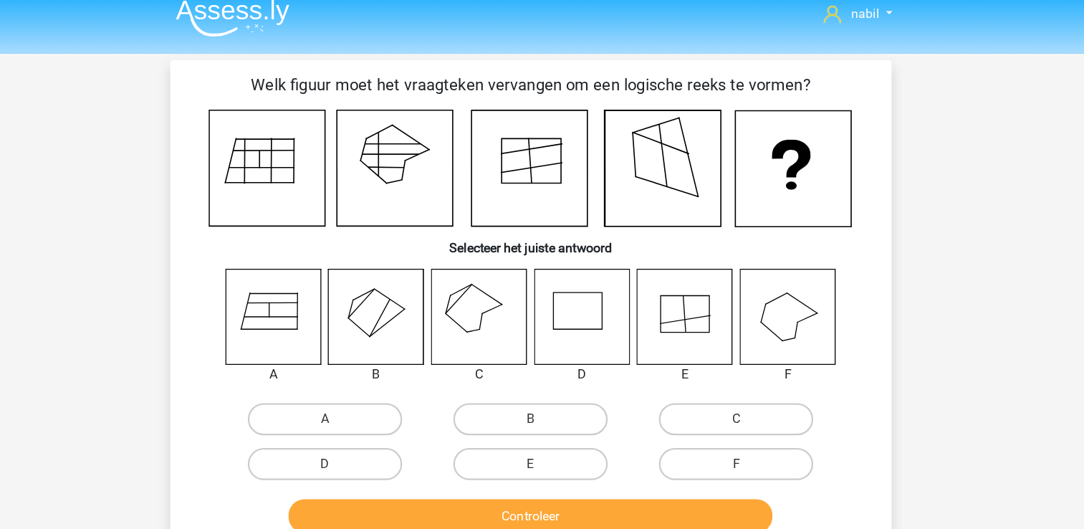
drag, startPoint x: 541, startPoint y: 322, endPoint x: 204, endPoint y: 209, distance: 356.1
click at [204, 209] on div "Vraag 6 van de 10 Categorie: figuurreeksen set 1 Welk figuur moet het vraagteke…" at bounding box center [542, 274] width 681 height 441
click at [494, 285] on icon at bounding box center [495, 283] width 85 height 85
click at [679, 371] on label "C" at bounding box center [726, 375] width 138 height 29
click at [727, 376] on input "C" at bounding box center [731, 380] width 9 height 9
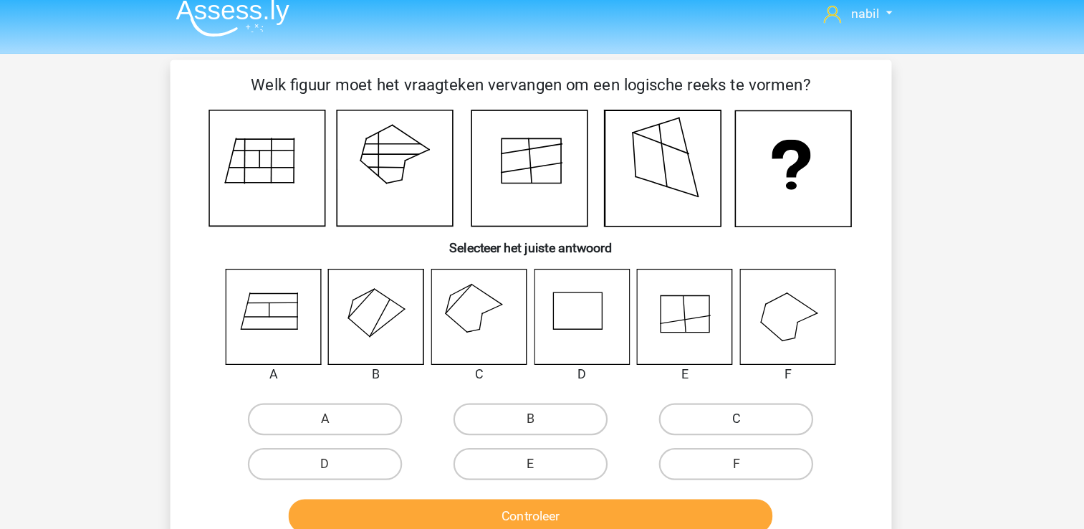
radio input "true"
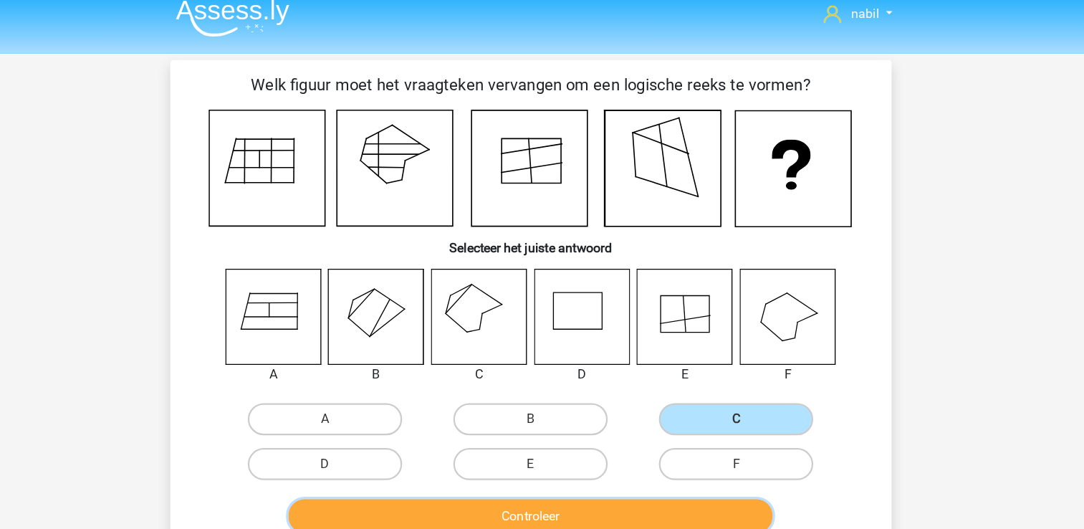
click at [618, 462] on button "Controleer" at bounding box center [542, 462] width 434 height 30
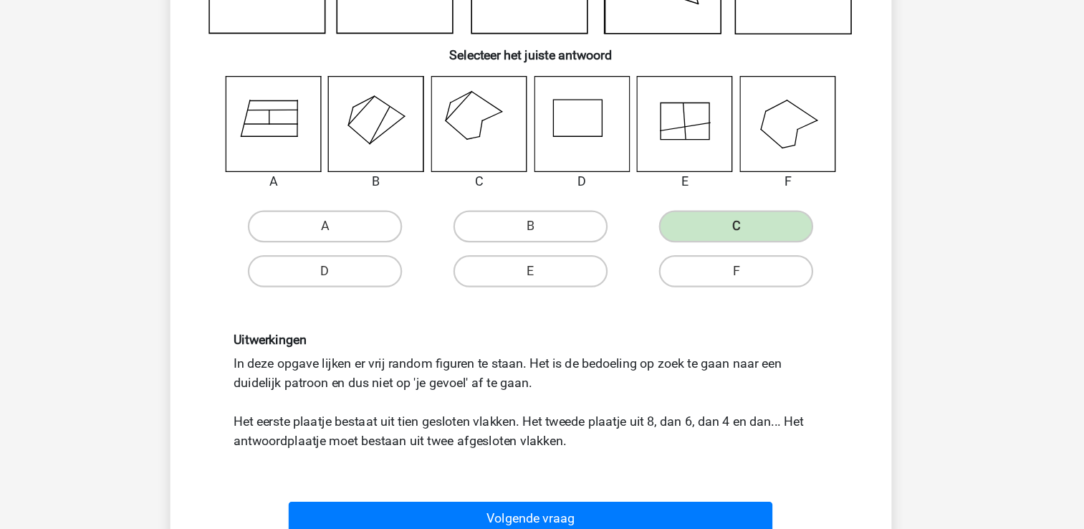
scroll to position [131, 0]
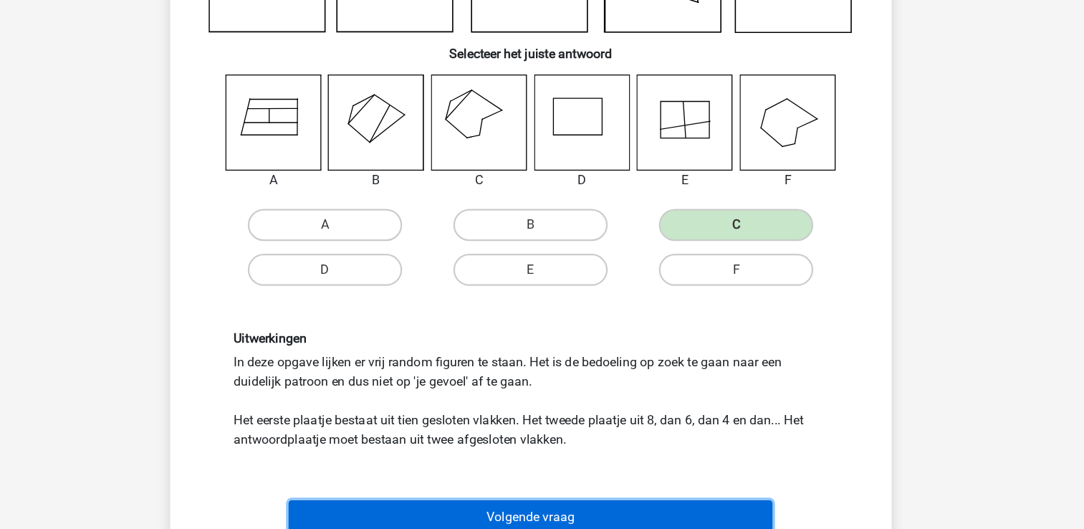
click at [596, 517] on button "Volgende vraag" at bounding box center [542, 518] width 434 height 30
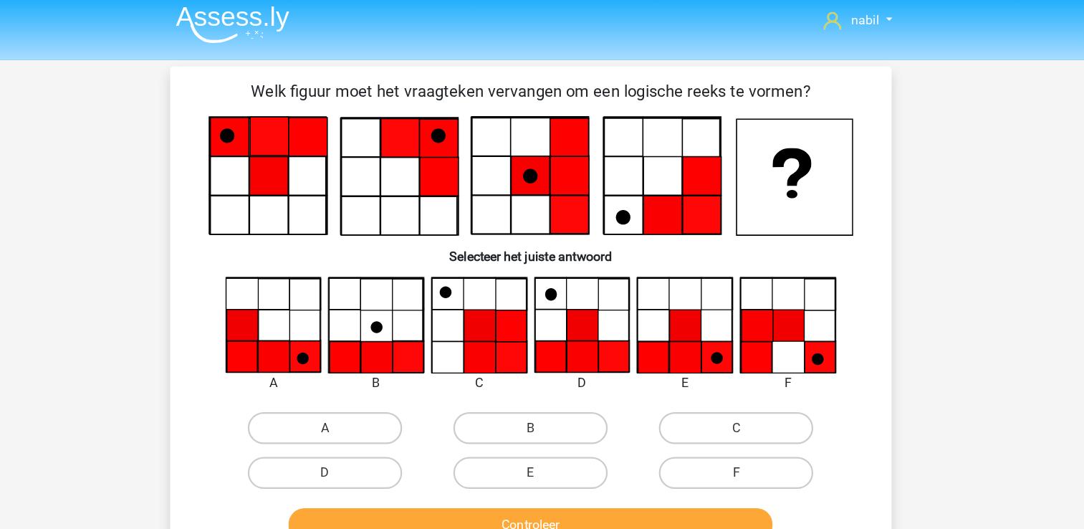
scroll to position [0, 0]
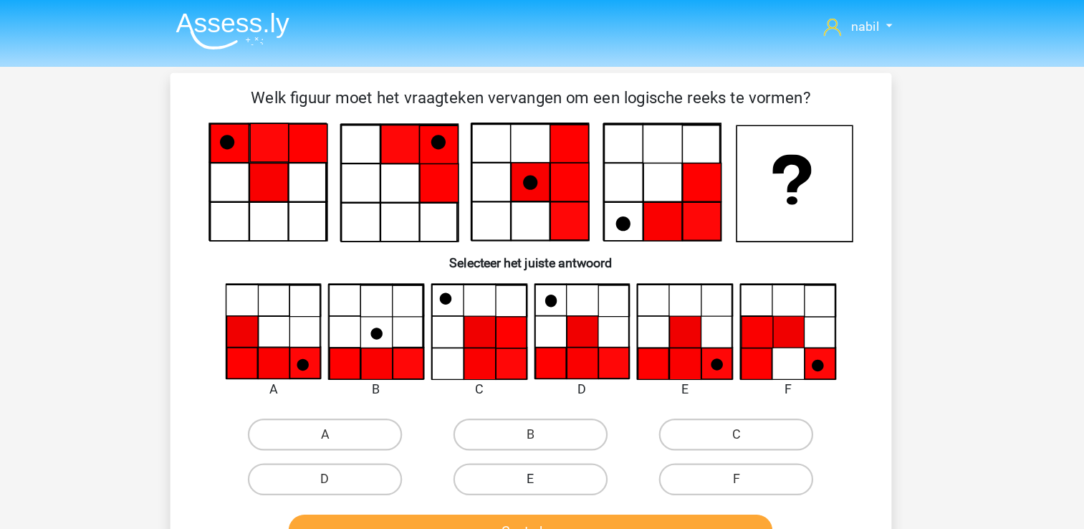
click at [510, 436] on label "E" at bounding box center [542, 430] width 138 height 29
click at [542, 436] on input "E" at bounding box center [546, 434] width 9 height 9
radio input "true"
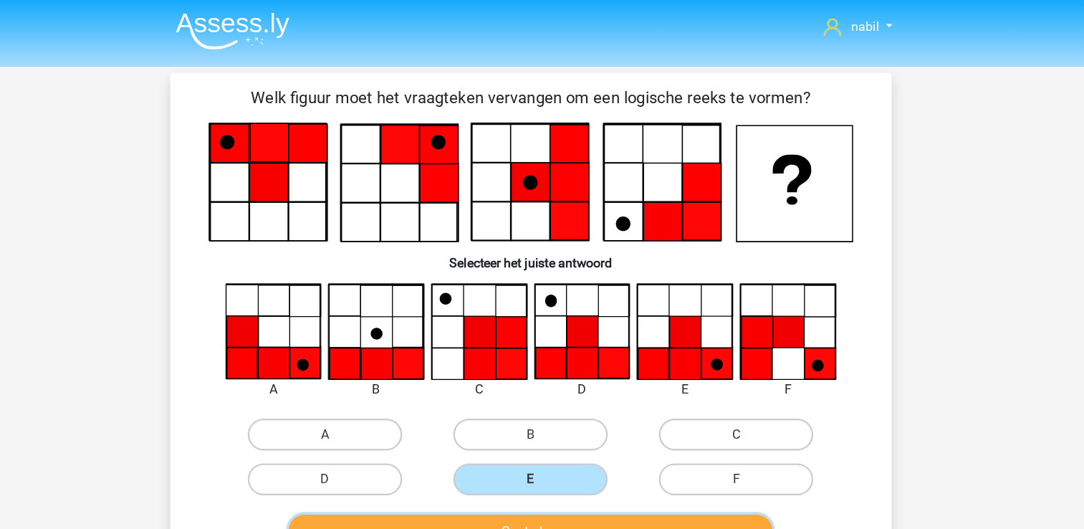
click at [520, 468] on button "Controleer" at bounding box center [542, 477] width 434 height 30
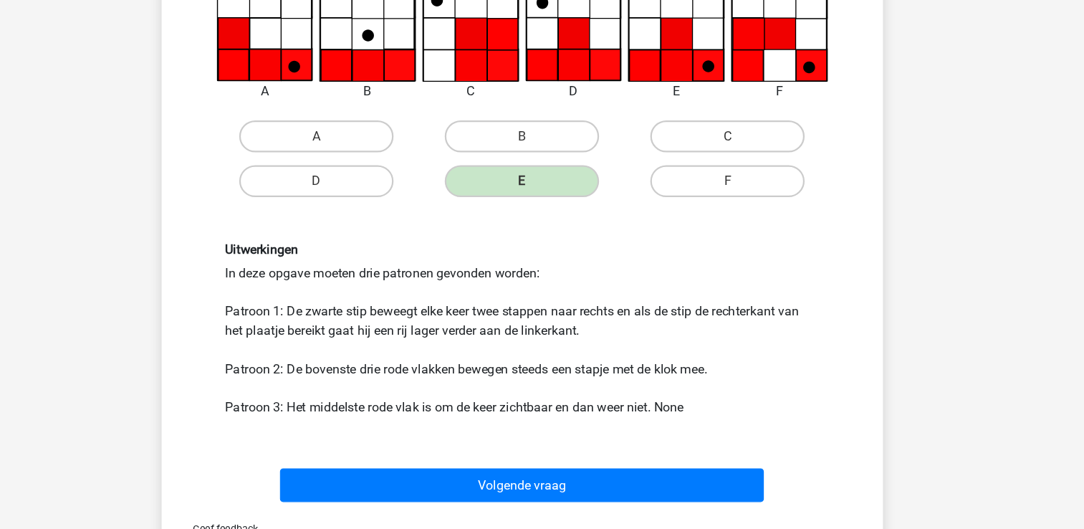
scroll to position [218, 0]
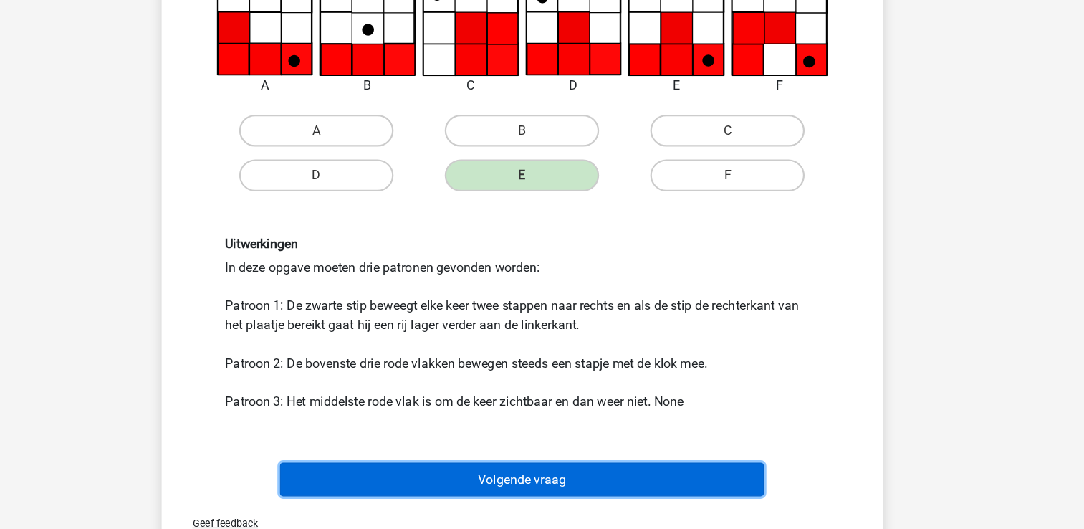
click at [591, 489] on button "Volgende vraag" at bounding box center [542, 484] width 434 height 30
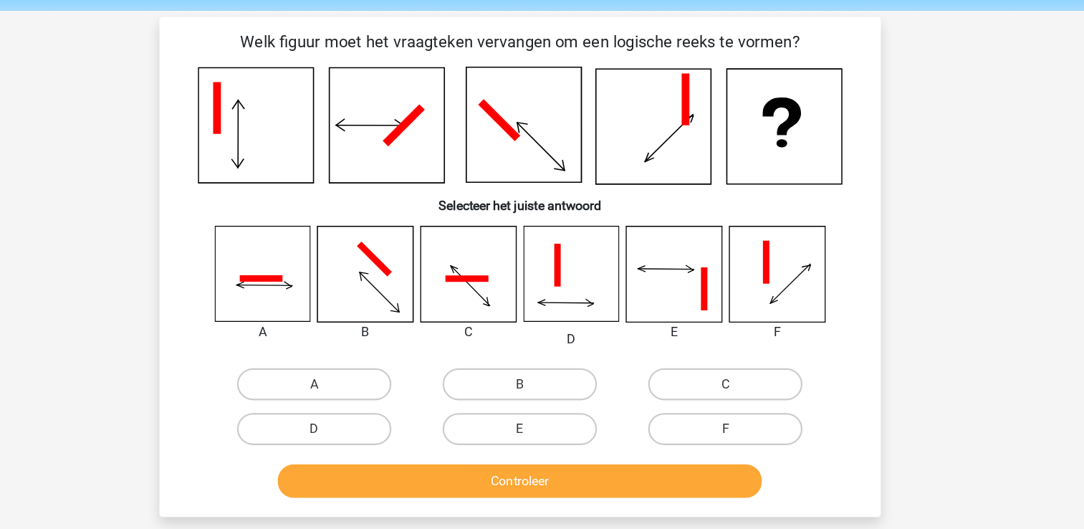
scroll to position [50, 0]
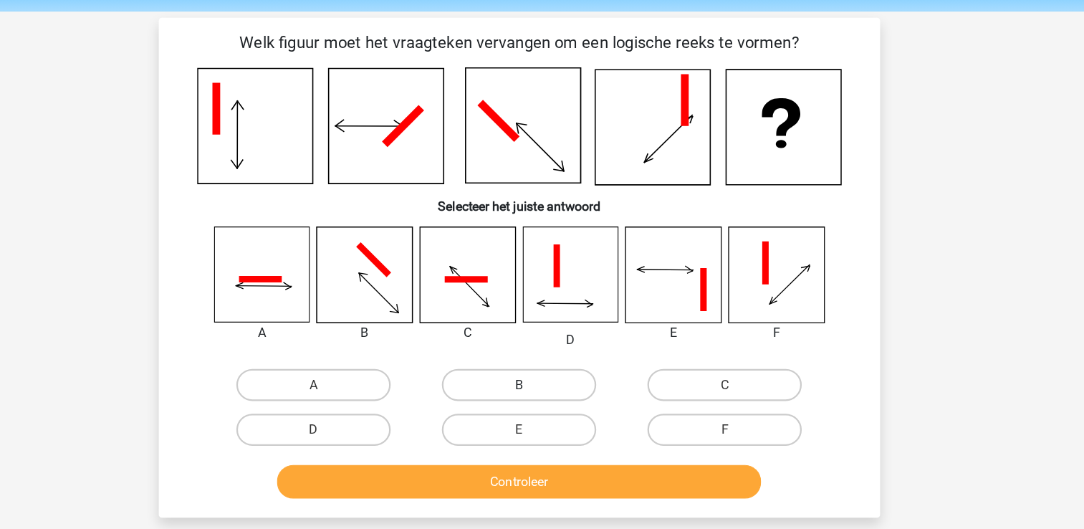
click at [520, 338] on label "B" at bounding box center [542, 344] width 138 height 29
click at [542, 345] on input "B" at bounding box center [546, 349] width 9 height 9
radio input "true"
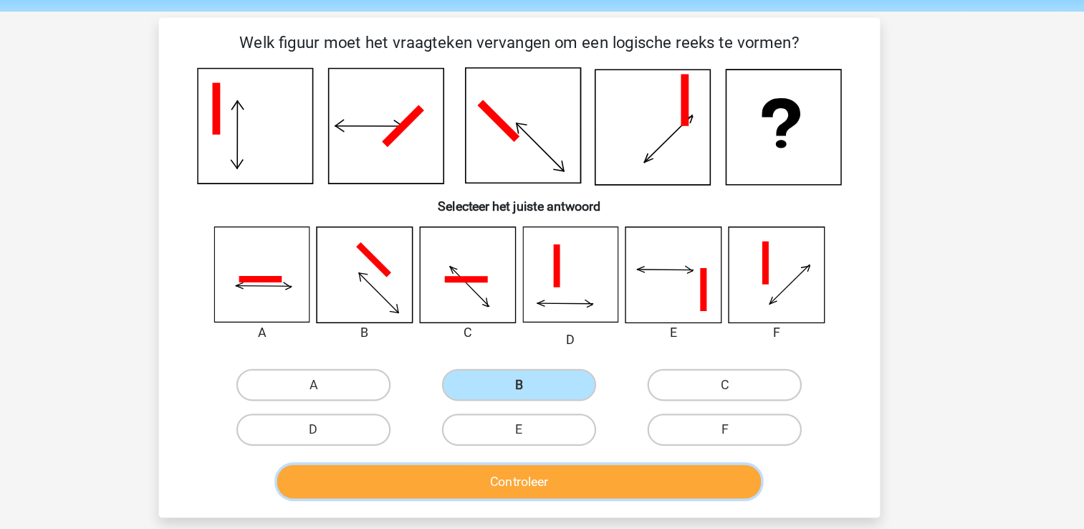
click at [543, 419] on button "Controleer" at bounding box center [542, 431] width 434 height 30
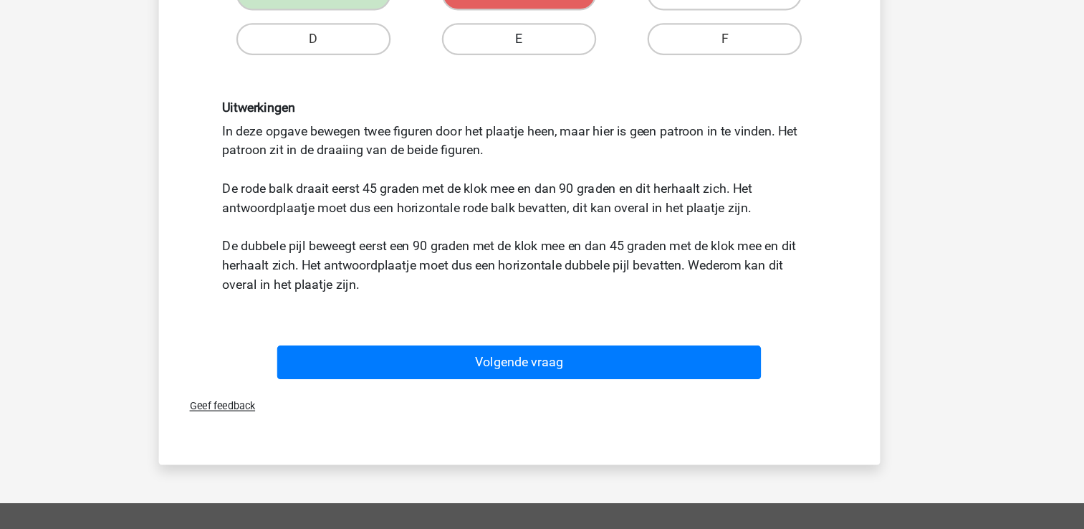
scroll to position [347, 0]
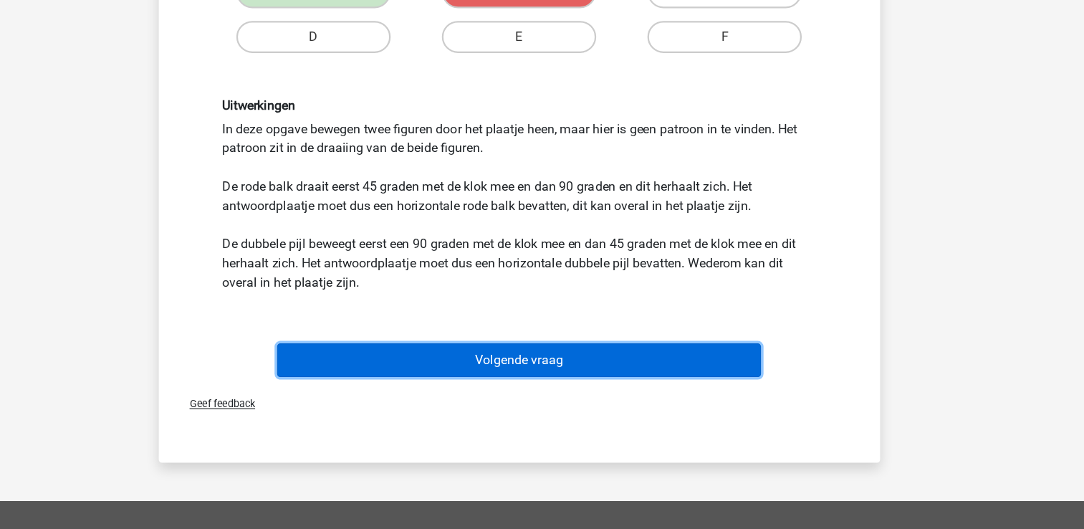
click at [532, 372] on button "Volgende vraag" at bounding box center [542, 378] width 434 height 30
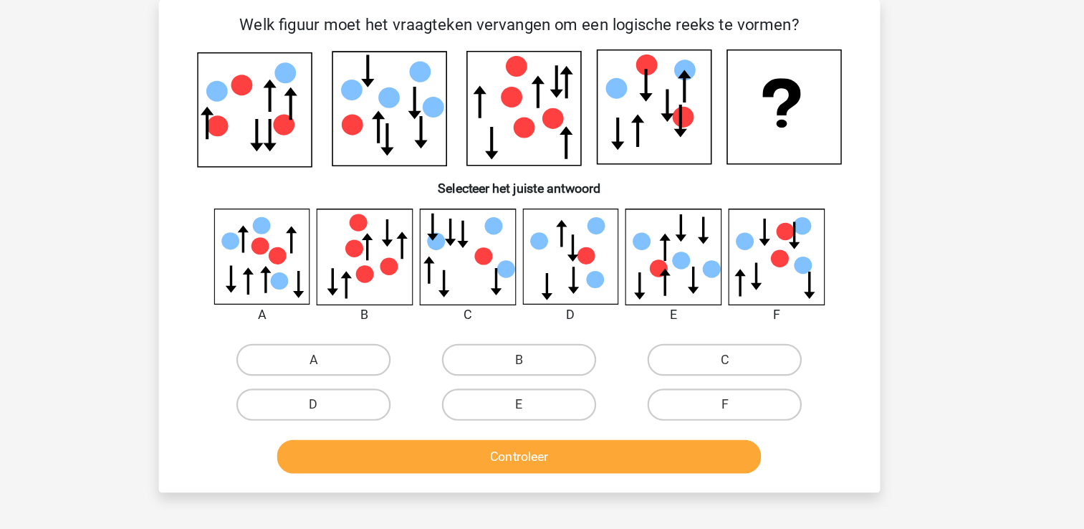
scroll to position [25, 0]
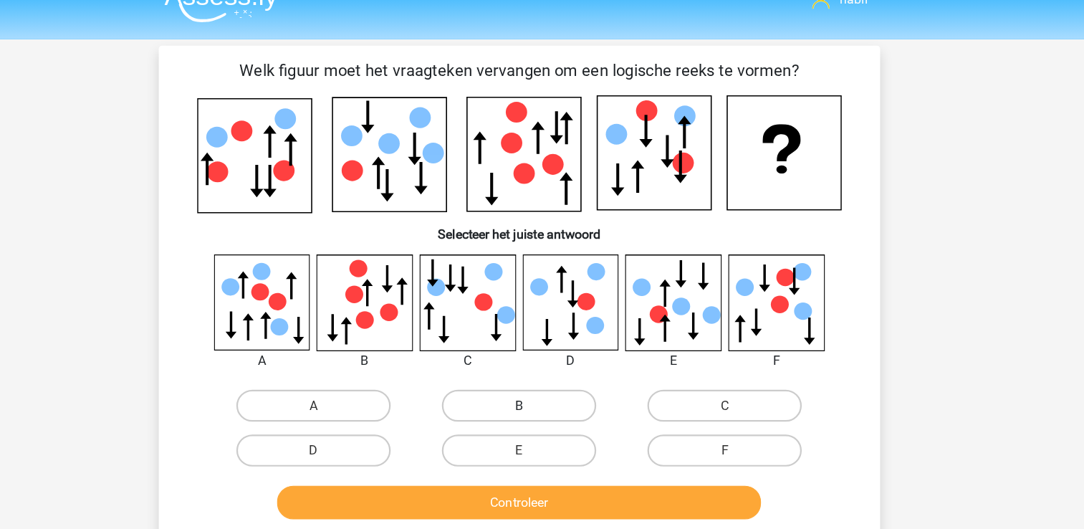
click at [538, 354] on label "B" at bounding box center [542, 363] width 138 height 29
click at [542, 363] on input "B" at bounding box center [546, 367] width 9 height 9
radio input "true"
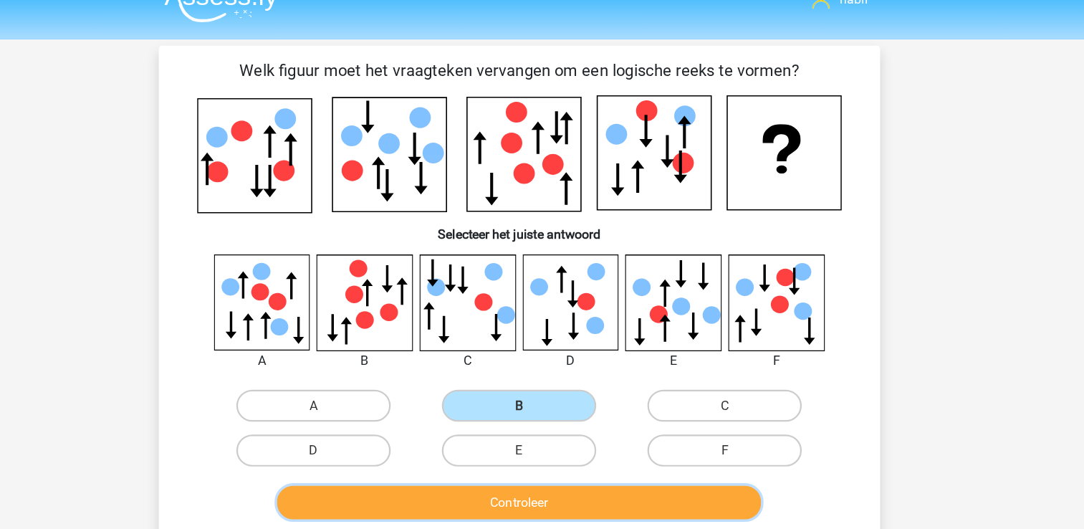
click at [557, 441] on button "Controleer" at bounding box center [542, 450] width 434 height 30
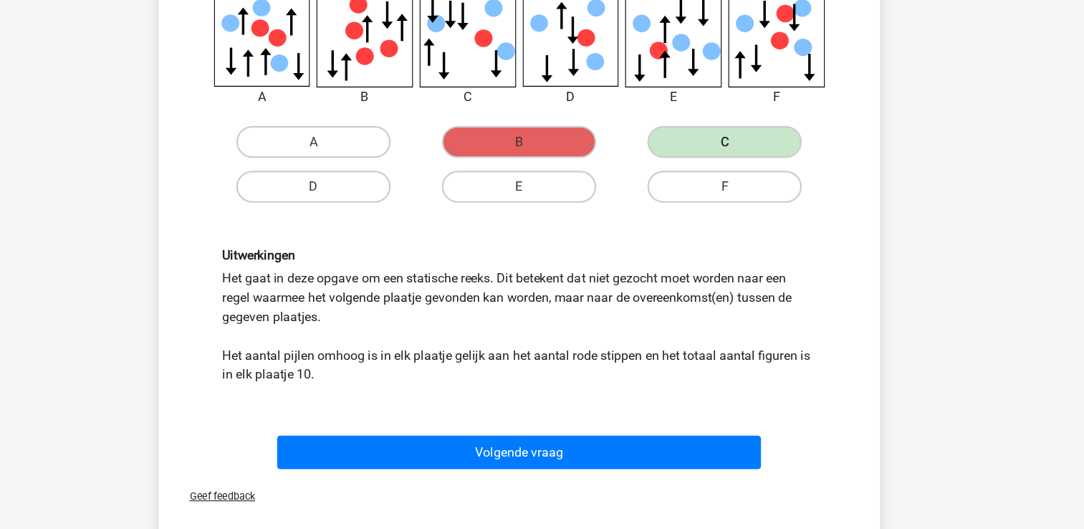
scroll to position [250, 0]
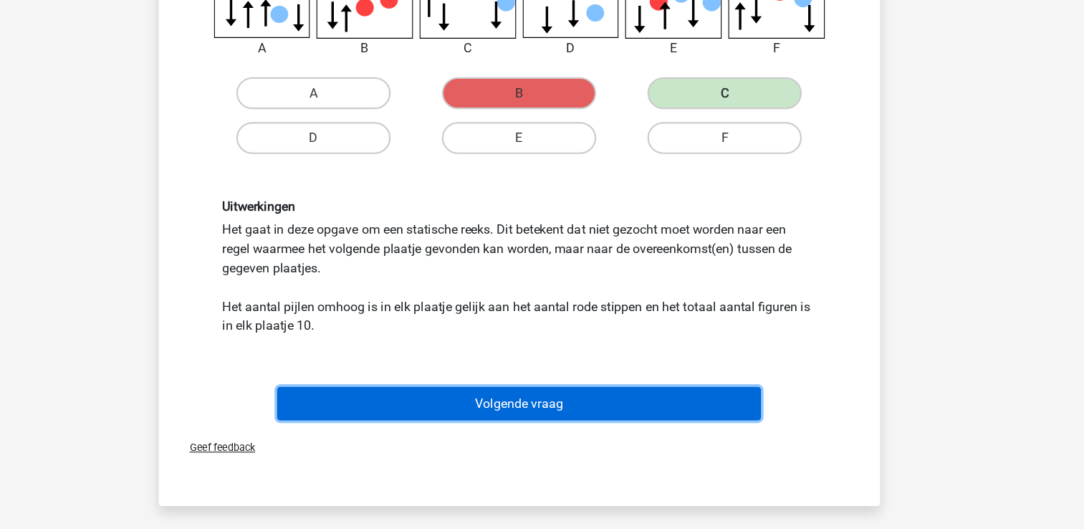
click at [515, 419] on button "Volgende vraag" at bounding box center [542, 416] width 434 height 30
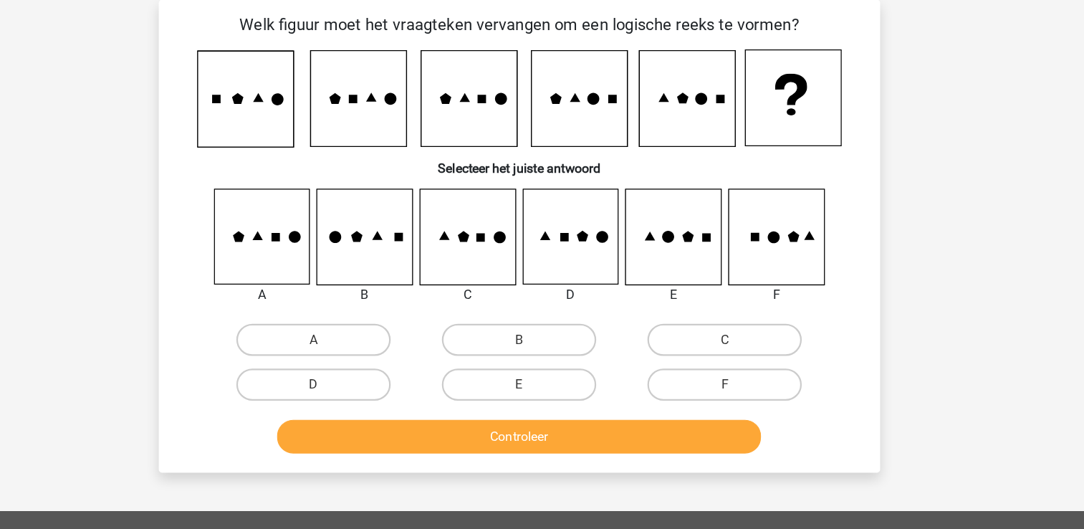
scroll to position [0, 0]
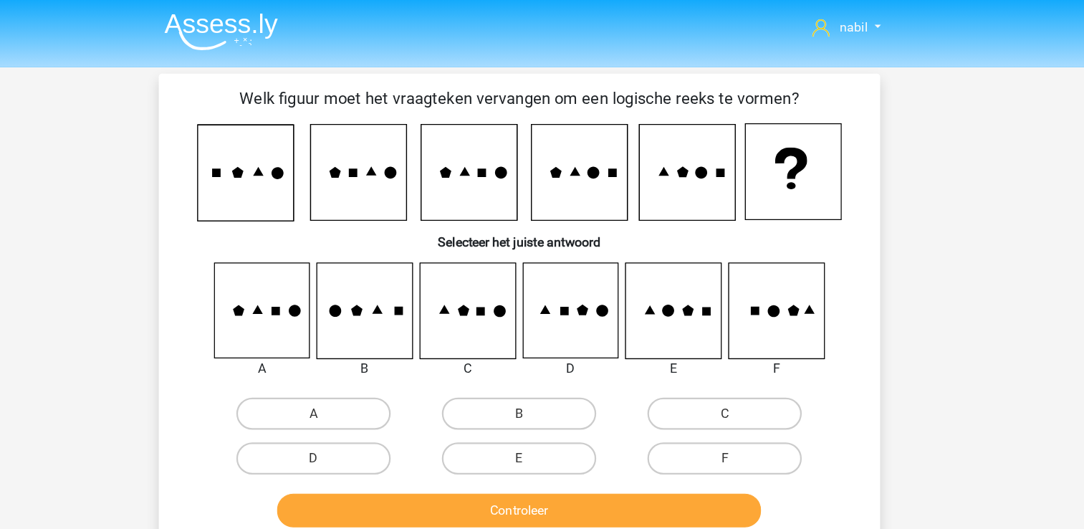
click at [292, 173] on icon at bounding box center [297, 155] width 86 height 86
click at [315, 170] on icon at bounding box center [297, 155] width 86 height 86
click at [270, 156] on icon at bounding box center [271, 155] width 8 height 8
click at [491, 166] on icon at bounding box center [497, 155] width 86 height 86
click at [367, 166] on icon at bounding box center [398, 155] width 86 height 86
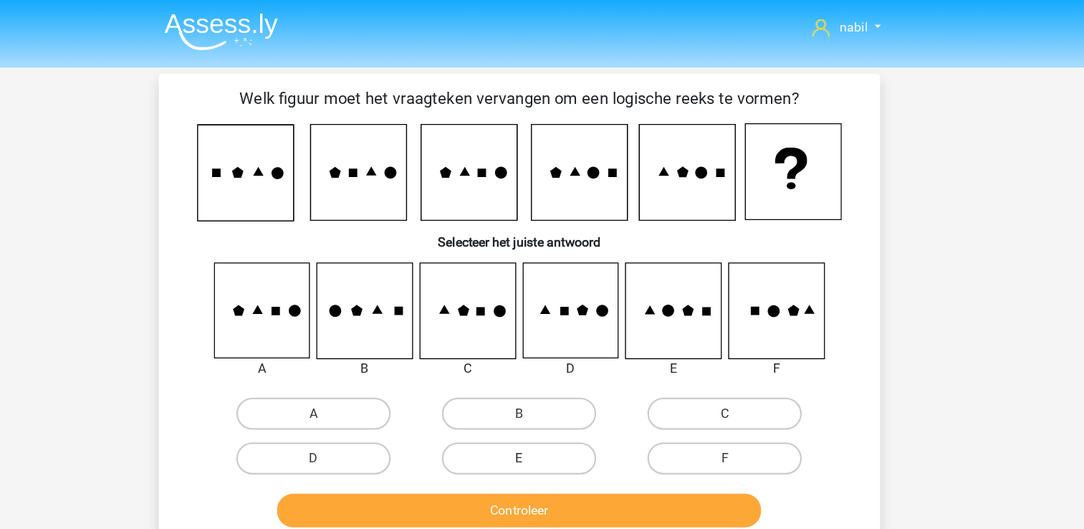
click at [562, 401] on label "E" at bounding box center [542, 410] width 138 height 29
click at [551, 411] on input "E" at bounding box center [546, 415] width 9 height 9
radio input "true"
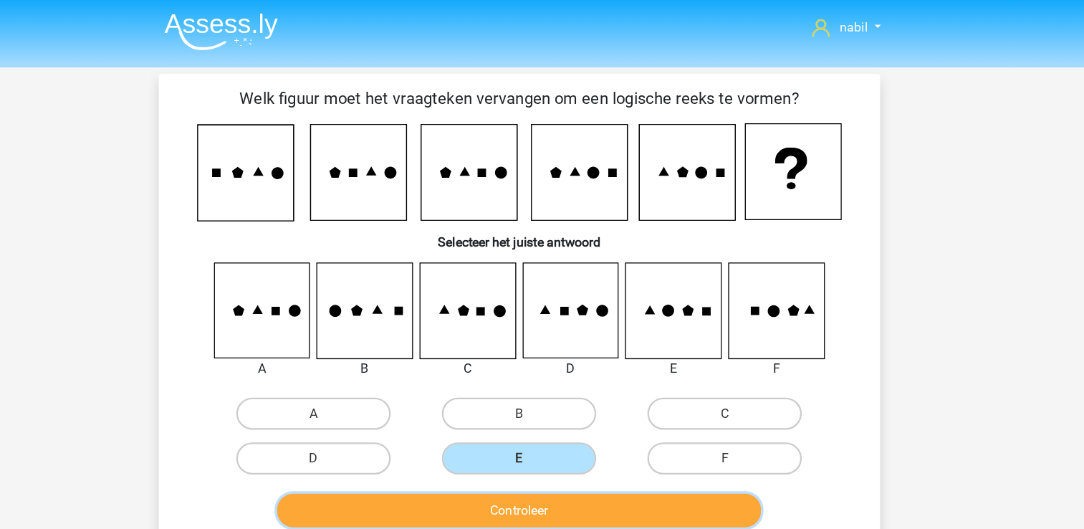
click at [590, 468] on button "Controleer" at bounding box center [542, 457] width 434 height 30
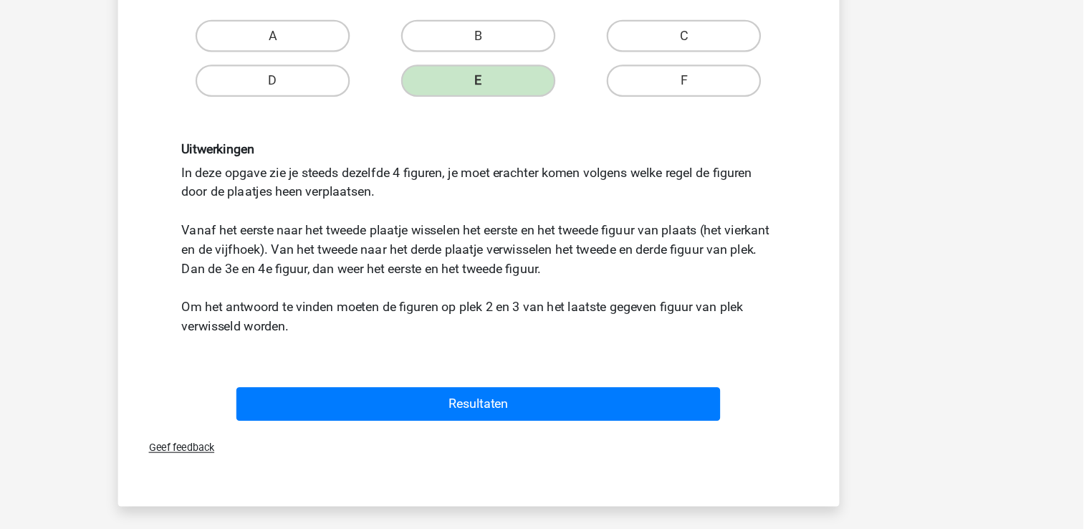
scroll to position [369, 0]
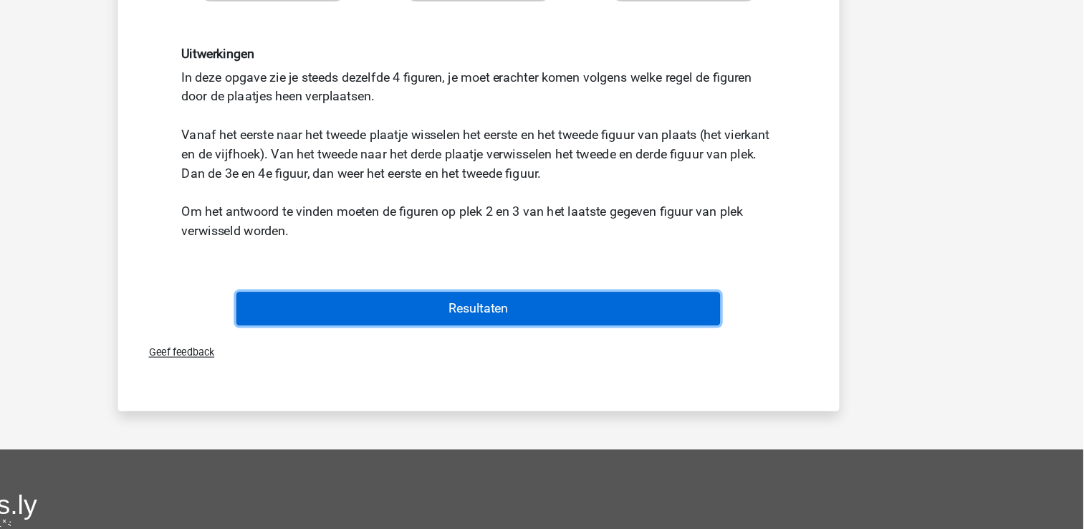
click at [662, 329] on button "Resultaten" at bounding box center [542, 331] width 434 height 30
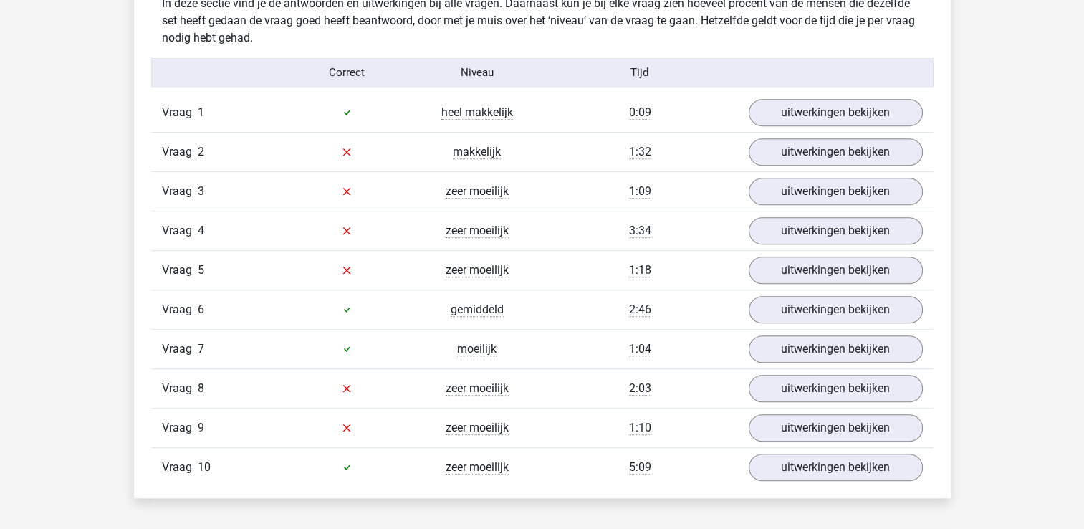
scroll to position [906, 0]
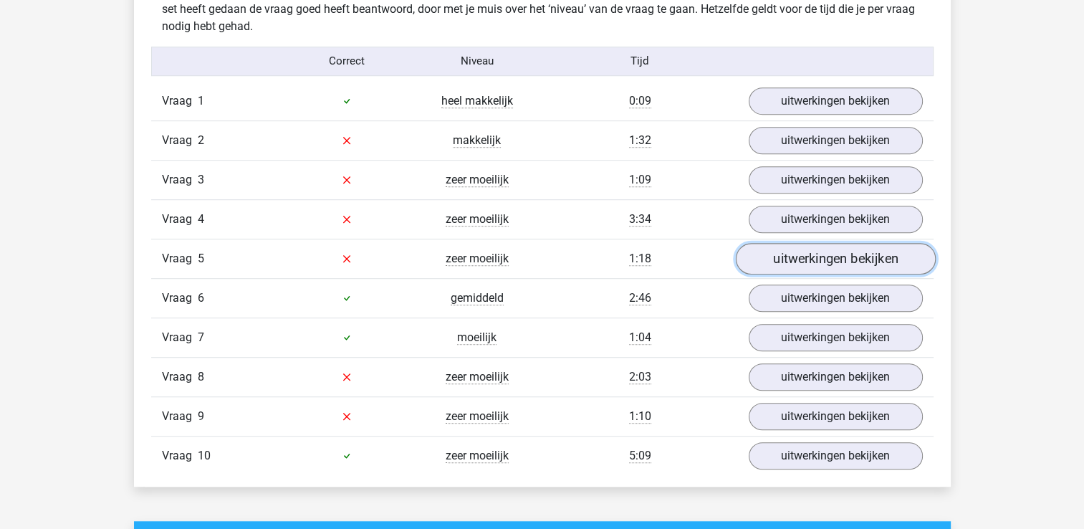
click at [768, 251] on link "uitwerkingen bekijken" at bounding box center [835, 259] width 200 height 32
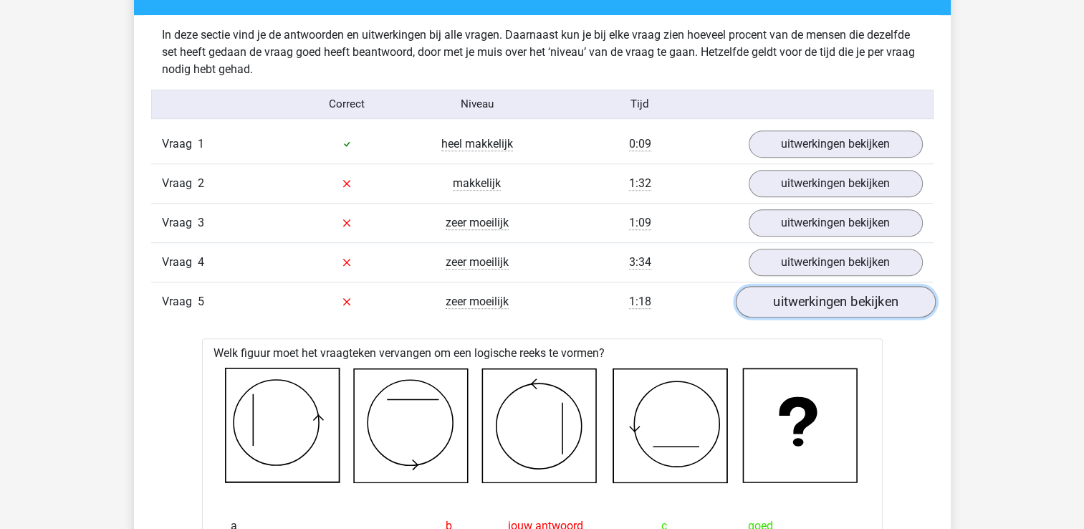
scroll to position [862, 0]
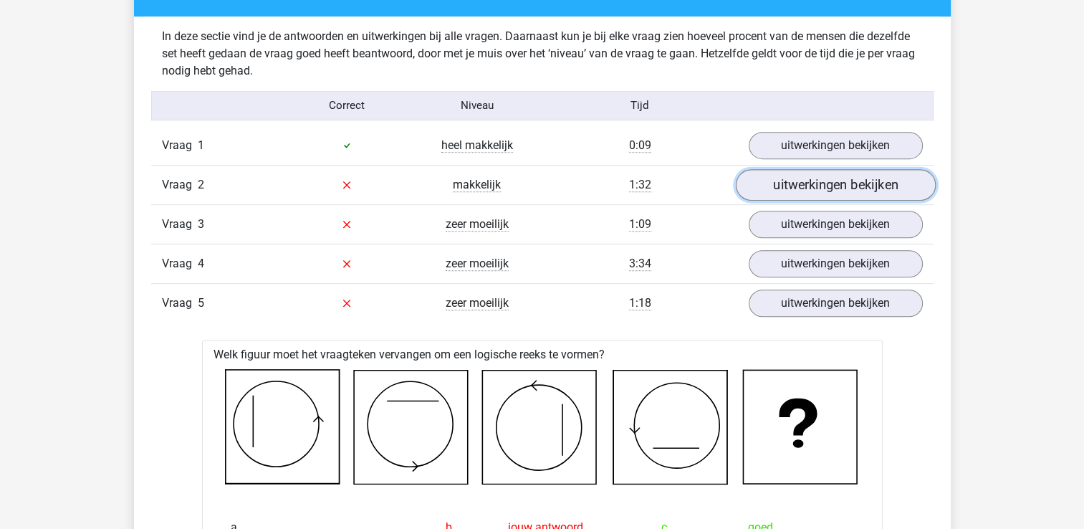
click at [773, 180] on link "uitwerkingen bekijken" at bounding box center [835, 185] width 200 height 32
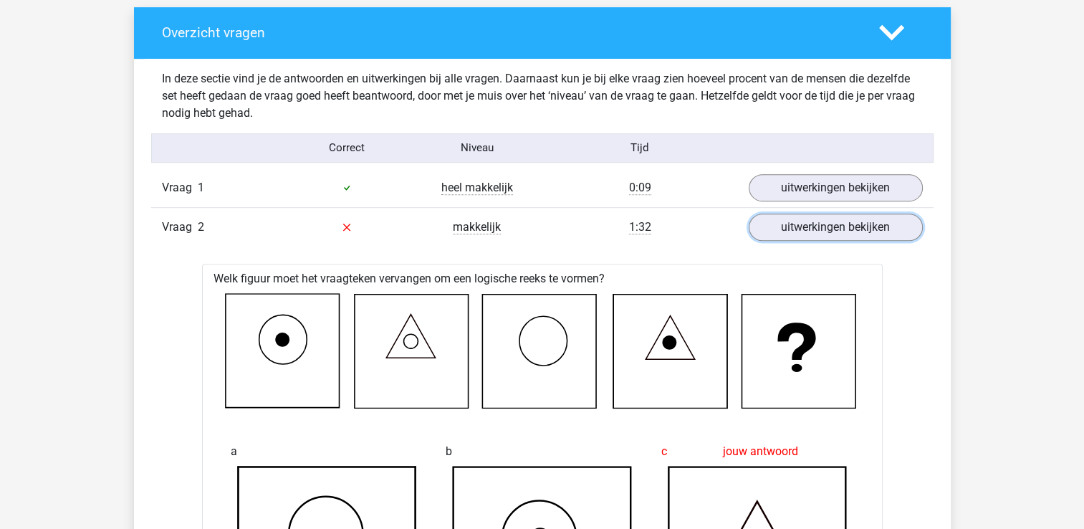
scroll to position [846, 0]
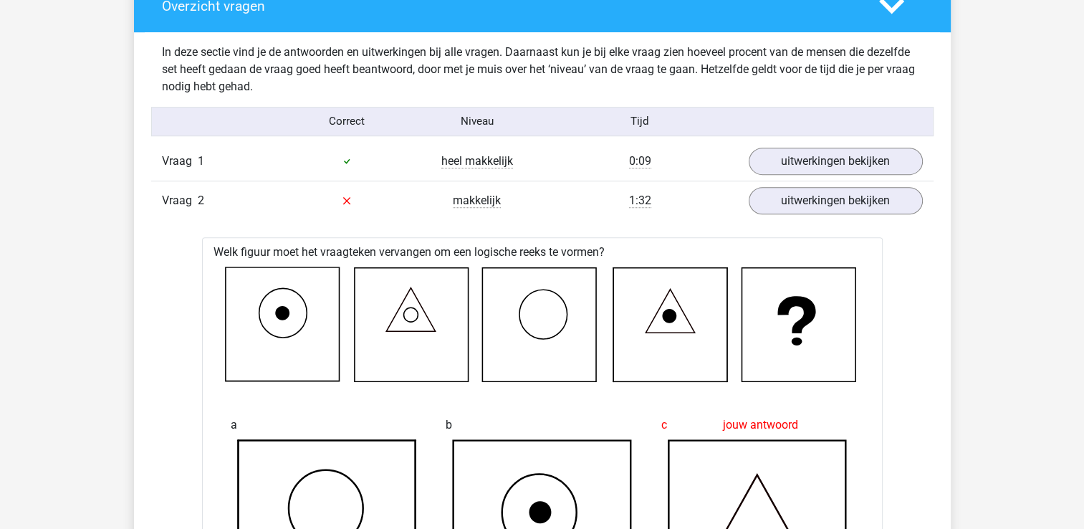
click at [568, 344] on icon at bounding box center [541, 324] width 114 height 114
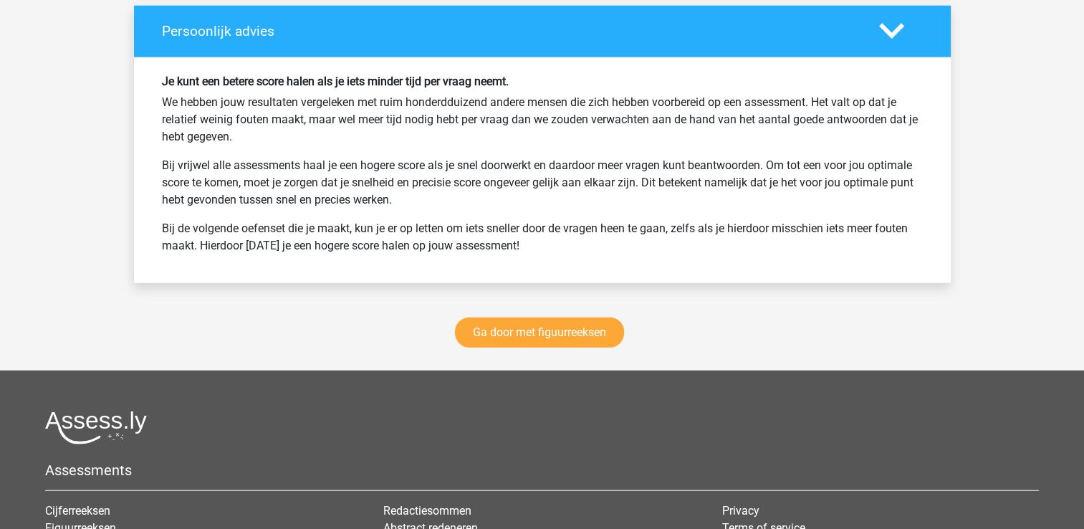
scroll to position [3746, 0]
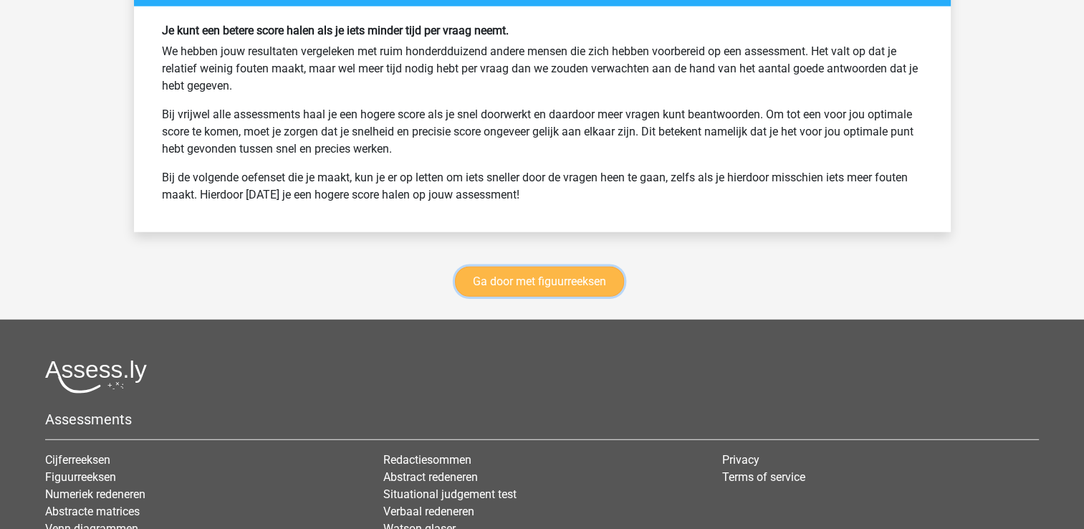
click at [490, 268] on link "Ga door met figuurreeksen" at bounding box center [539, 282] width 169 height 30
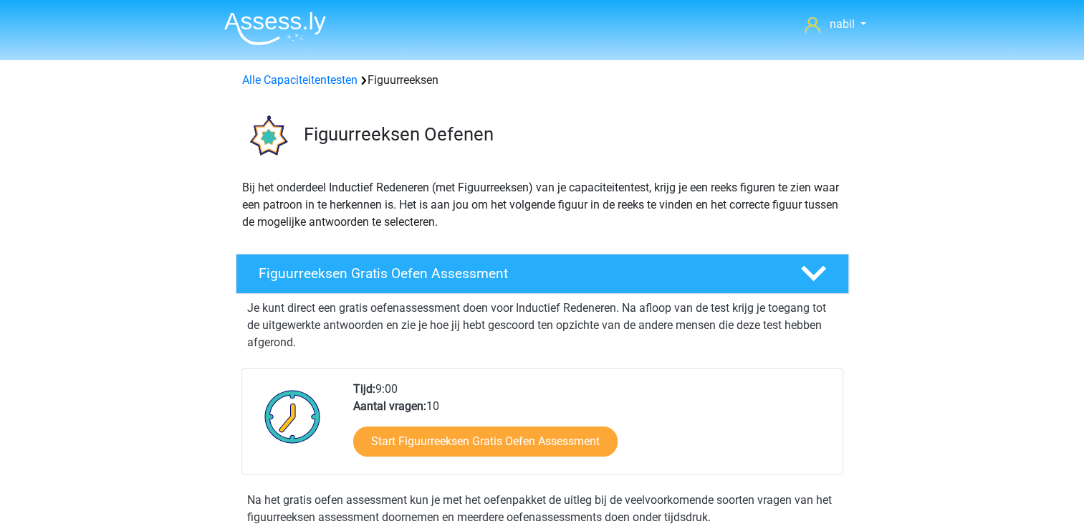
click at [290, 30] on img at bounding box center [275, 28] width 102 height 34
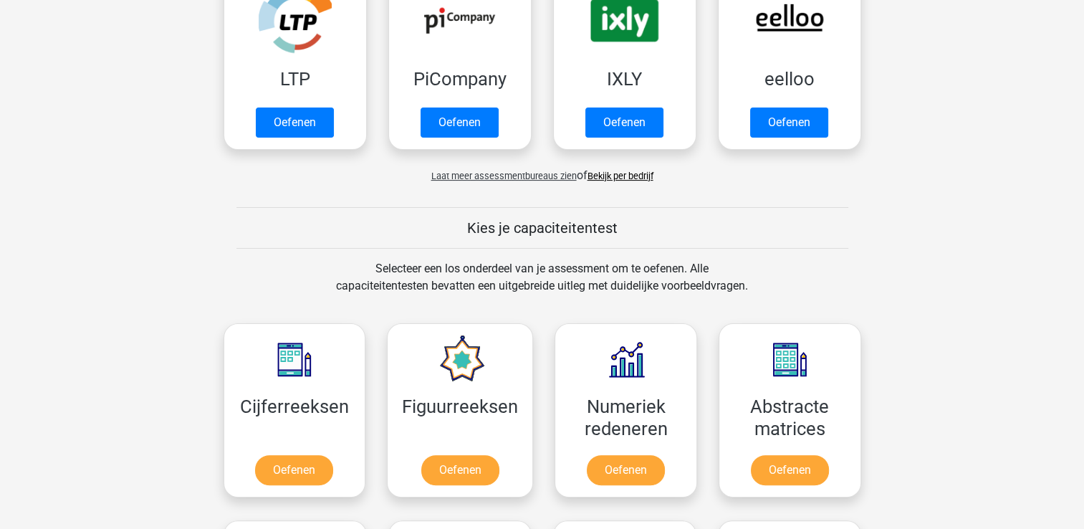
scroll to position [528, 0]
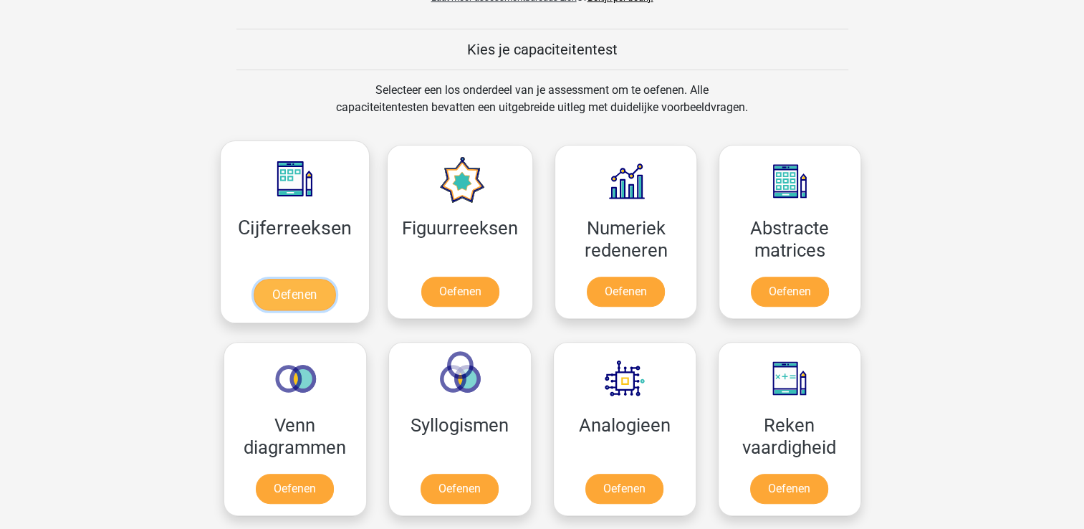
click at [314, 279] on link "Oefenen" at bounding box center [295, 295] width 82 height 32
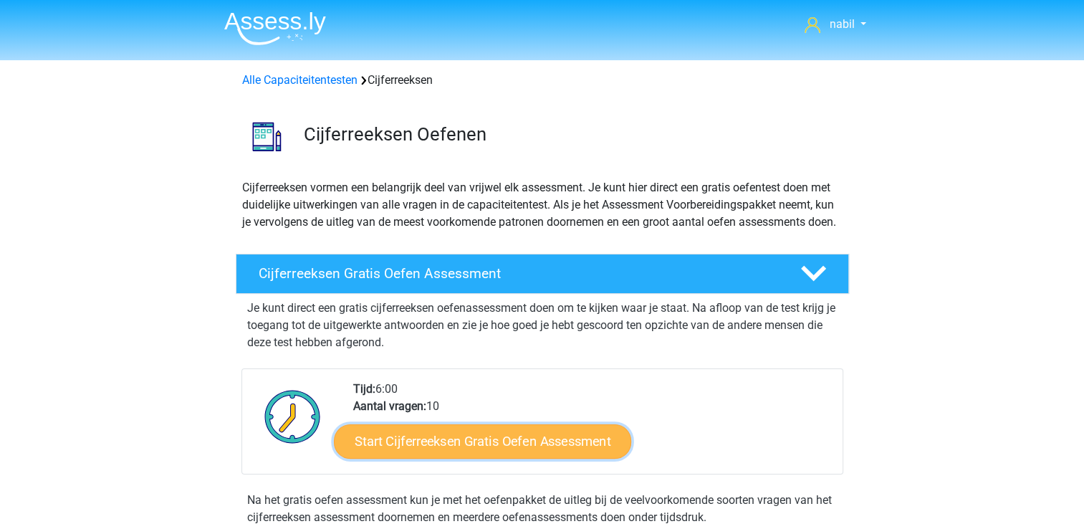
click at [468, 457] on link "Start Cijferreeksen Gratis Oefen Assessment" at bounding box center [482, 441] width 297 height 34
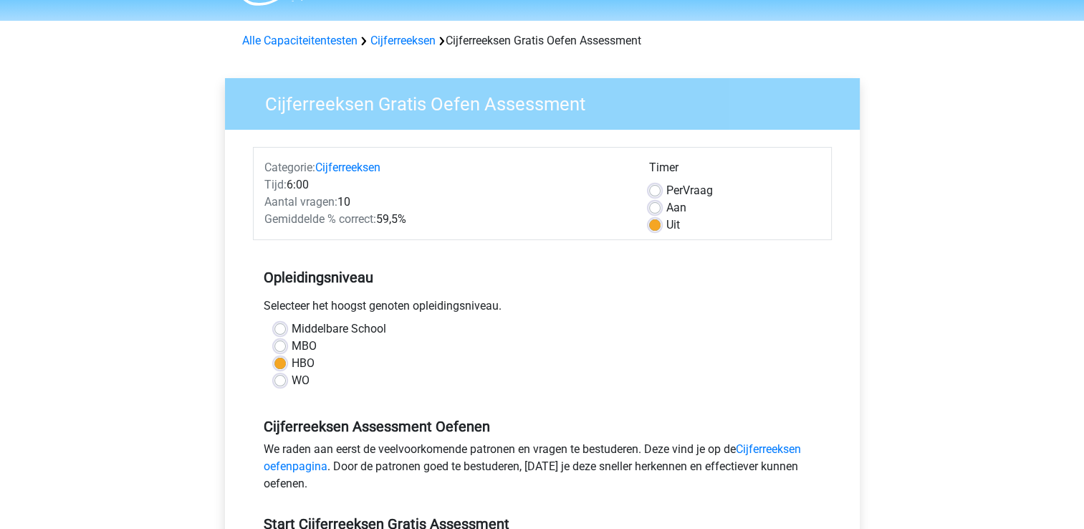
scroll to position [34, 0]
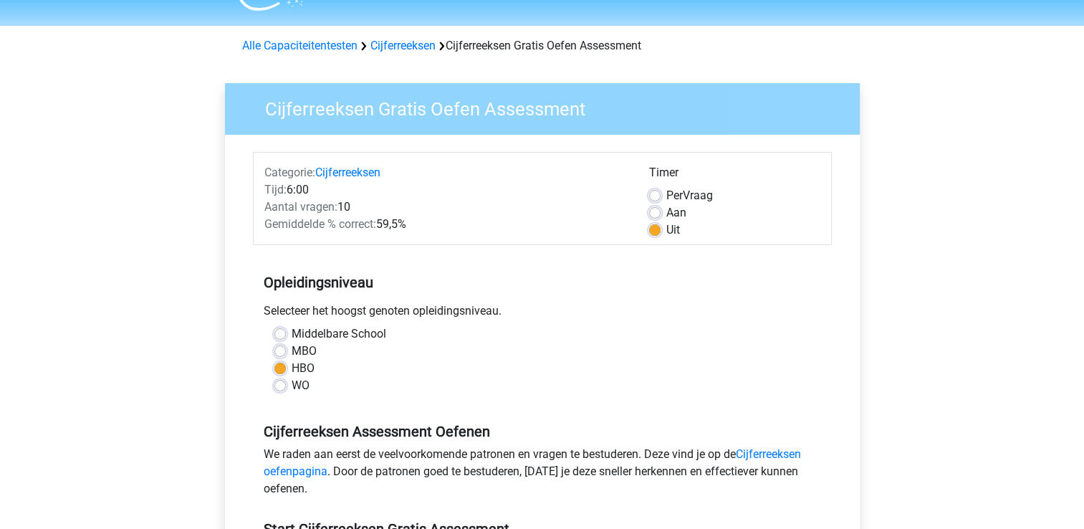
click at [667, 214] on label "Aan" at bounding box center [677, 212] width 20 height 17
click at [657, 214] on input "Aan" at bounding box center [654, 211] width 11 height 14
radio input "true"
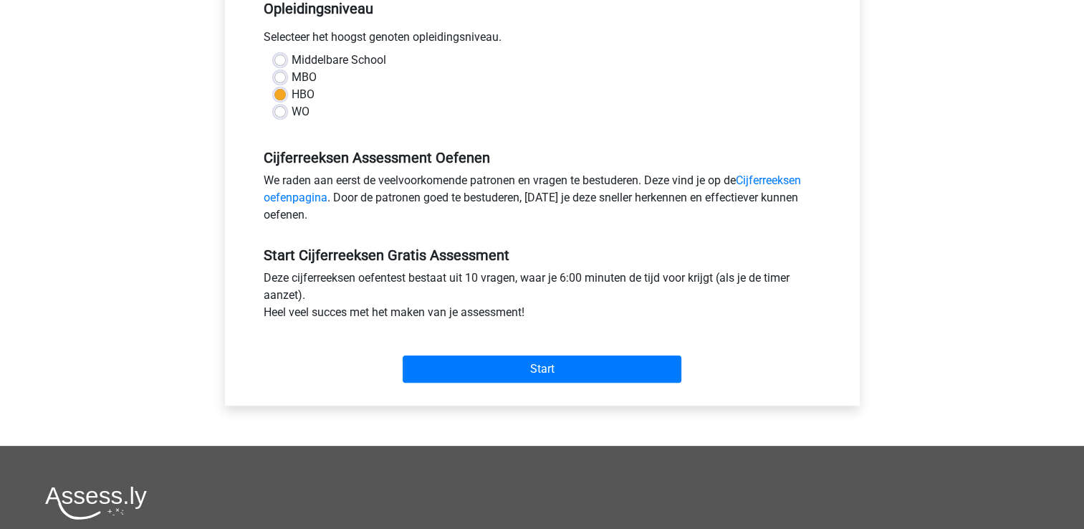
scroll to position [309, 0]
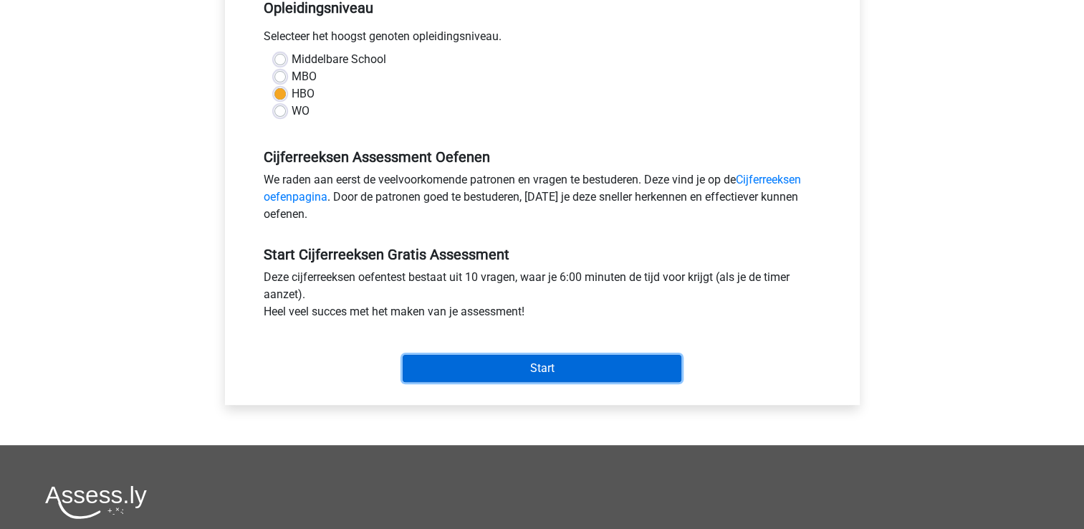
click at [619, 360] on input "Start" at bounding box center [542, 368] width 279 height 27
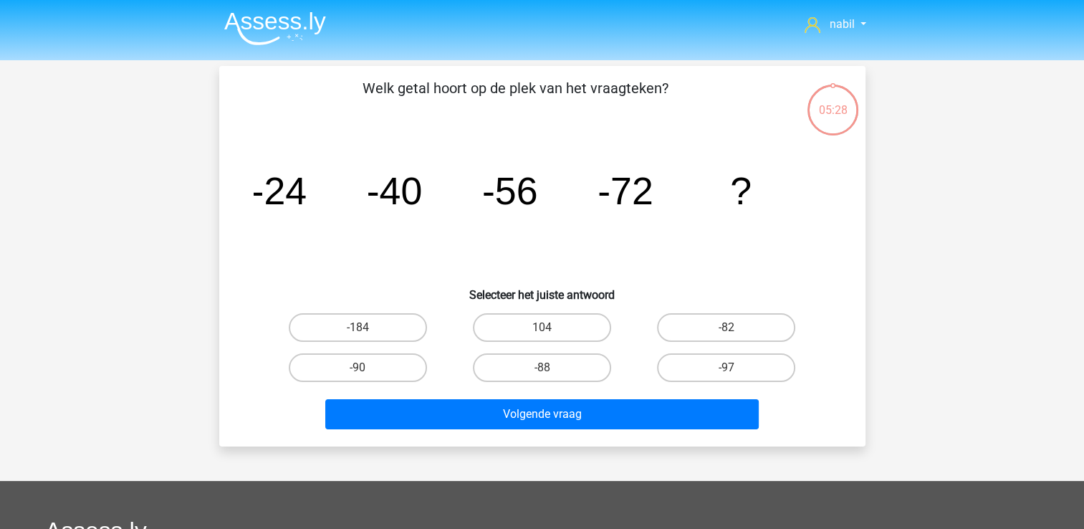
click at [389, 216] on icon "image/svg+xml -24 -40 -56 -72 ?" at bounding box center [543, 204] width 578 height 145
click at [619, 245] on icon "image/svg+xml -24 -40 -56 -72 ?" at bounding box center [543, 204] width 578 height 145
click at [499, 354] on label "-88" at bounding box center [542, 367] width 138 height 29
click at [542, 368] on input "-88" at bounding box center [546, 372] width 9 height 9
radio input "true"
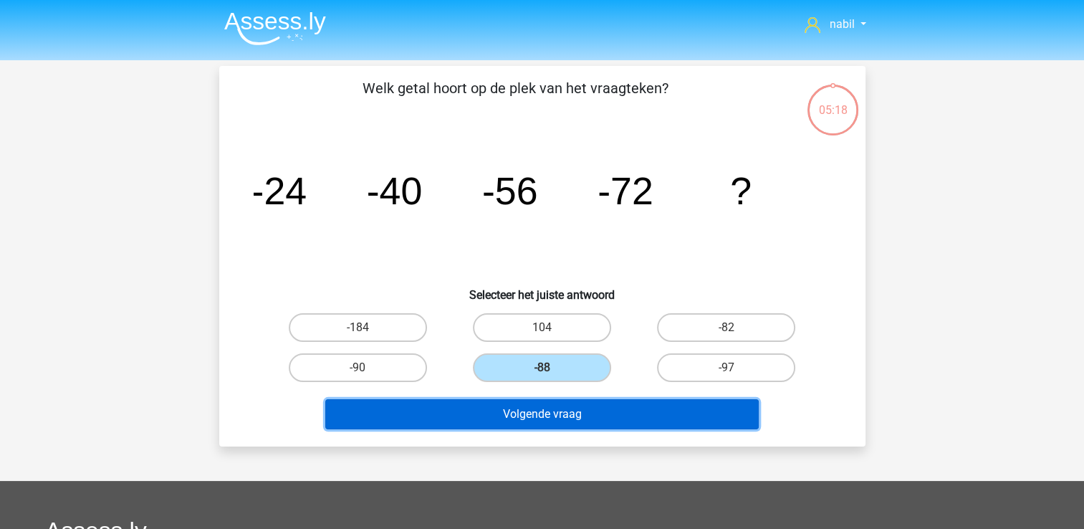
click at [497, 401] on button "Volgende vraag" at bounding box center [542, 414] width 434 height 30
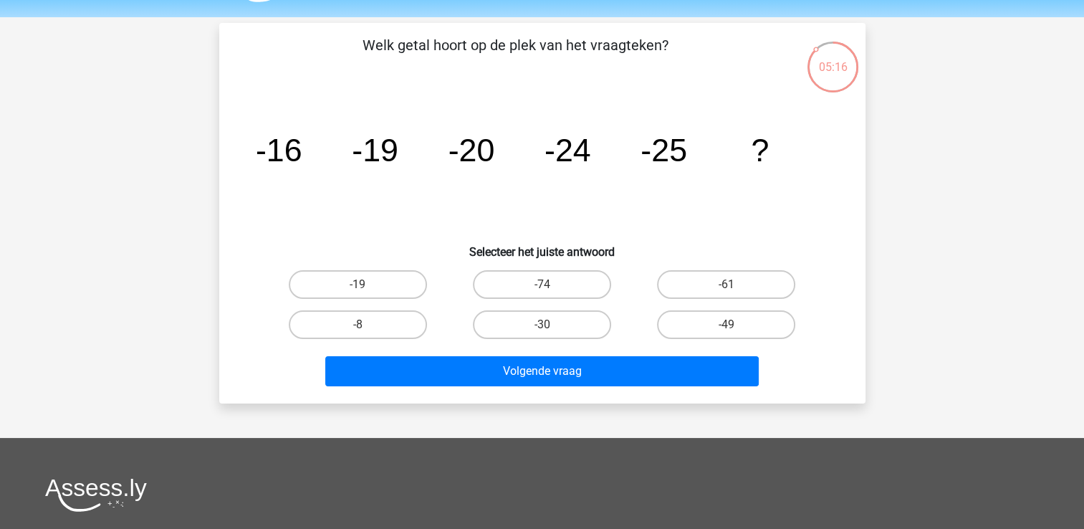
scroll to position [39, 0]
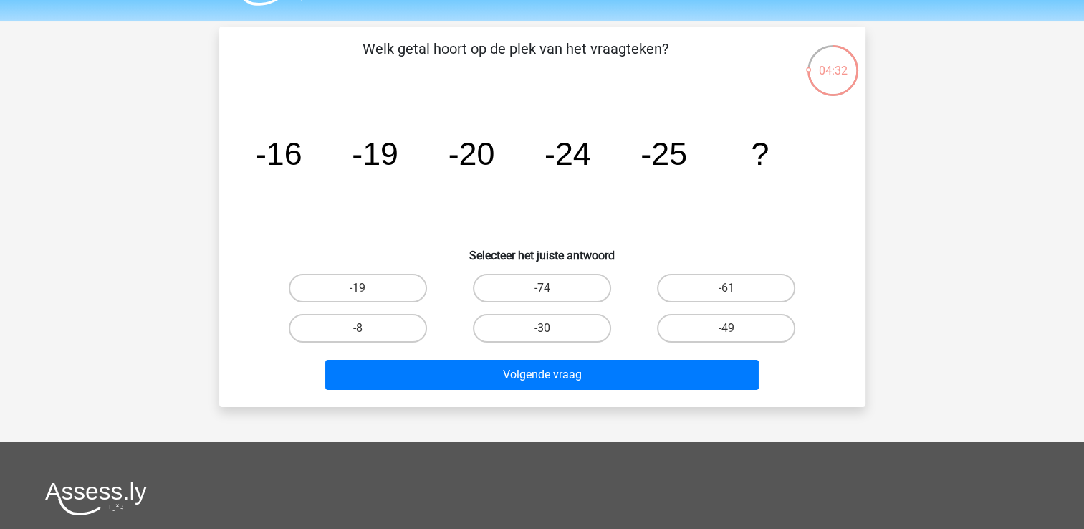
click at [422, 177] on icon "image/svg+xml -16 -19 -20 -24 -25 ?" at bounding box center [543, 164] width 578 height 145
click at [422, 197] on icon "image/svg+xml -16 -19 -20 -24 -25 ?" at bounding box center [543, 164] width 578 height 145
click at [389, 285] on label "-19" at bounding box center [358, 288] width 138 height 29
click at [367, 288] on input "-19" at bounding box center [362, 292] width 9 height 9
radio input "true"
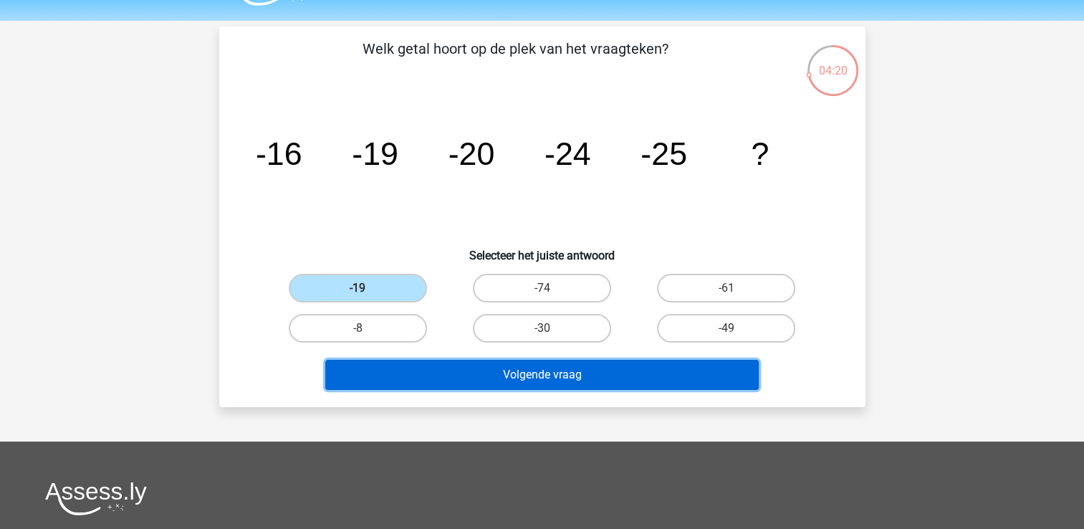
click at [482, 360] on button "Volgende vraag" at bounding box center [542, 375] width 434 height 30
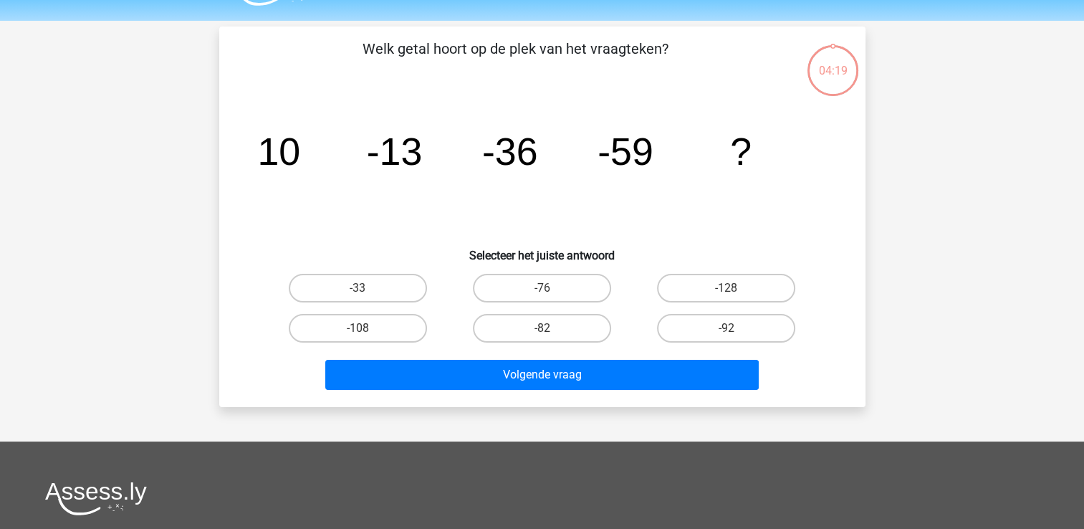
scroll to position [66, 0]
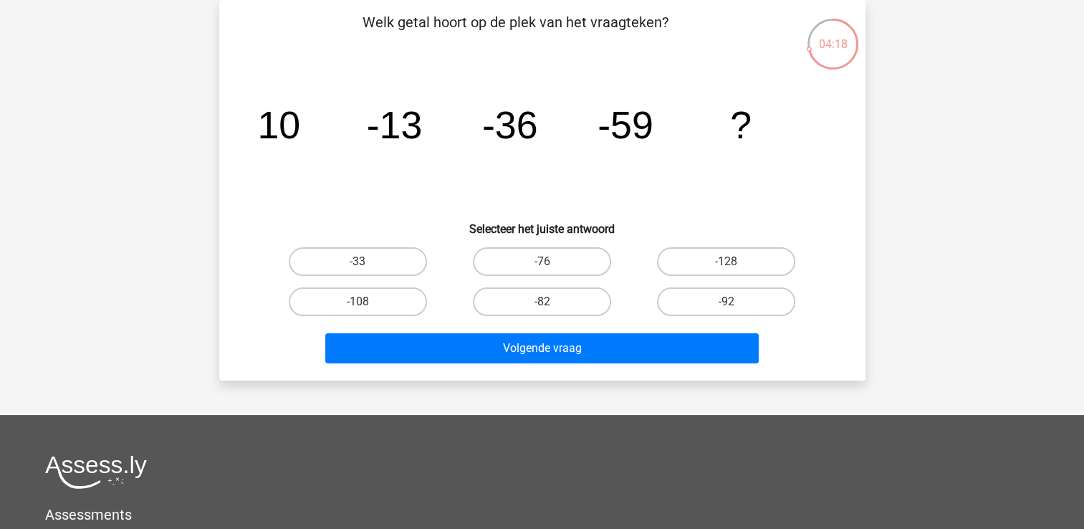
click at [535, 278] on div "-76" at bounding box center [542, 262] width 184 height 40
click at [522, 242] on div "-76" at bounding box center [542, 262] width 184 height 40
click at [521, 257] on label "-76" at bounding box center [542, 261] width 138 height 29
click at [542, 262] on input "-76" at bounding box center [546, 266] width 9 height 9
radio input "true"
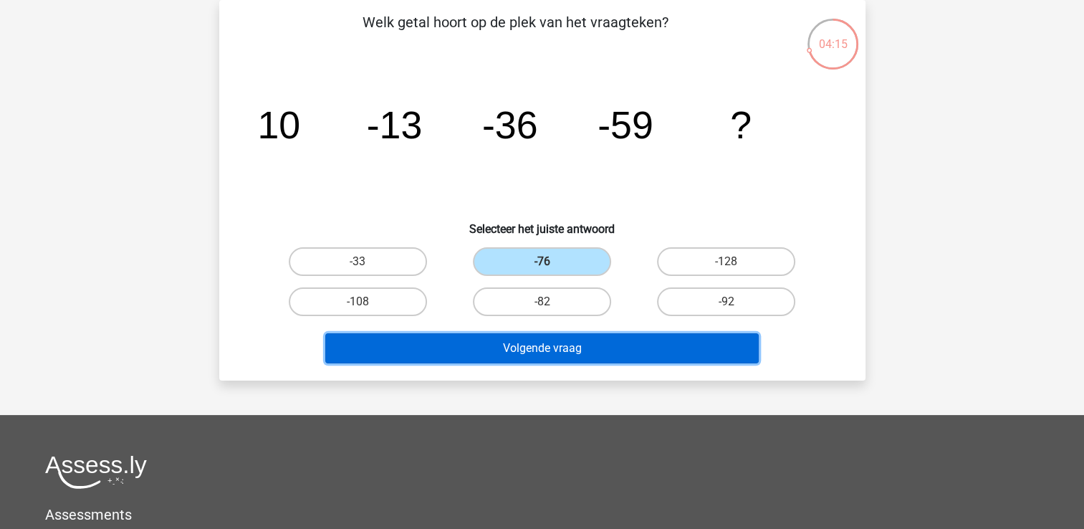
click at [533, 347] on button "Volgende vraag" at bounding box center [542, 348] width 434 height 30
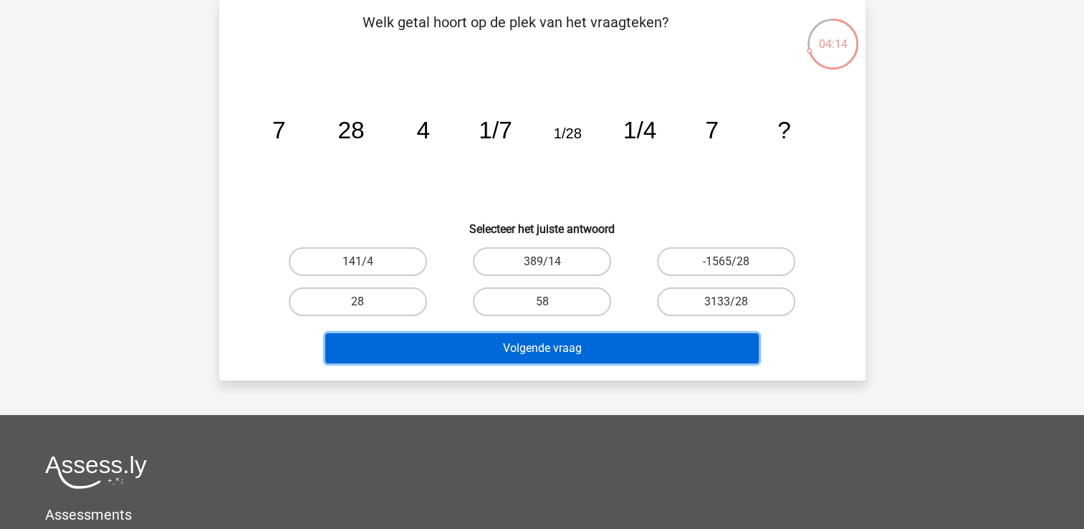
click at [533, 347] on button "Volgende vraag" at bounding box center [542, 348] width 434 height 30
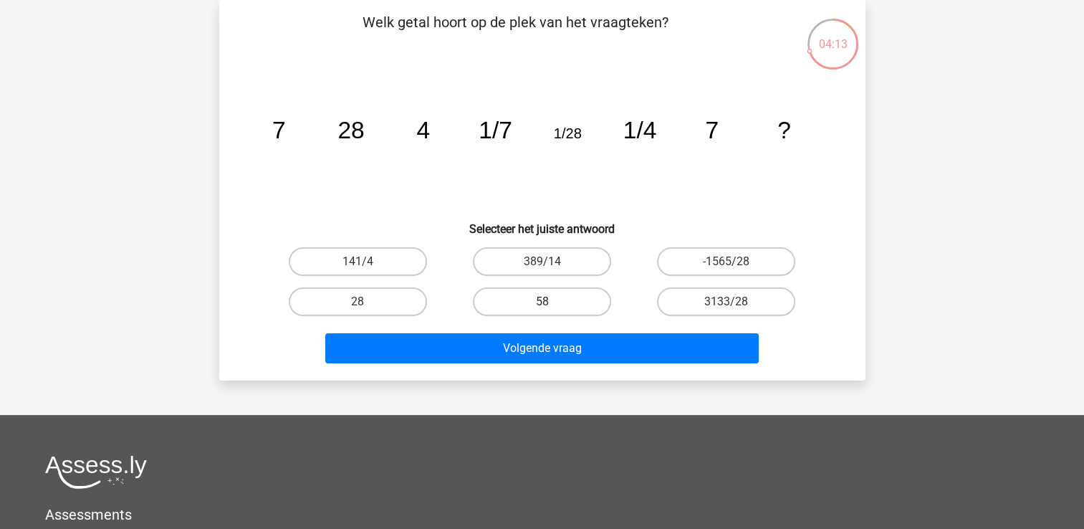
click at [526, 295] on label "58" at bounding box center [542, 301] width 138 height 29
click at [542, 302] on input "58" at bounding box center [546, 306] width 9 height 9
radio input "true"
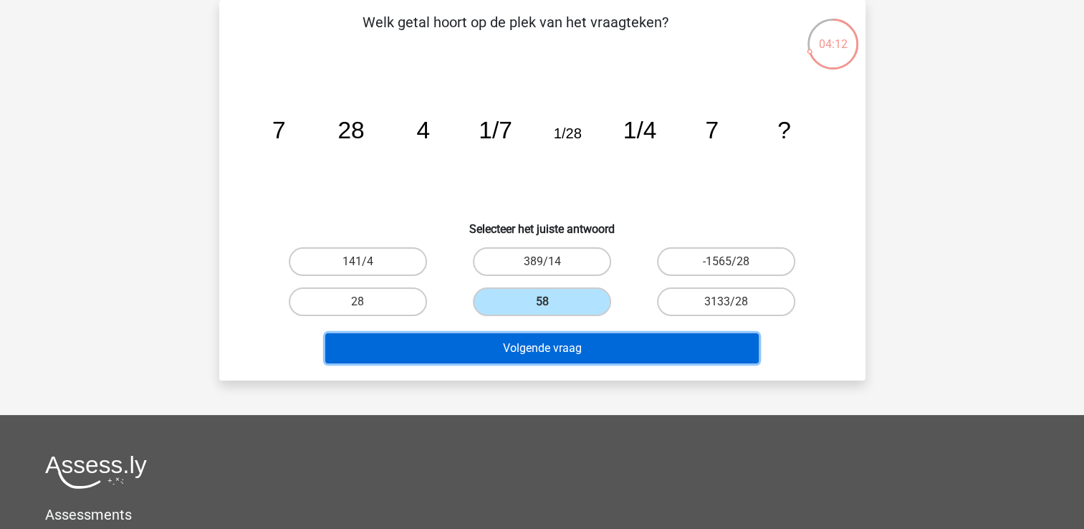
click at [525, 348] on button "Volgende vraag" at bounding box center [542, 348] width 434 height 30
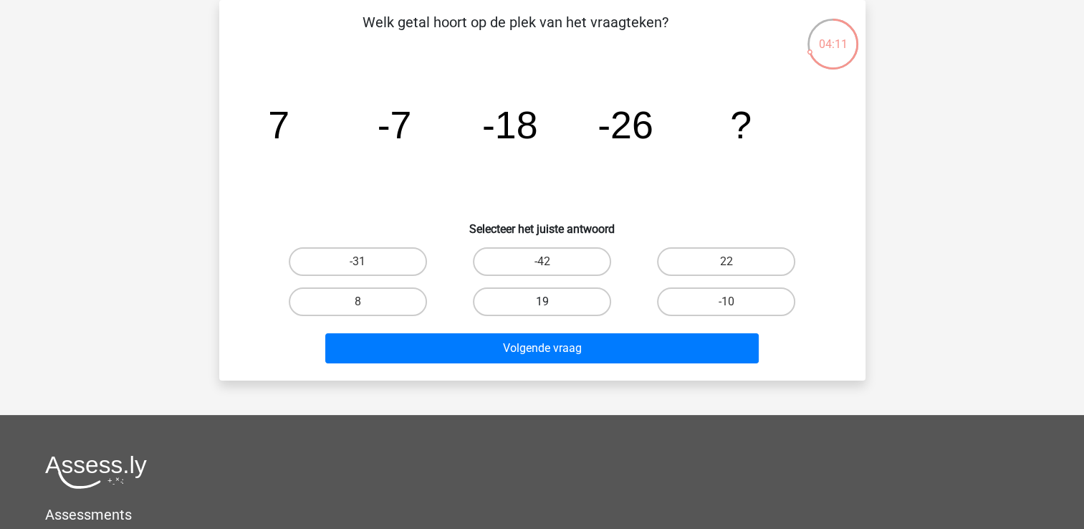
click at [518, 296] on label "19" at bounding box center [542, 301] width 138 height 29
click at [542, 302] on input "19" at bounding box center [546, 306] width 9 height 9
radio input "true"
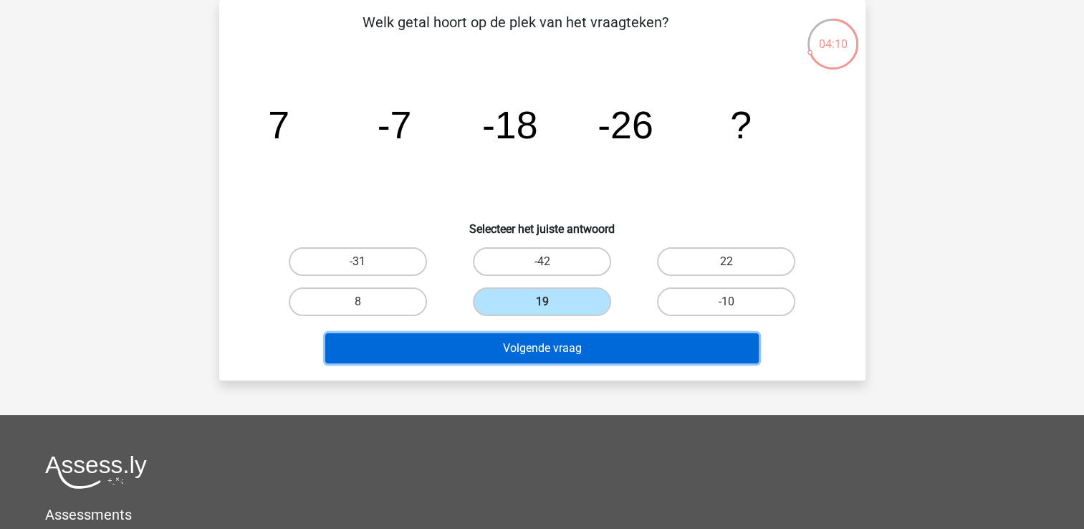
click at [525, 350] on button "Volgende vraag" at bounding box center [542, 348] width 434 height 30
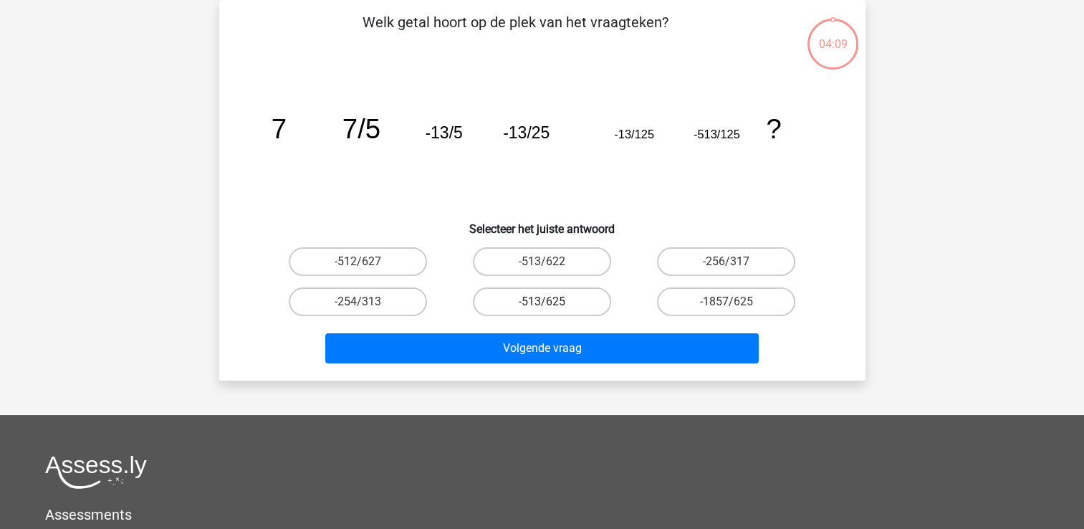
click at [516, 291] on label "-513/625" at bounding box center [542, 301] width 138 height 29
click at [542, 302] on input "-513/625" at bounding box center [546, 306] width 9 height 9
radio input "true"
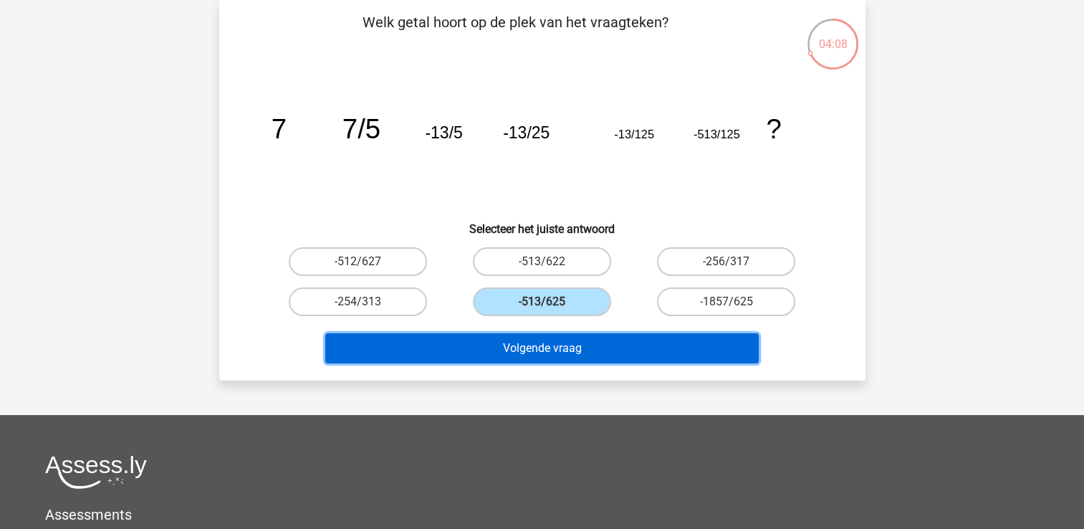
click at [532, 357] on button "Volgende vraag" at bounding box center [542, 348] width 434 height 30
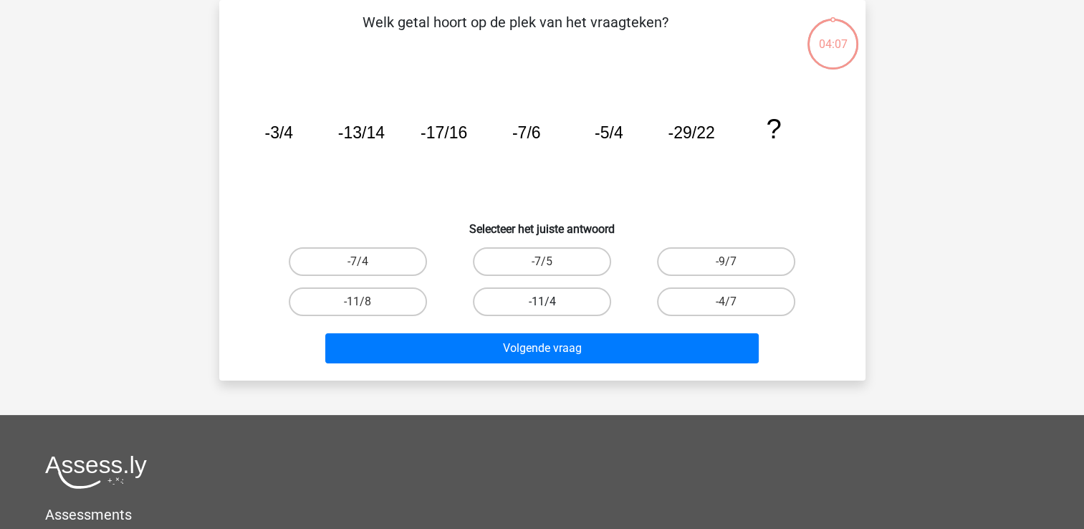
click at [523, 297] on label "-11/4" at bounding box center [542, 301] width 138 height 29
click at [542, 302] on input "-11/4" at bounding box center [546, 306] width 9 height 9
radio input "true"
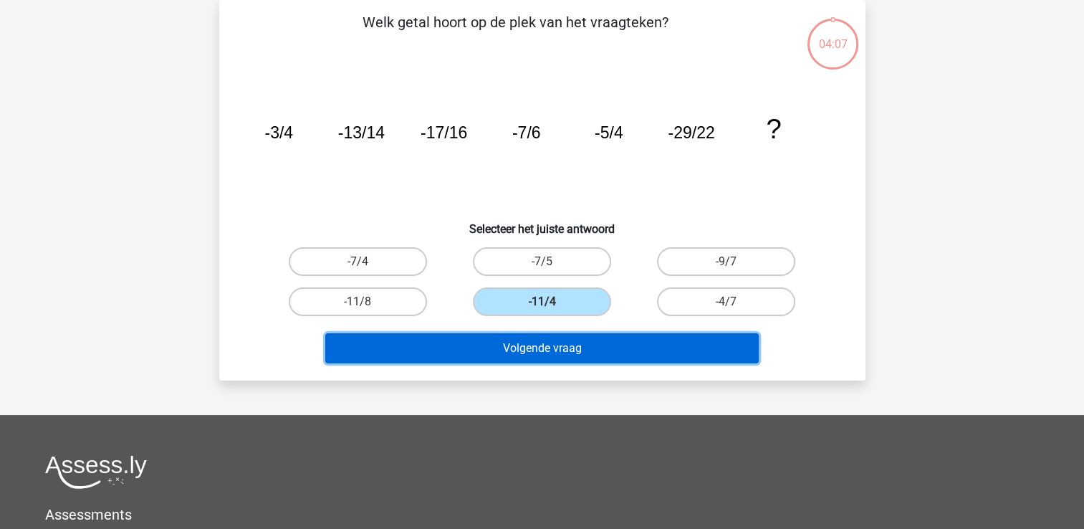
click at [528, 337] on button "Volgende vraag" at bounding box center [542, 348] width 434 height 30
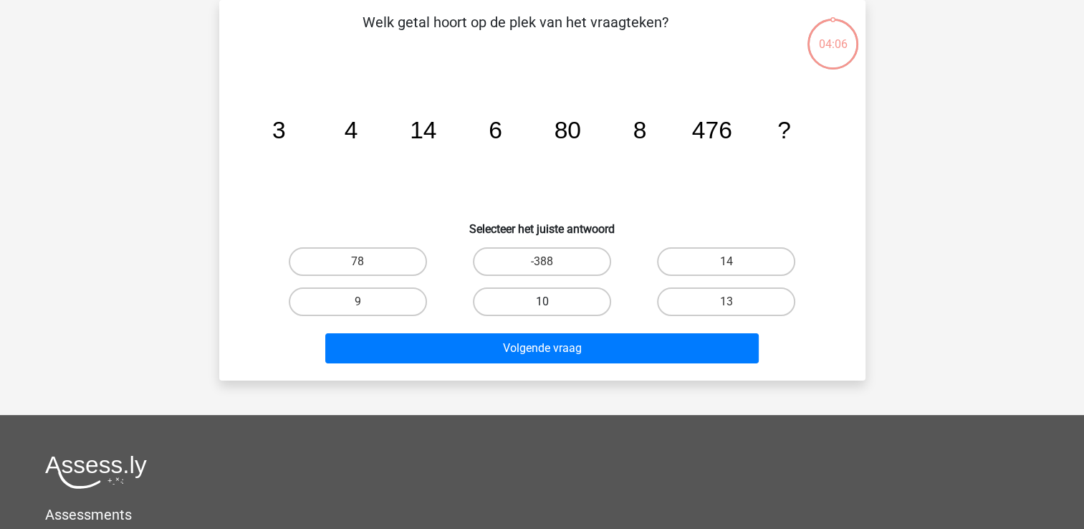
click at [511, 295] on label "10" at bounding box center [542, 301] width 138 height 29
click at [542, 302] on input "10" at bounding box center [546, 306] width 9 height 9
radio input "true"
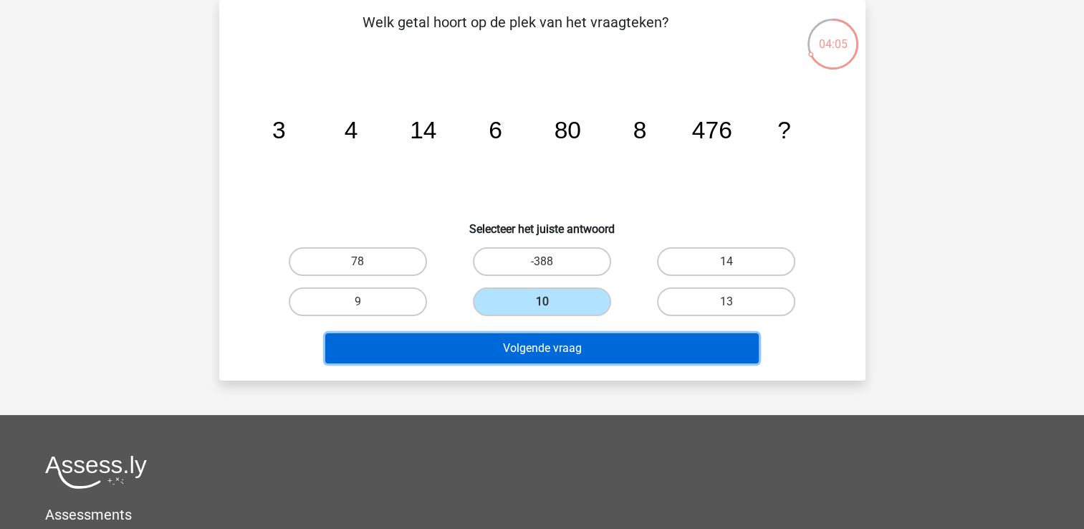
click at [514, 334] on button "Volgende vraag" at bounding box center [542, 348] width 434 height 30
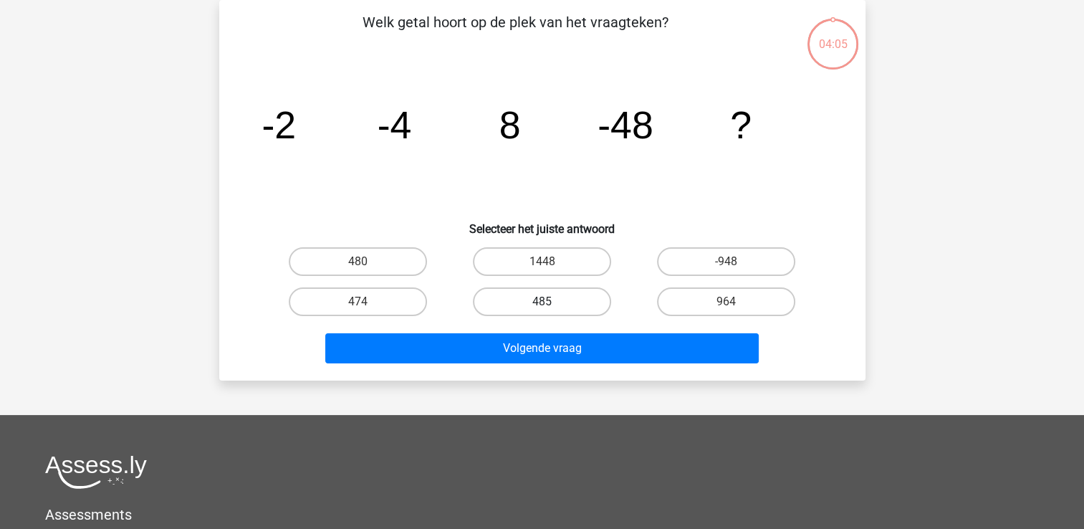
click at [507, 290] on label "485" at bounding box center [542, 301] width 138 height 29
click at [542, 302] on input "485" at bounding box center [546, 306] width 9 height 9
radio input "true"
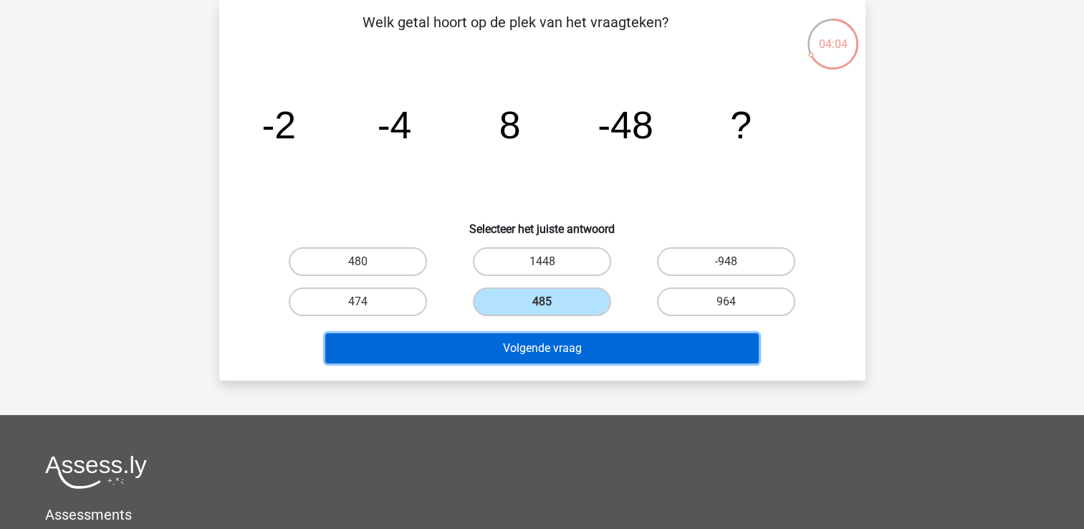
click at [510, 334] on button "Volgende vraag" at bounding box center [542, 348] width 434 height 30
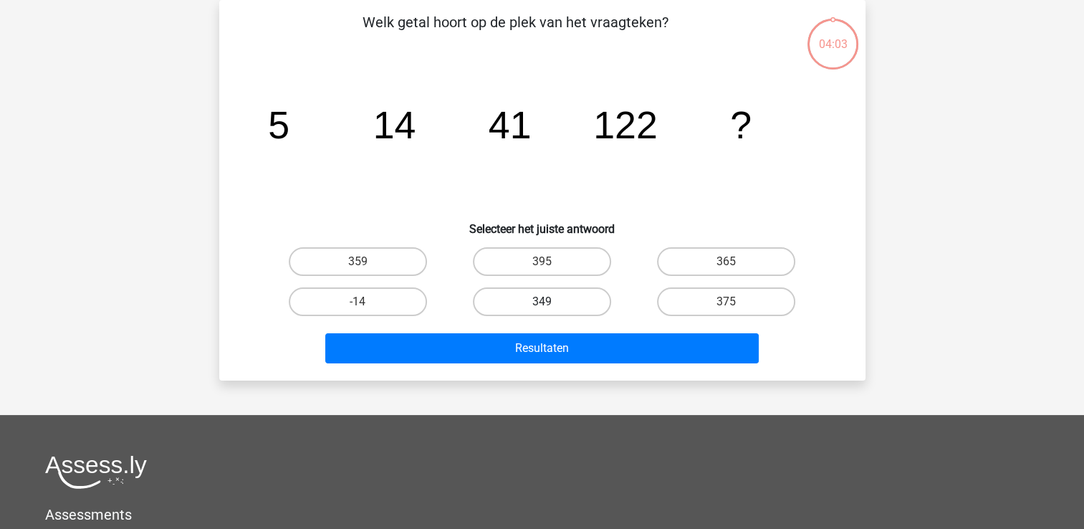
click at [498, 297] on label "349" at bounding box center [542, 301] width 138 height 29
click at [542, 302] on input "349" at bounding box center [546, 306] width 9 height 9
radio input "true"
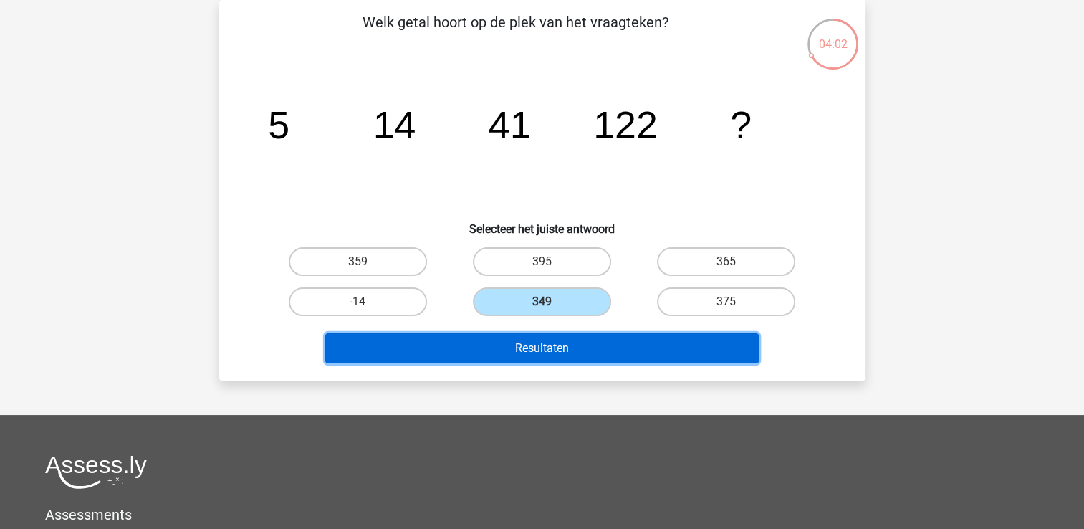
click at [497, 337] on button "Resultaten" at bounding box center [542, 348] width 434 height 30
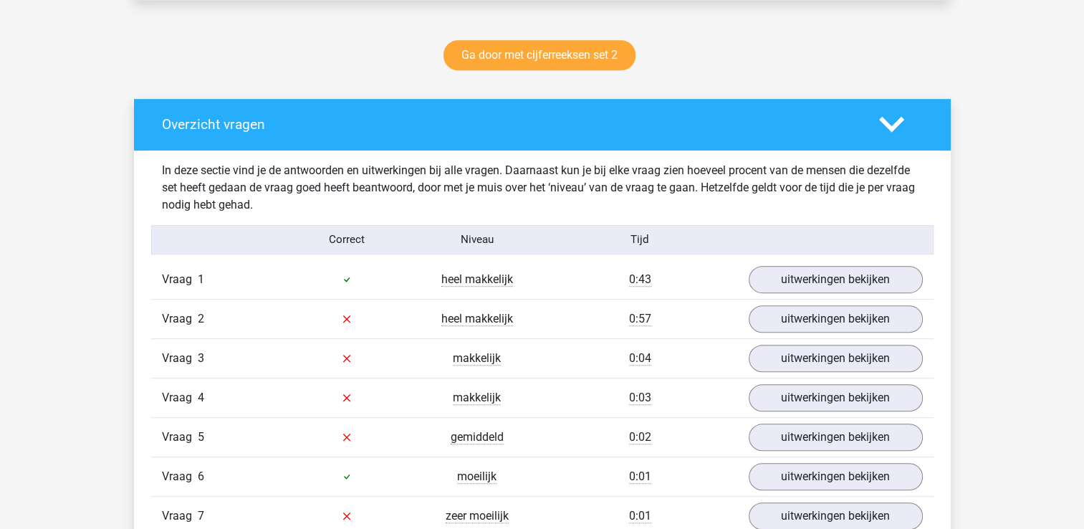
scroll to position [745, 0]
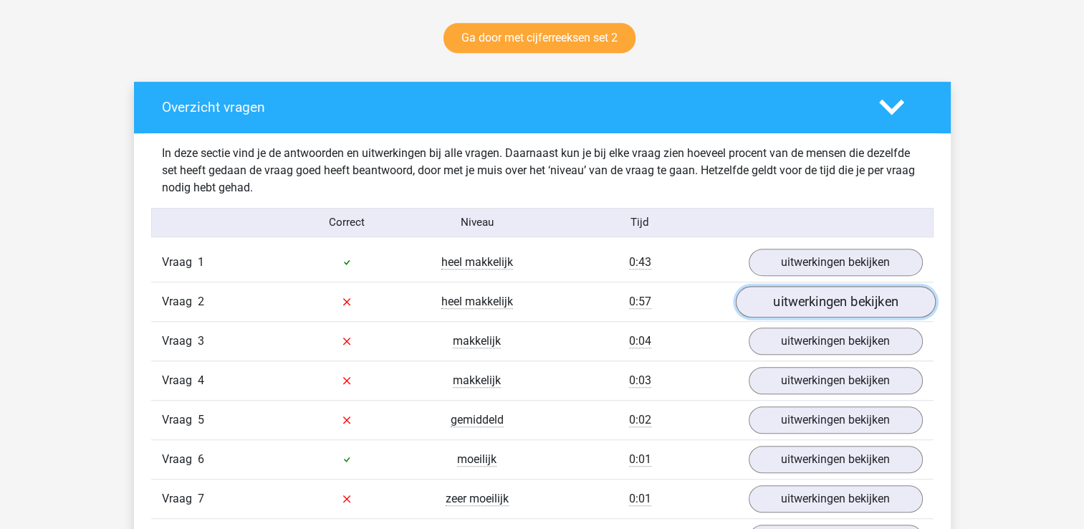
click at [786, 305] on link "uitwerkingen bekijken" at bounding box center [835, 302] width 200 height 32
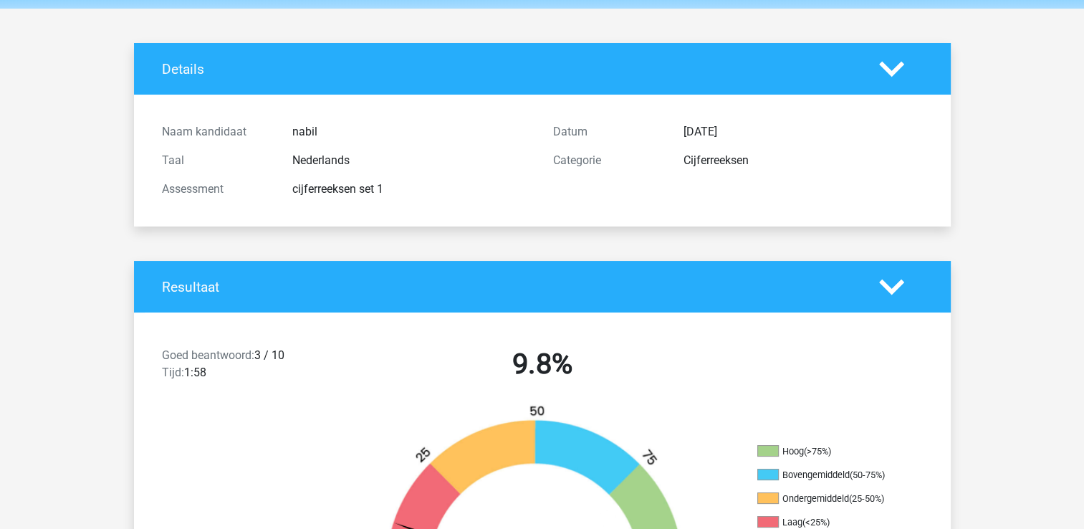
scroll to position [0, 0]
